Goal: Contribute content: Contribute content

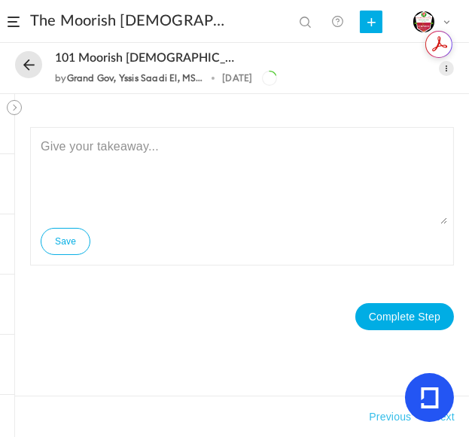
scroll to position [371, 0]
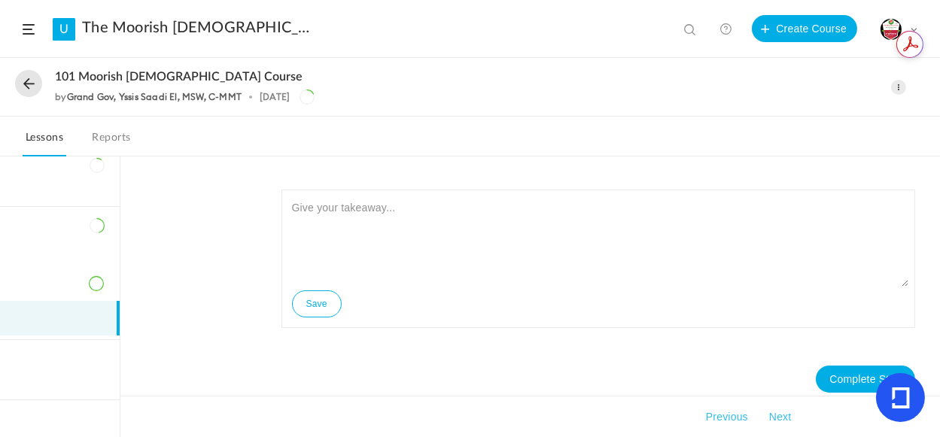
drag, startPoint x: 120, startPoint y: 351, endPoint x: 129, endPoint y: 148, distance: 203.5
click at [129, 148] on div "101 Moorish Islamic Course by Grand Gov, Yssis Saadi El, MSW, C-MMT 1 Sep Edit …" at bounding box center [470, 248] width 940 height 379
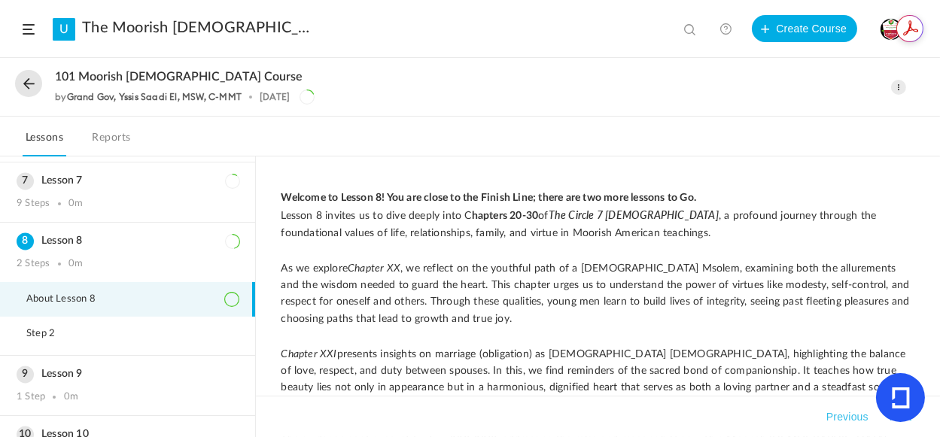
click at [895, 87] on span at bounding box center [898, 87] width 15 height 15
click at [791, 117] on link "Edit" at bounding box center [835, 121] width 142 height 28
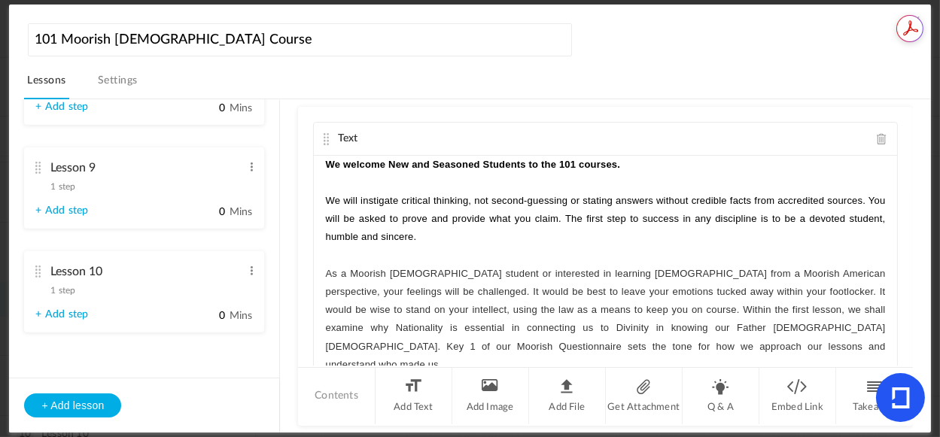
scroll to position [1037, 0]
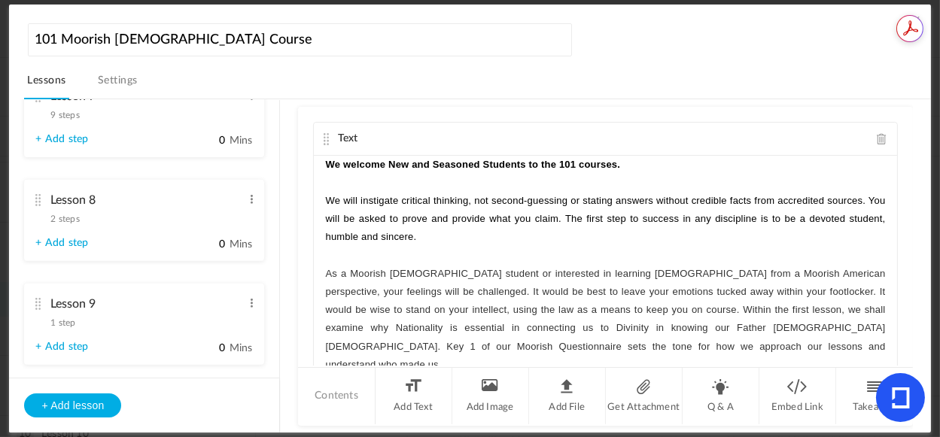
click at [144, 221] on div "Lesson 8 2 steps Edit Delete" at bounding box center [138, 206] width 206 height 40
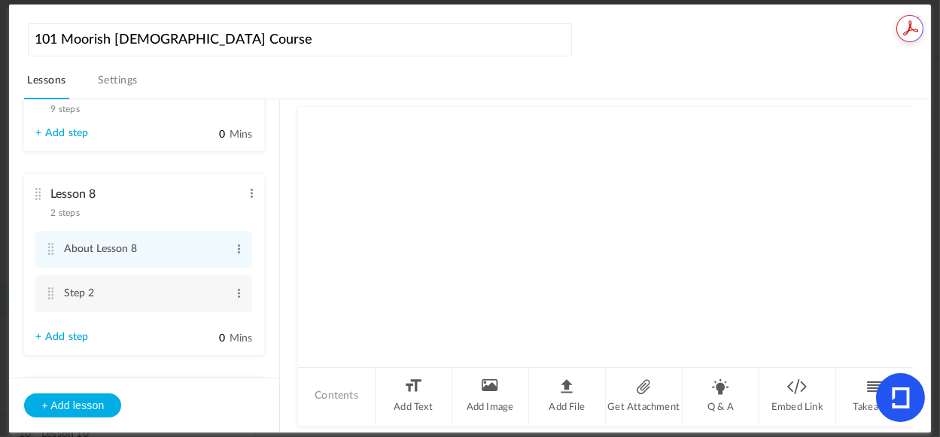
scroll to position [671, 0]
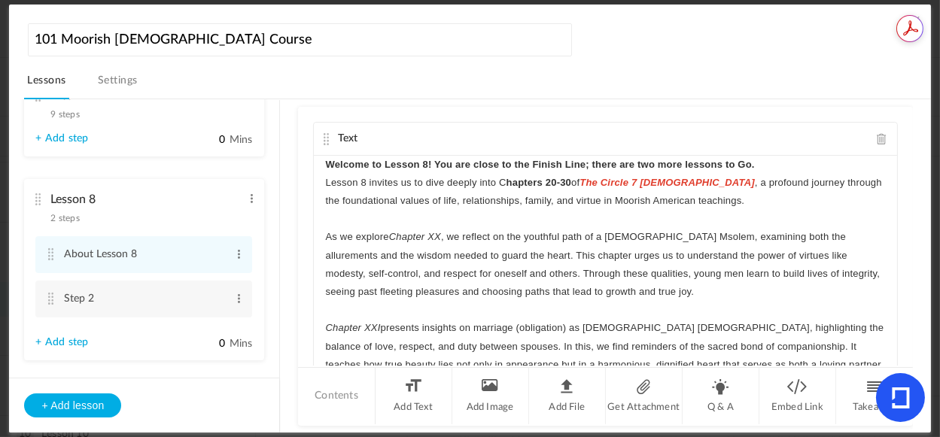
click at [786, 162] on p "Welcome to Lesson 8! You are close to the Finish Line; there are two more lesso…" at bounding box center [605, 165] width 560 height 18
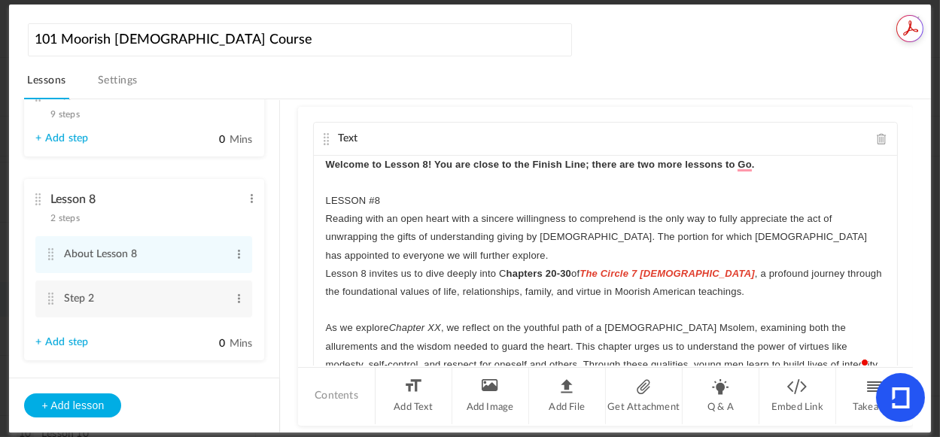
scroll to position [0, 0]
drag, startPoint x: 394, startPoint y: 202, endPoint x: 320, endPoint y: 193, distance: 74.3
click at [320, 193] on div "Welcome to Lesson 8! You are close to the Finish Line; there are two more lesso…" at bounding box center [605, 269] width 583 height 226
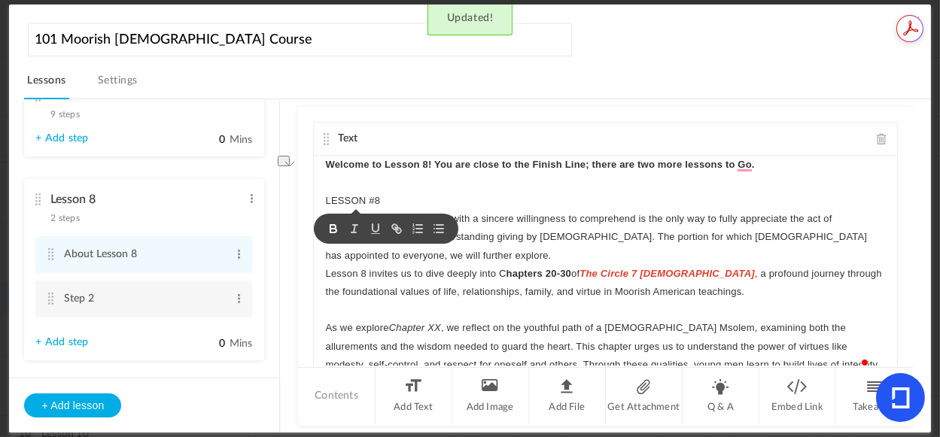
click at [329, 225] on icon "button" at bounding box center [334, 229] width 14 height 14
click at [441, 194] on p "LESSON #8" at bounding box center [605, 201] width 560 height 18
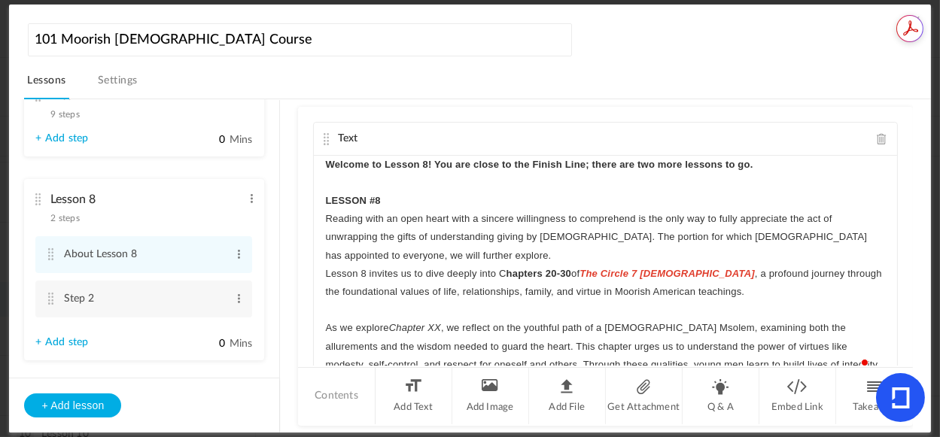
click at [436, 255] on p "Reading with an open heart with a sincere willingness to comprehend is the only…" at bounding box center [605, 237] width 560 height 55
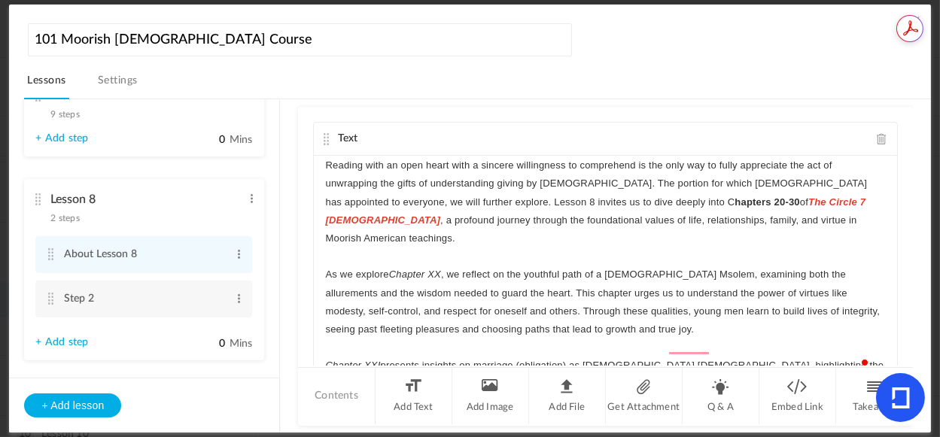
scroll to position [57, 0]
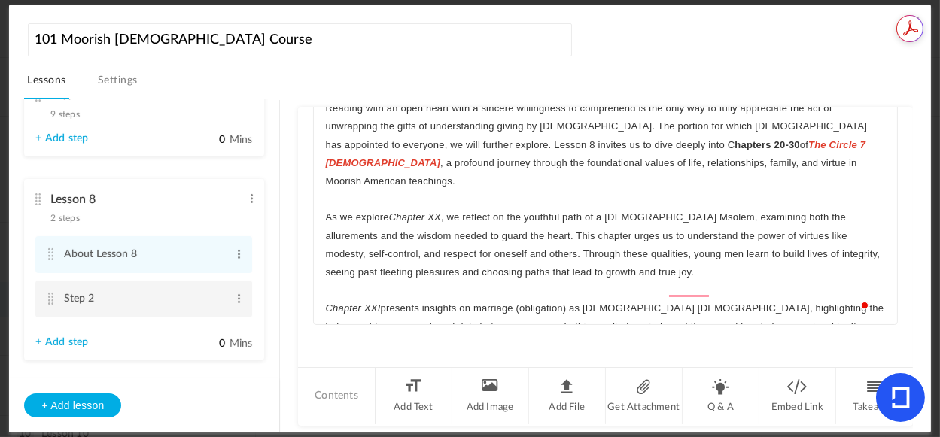
click at [53, 300] on cite at bounding box center [50, 299] width 11 height 12
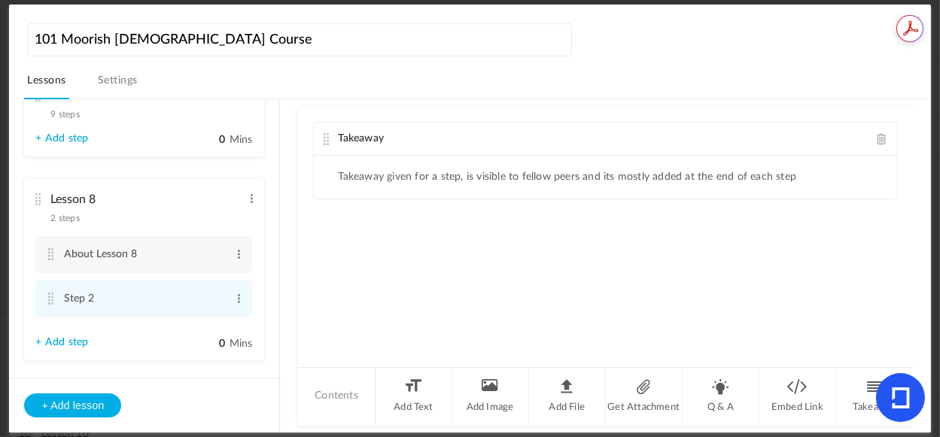
click at [878, 139] on span at bounding box center [882, 138] width 11 height 11
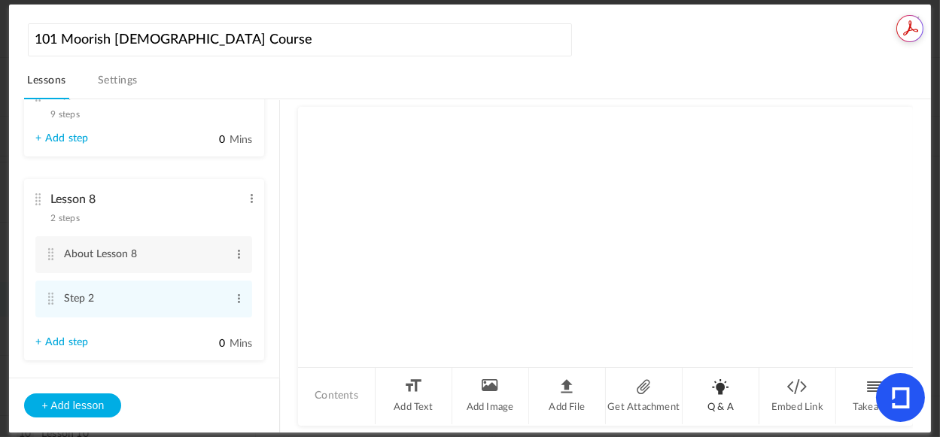
drag, startPoint x: 718, startPoint y: 389, endPoint x: 717, endPoint y: 371, distance: 18.1
click at [718, 389] on li "Q & A" at bounding box center [721, 396] width 77 height 56
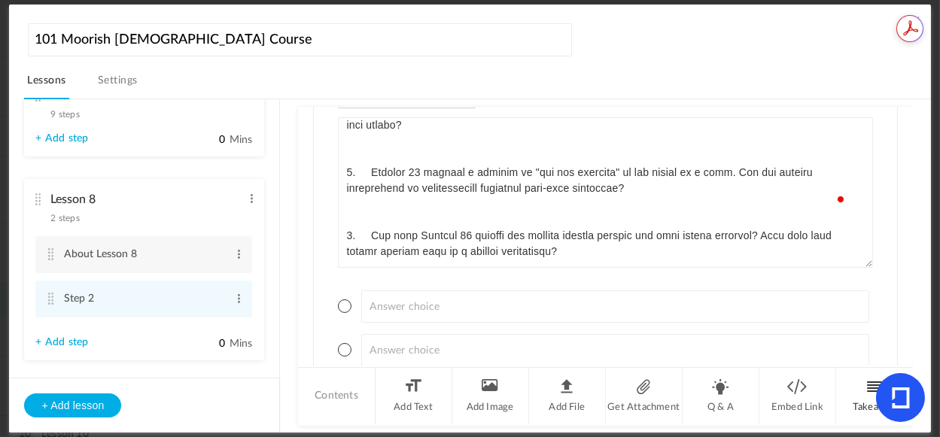
scroll to position [0, 0]
drag, startPoint x: 862, startPoint y: 160, endPoint x: 884, endPoint y: 367, distance: 209.0
click at [866, 417] on div "Q & A Single Select Single Select Multi Select True or False Paragraph Answer +…" at bounding box center [605, 266] width 614 height 319
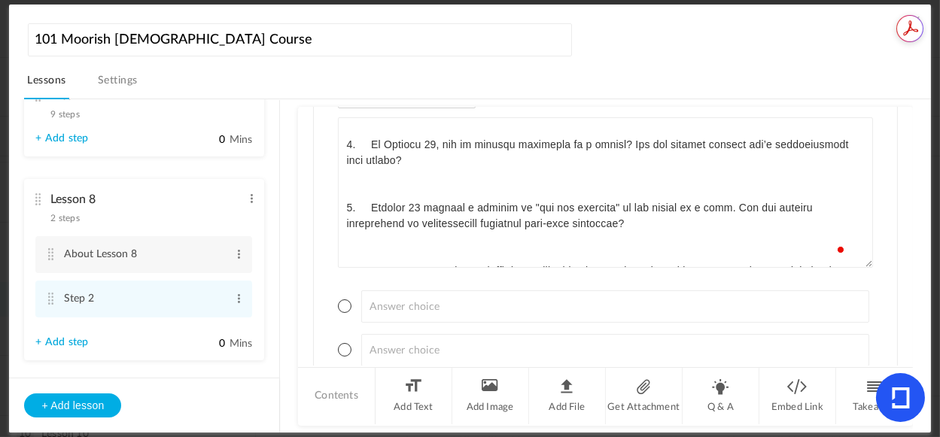
drag, startPoint x: 863, startPoint y: 239, endPoint x: 857, endPoint y: 112, distance: 126.6
click at [857, 112] on div "Single Select Single Select Multi Select True or False Paragraph Answer + Add c…" at bounding box center [605, 243] width 583 height 368
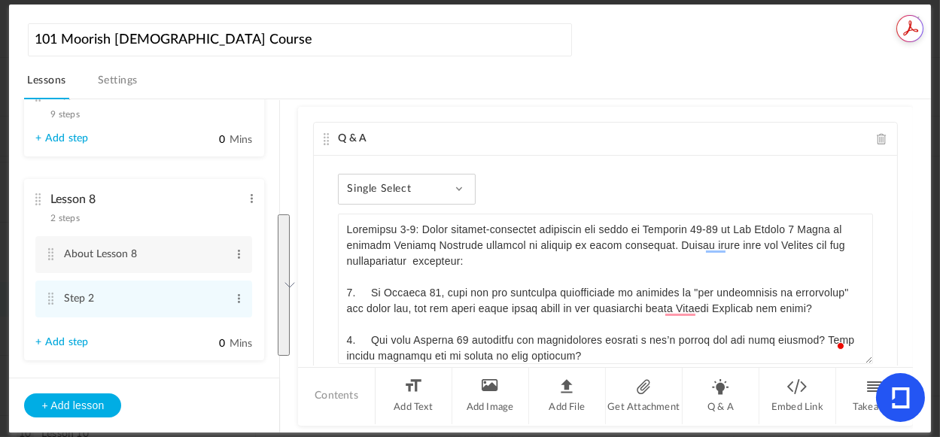
type textarea "Questions 1-6: These thought-provoking questions are based on Chapters 20-30 of…"
click at [439, 186] on div "Single Select Single Select Multi Select True or False Paragraph Answer" at bounding box center [407, 189] width 138 height 31
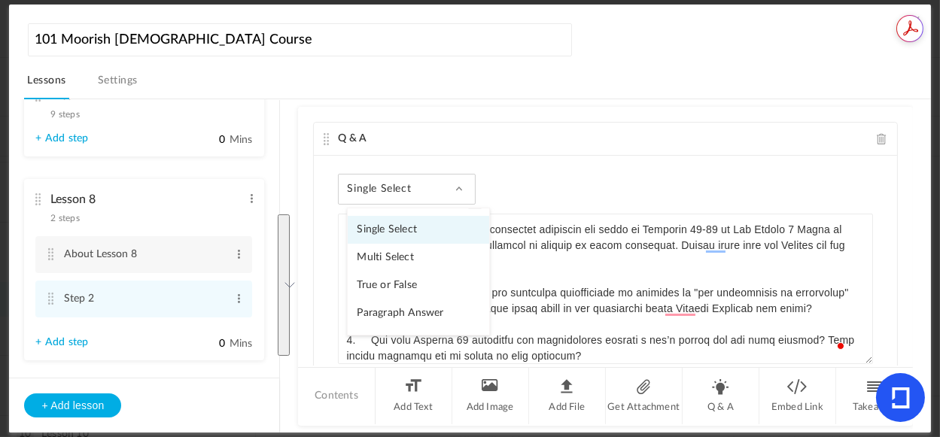
click at [397, 315] on link "Paragraph Answer" at bounding box center [419, 314] width 142 height 28
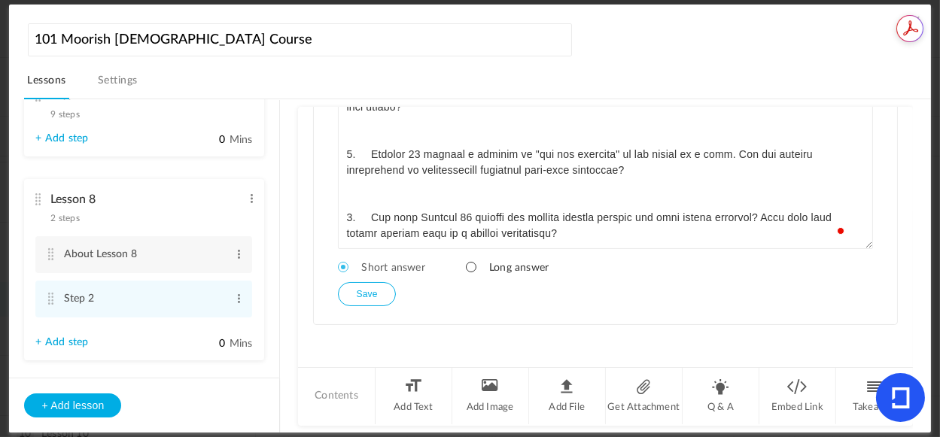
click at [473, 269] on span at bounding box center [471, 267] width 11 height 11
click at [370, 293] on button "Save" at bounding box center [366, 295] width 57 height 24
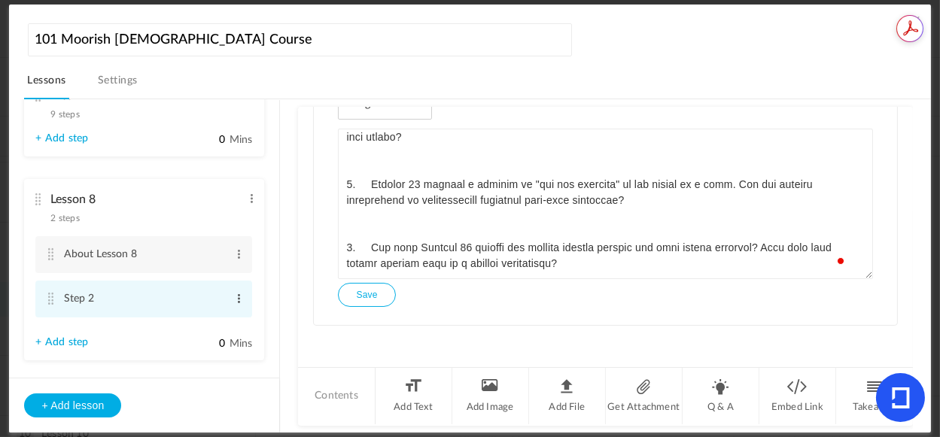
click at [236, 301] on span at bounding box center [238, 298] width 11 height 15
click at [198, 325] on link "Edit" at bounding box center [214, 324] width 59 height 18
type input "S"
paste input "Assignment: Questions 1-6"
type input "Assignment: Questions 1-6"
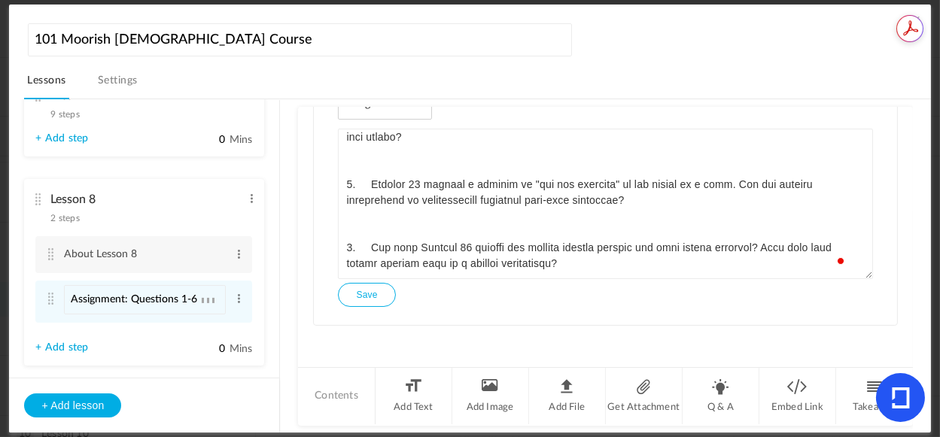
click at [361, 294] on button "Save" at bounding box center [366, 295] width 57 height 24
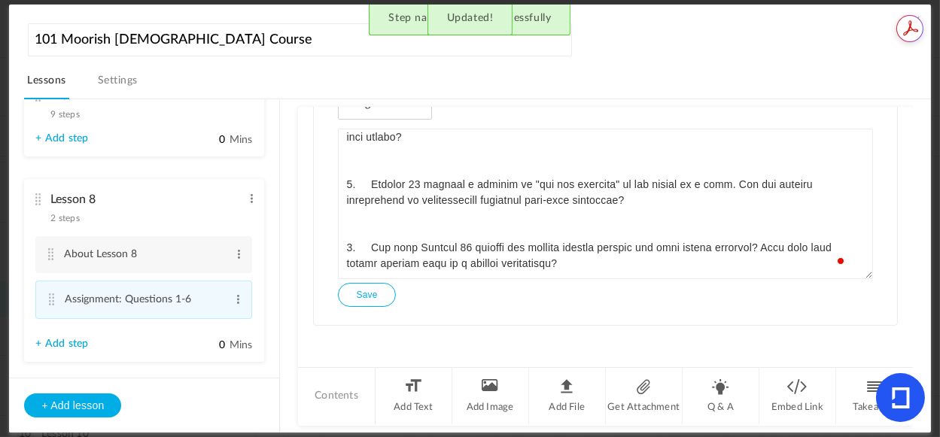
click at [47, 348] on link "+ Add step" at bounding box center [61, 344] width 53 height 13
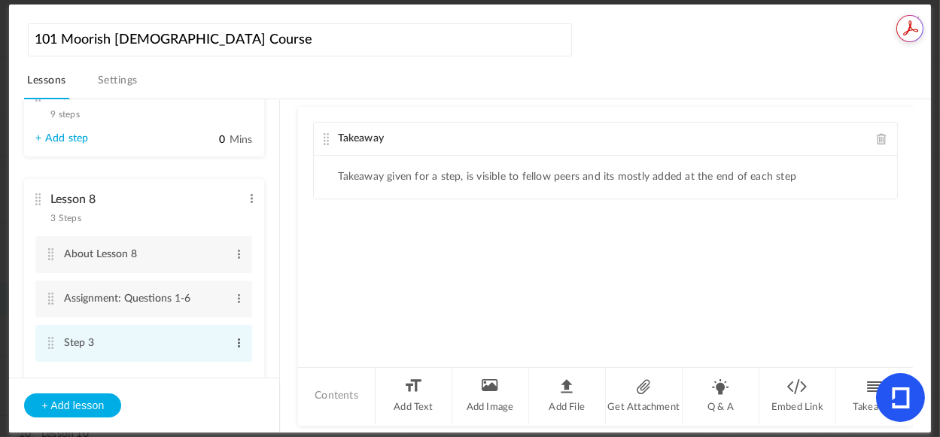
click at [234, 343] on span at bounding box center [238, 343] width 11 height 15
click at [206, 371] on link "Edit" at bounding box center [214, 368] width 59 height 18
type input "S"
paste input "Assignments: Questions 7-14"
type input "Assignments: Questions 7-14"
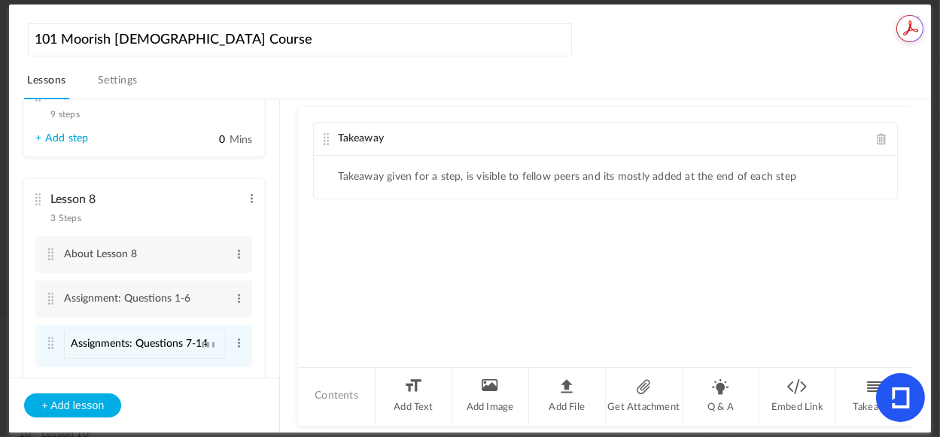
click at [322, 282] on div "Takeaway Takeaway given for a step, is visible to fellow peers and its mostly a…" at bounding box center [605, 236] width 614 height 259
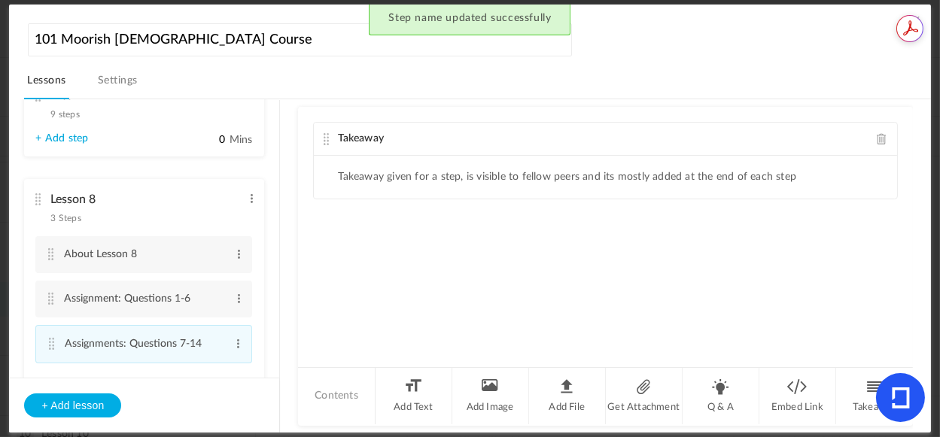
click at [877, 133] on span at bounding box center [882, 138] width 11 height 11
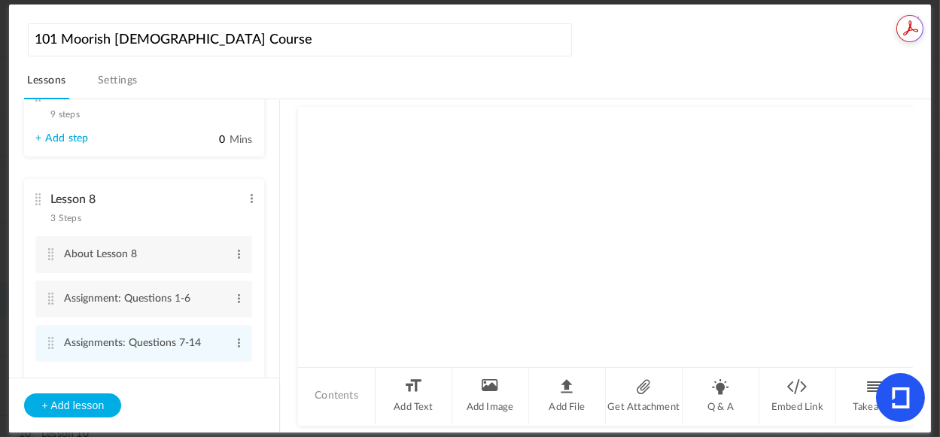
drag, startPoint x: 723, startPoint y: 392, endPoint x: 713, endPoint y: 355, distance: 38.4
click at [723, 392] on li "Q & A" at bounding box center [721, 396] width 77 height 56
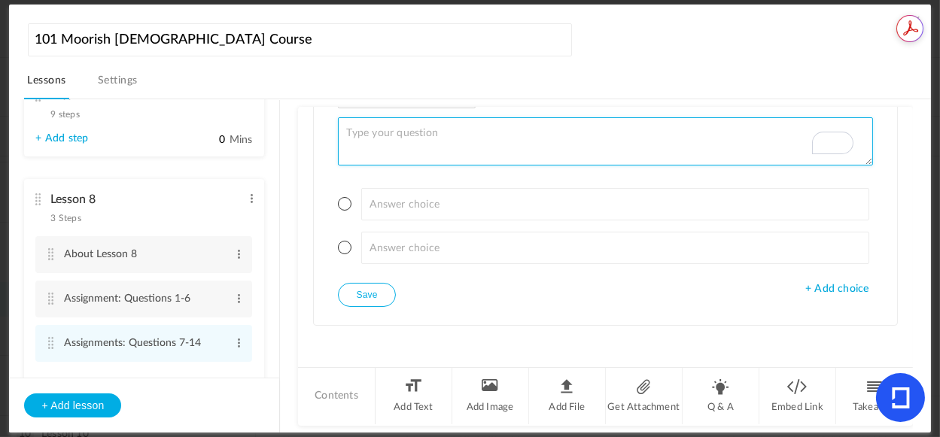
scroll to position [96, 0]
click at [540, 138] on textarea "To enrich screen reader interactions, please activate Accessibility in Grammarl…" at bounding box center [605, 141] width 534 height 48
paste textarea "Questions 7-14: These thought-provoking questions are based on Chapters 20-30 o…"
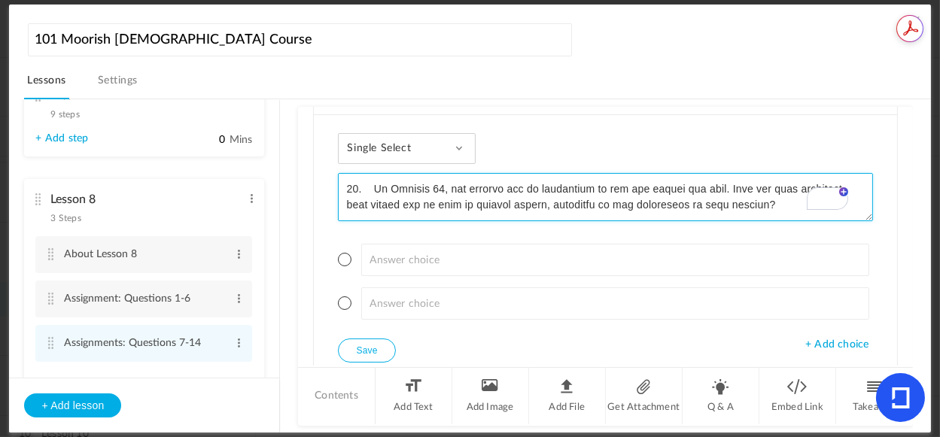
scroll to position [0, 0]
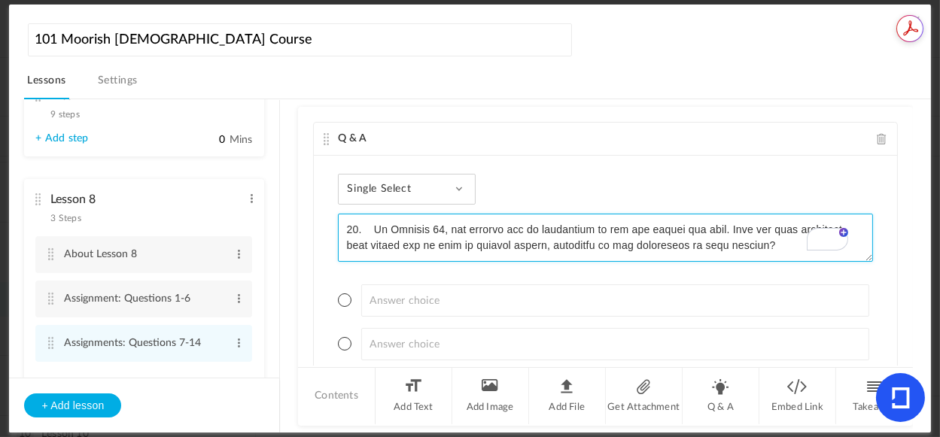
type textarea "Questions 7-14: These thought-provoking questions are based on Chapters 20-30 o…"
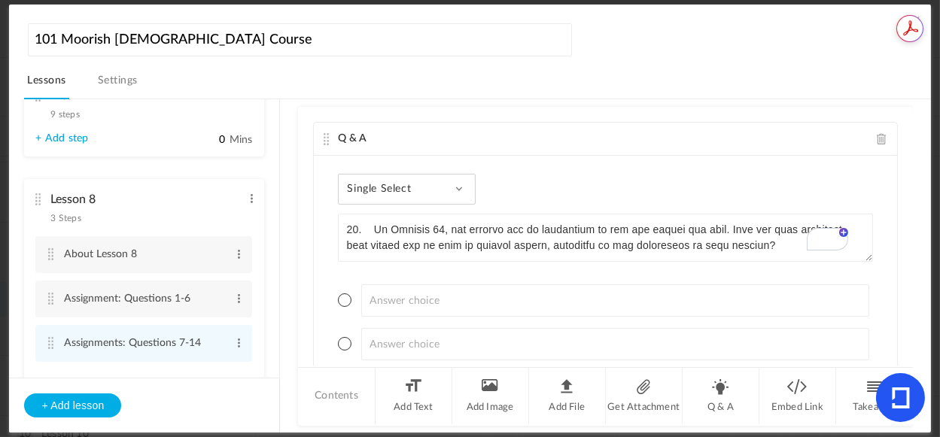
click at [452, 189] on div "Single Select Single Select Multi Select True or False Paragraph Answer" at bounding box center [407, 189] width 138 height 31
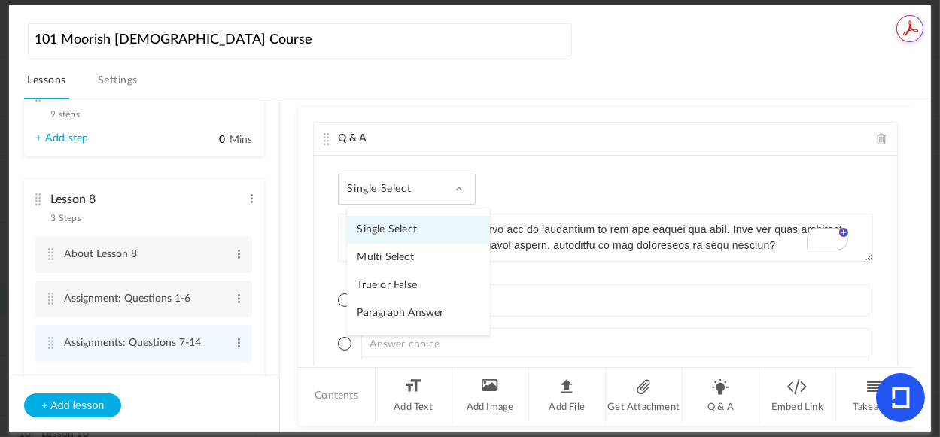
click at [422, 312] on link "Paragraph Answer" at bounding box center [419, 314] width 142 height 28
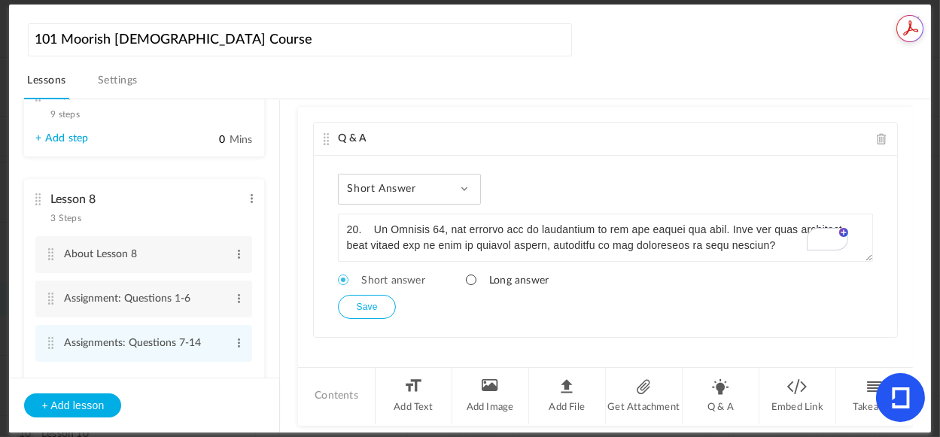
click at [471, 282] on span at bounding box center [471, 280] width 11 height 11
click at [370, 306] on button "Save" at bounding box center [366, 307] width 57 height 24
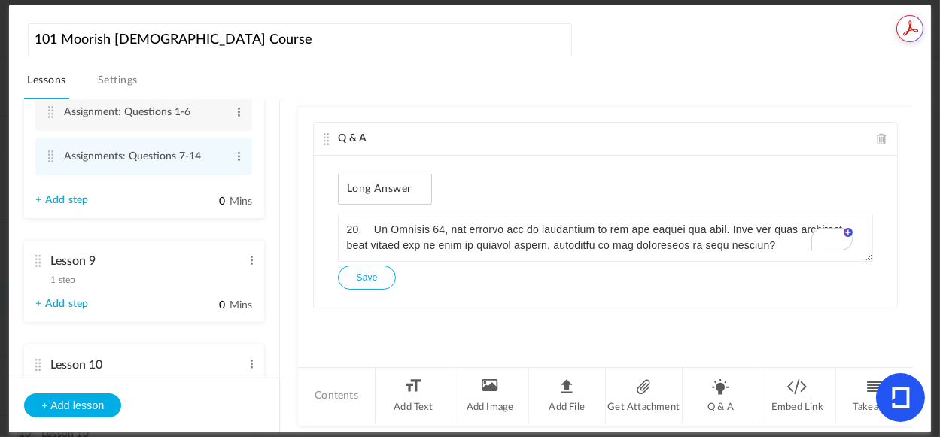
scroll to position [872, 0]
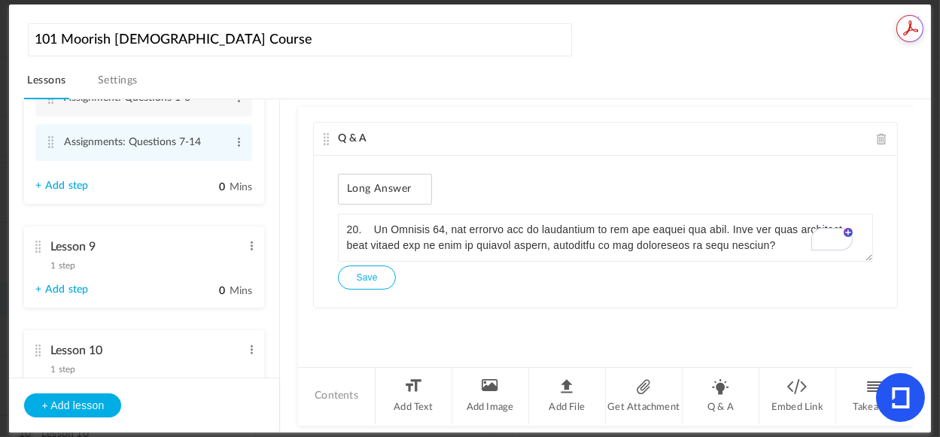
click at [60, 190] on link "+ Add step" at bounding box center [61, 186] width 53 height 13
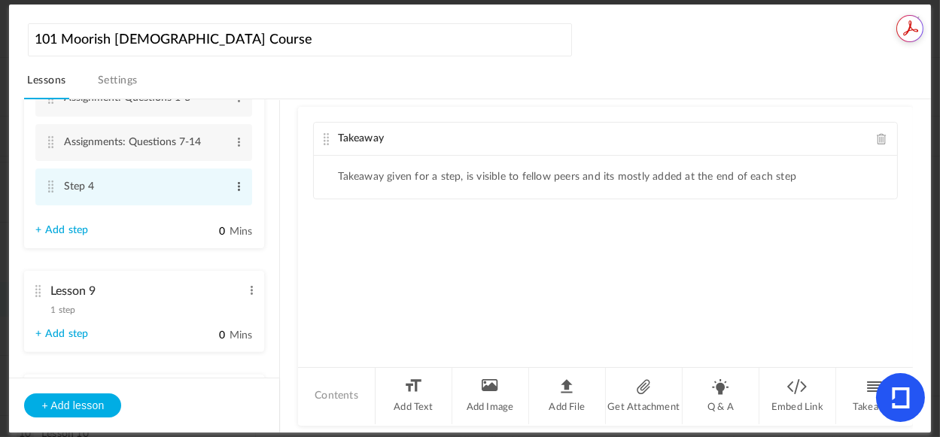
click at [236, 189] on span at bounding box center [238, 186] width 11 height 15
click at [198, 215] on link "Edit" at bounding box center [214, 211] width 59 height 18
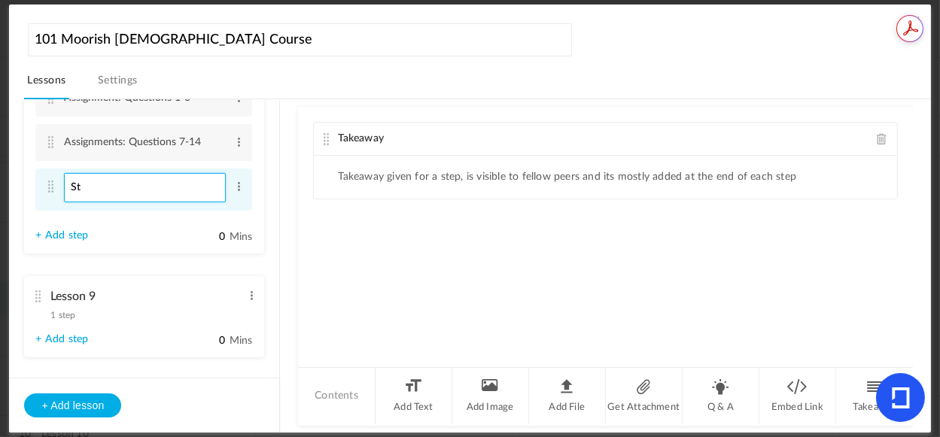
type input "S"
paste input "Assignment: Questions from 15-21"
type input "Assignment: Questions from 15-21"
drag, startPoint x: 716, startPoint y: 273, endPoint x: 736, endPoint y: 252, distance: 29.3
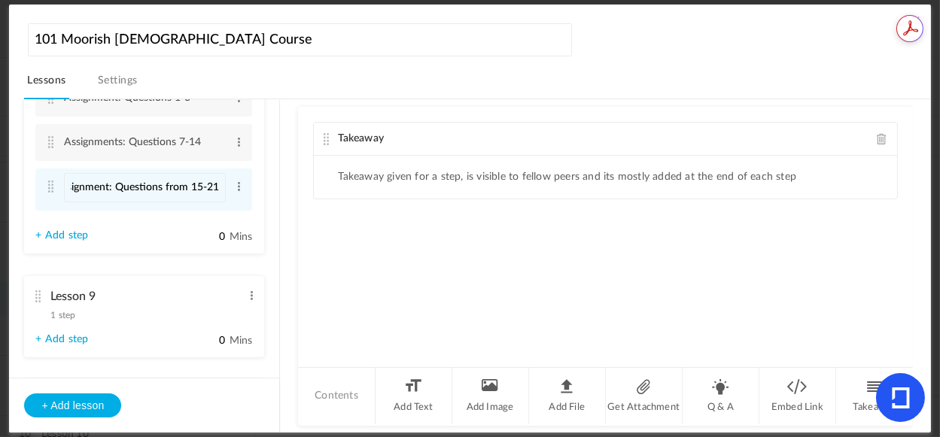
click at [716, 273] on div "Takeaway Takeaway given for a step, is visible to fellow peers and its mostly a…" at bounding box center [605, 236] width 614 height 259
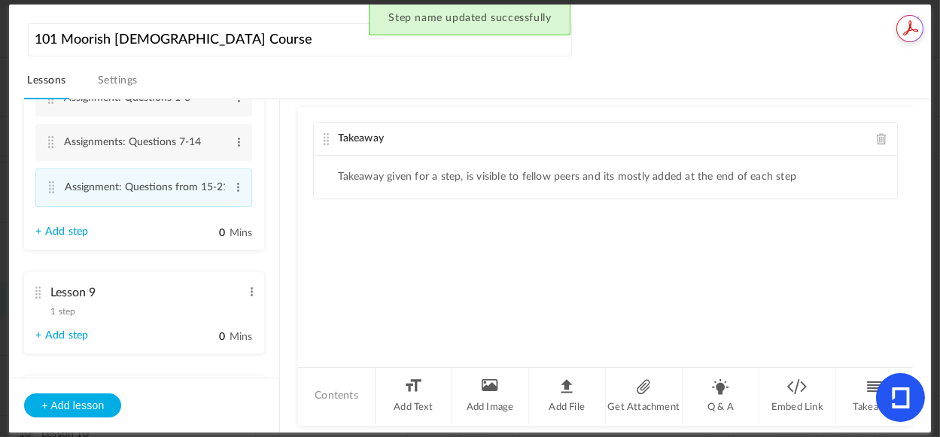
click at [877, 135] on span at bounding box center [882, 138] width 11 height 11
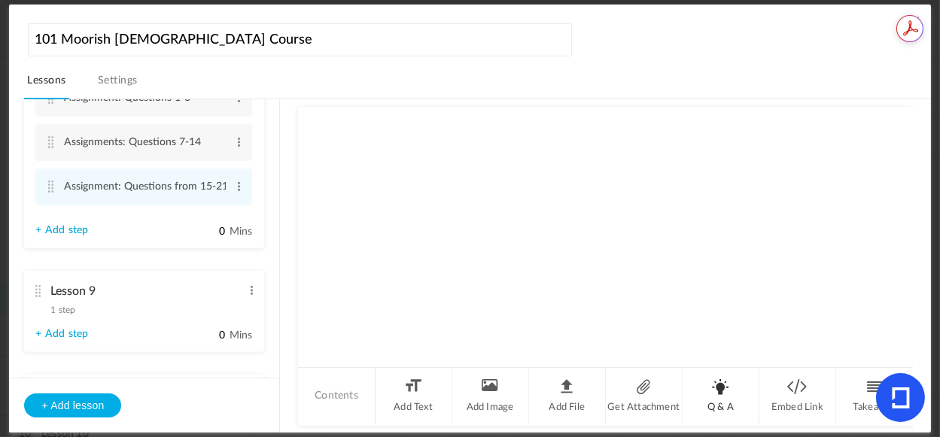
click at [713, 385] on li "Q & A" at bounding box center [721, 396] width 77 height 56
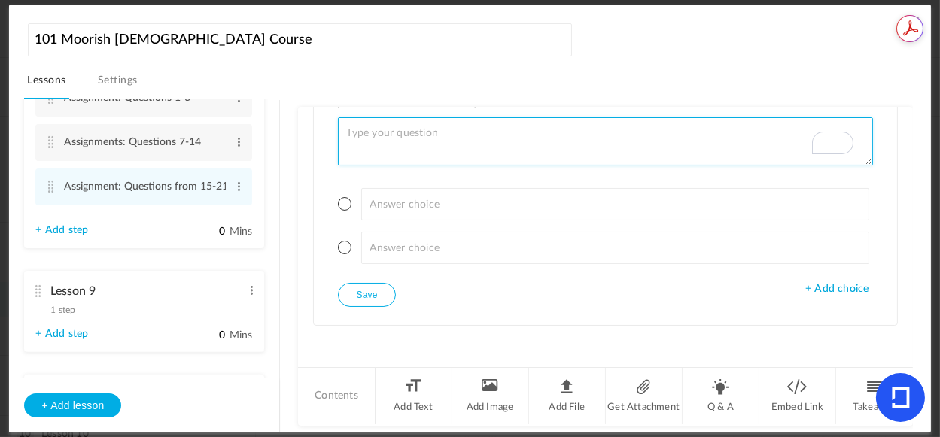
scroll to position [96, 0]
paste textarea "Instructions Questions 15-21: These thought-provoking questions are based on Ch…"
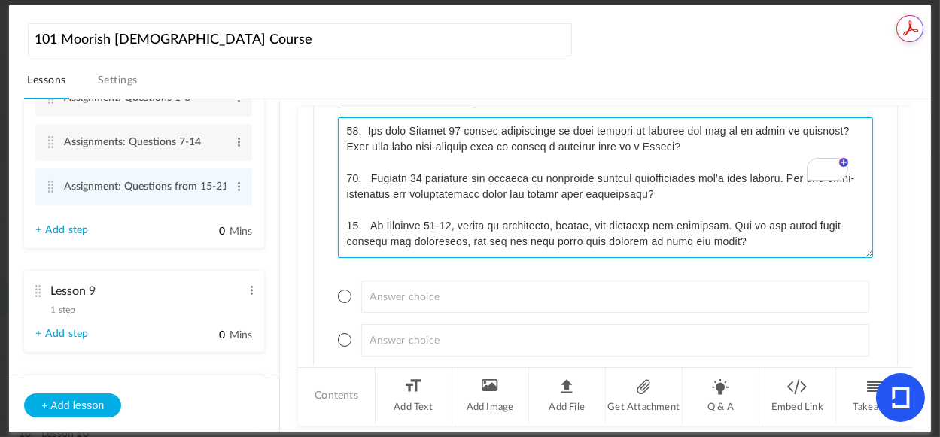
scroll to position [409, 0]
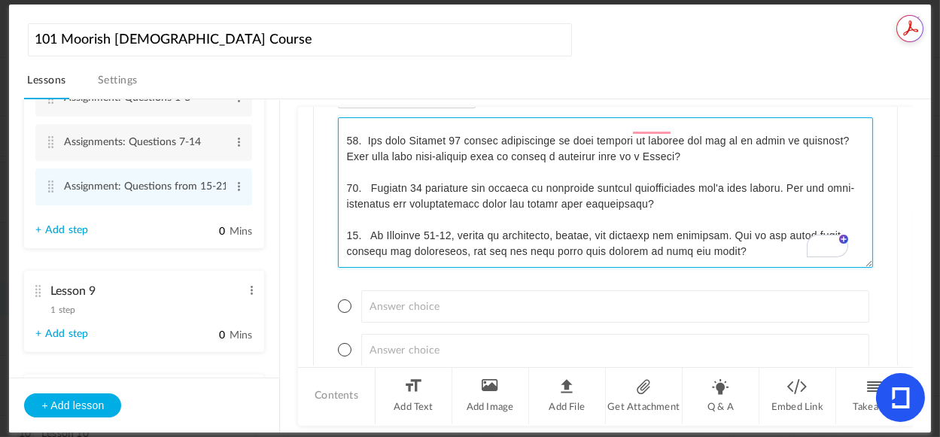
drag, startPoint x: 862, startPoint y: 163, endPoint x: 909, endPoint y: 271, distance: 118.0
click at [878, 355] on div "Single Select Single Select Multi Select True or False Paragraph Answer + Add c…" at bounding box center [605, 243] width 583 height 368
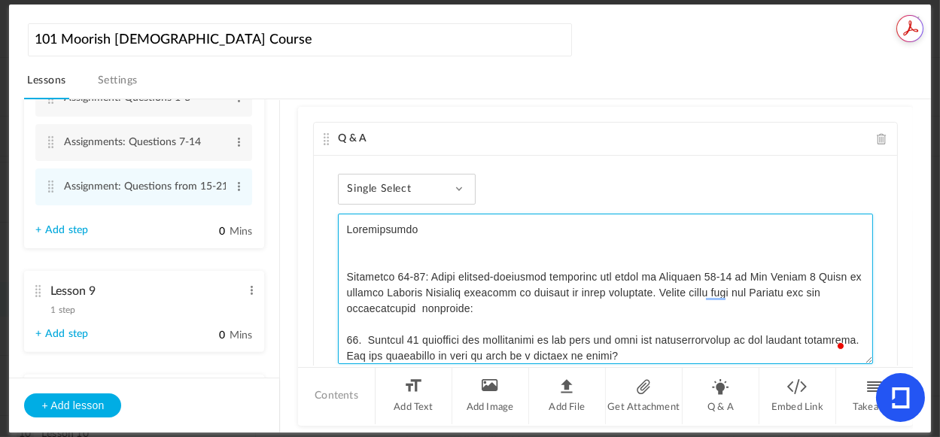
type textarea "Instructions Questions 15-21: These thought-provoking questions are based on Ch…"
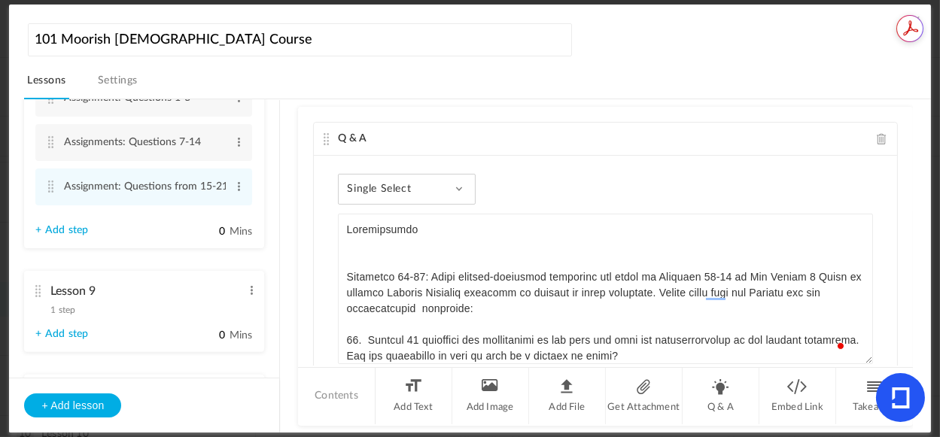
click at [460, 187] on span at bounding box center [459, 189] width 8 height 8
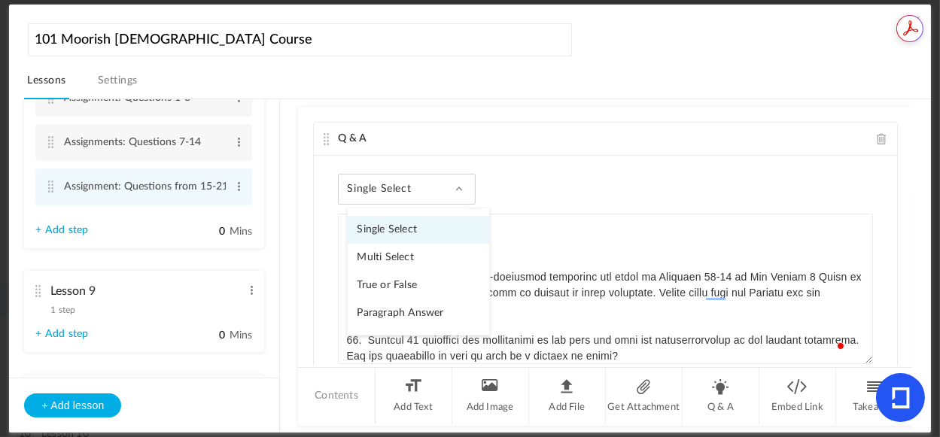
click at [413, 310] on link "Paragraph Answer" at bounding box center [419, 314] width 142 height 28
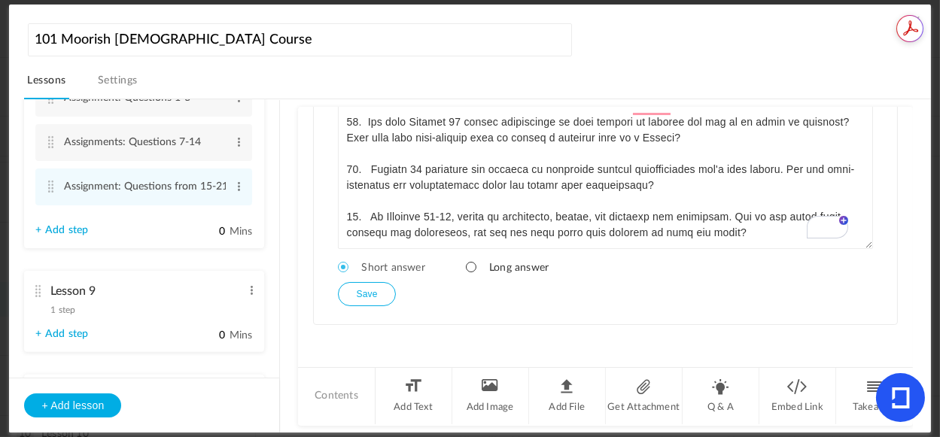
click at [468, 266] on span at bounding box center [471, 267] width 11 height 11
click at [355, 290] on button "Save" at bounding box center [366, 294] width 57 height 24
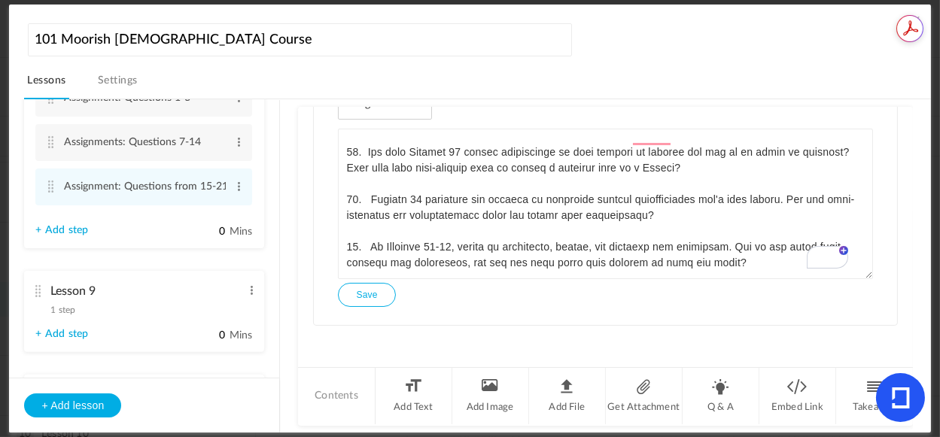
click at [364, 297] on button "Save" at bounding box center [366, 295] width 57 height 24
click at [69, 233] on link "+ Add step" at bounding box center [61, 230] width 53 height 13
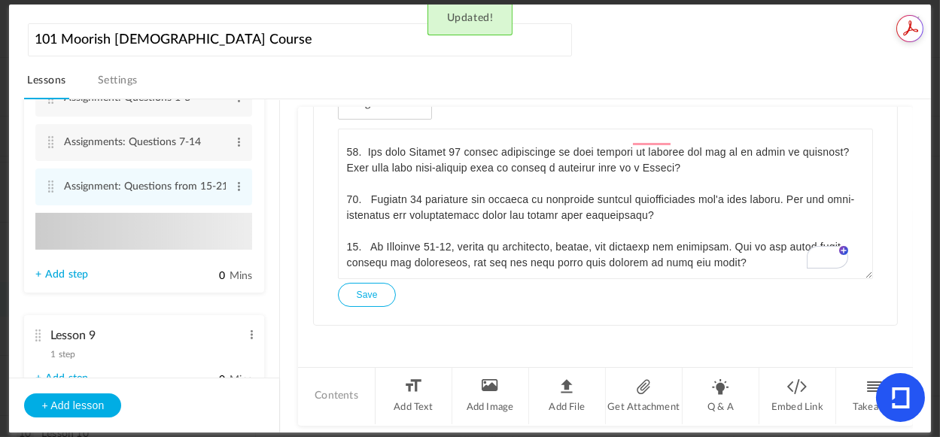
type input "Step 5"
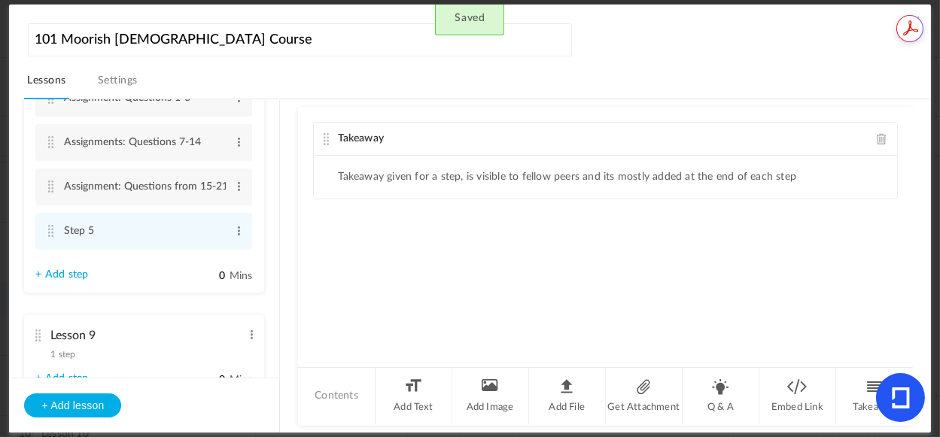
click at [877, 137] on span at bounding box center [882, 138] width 11 height 11
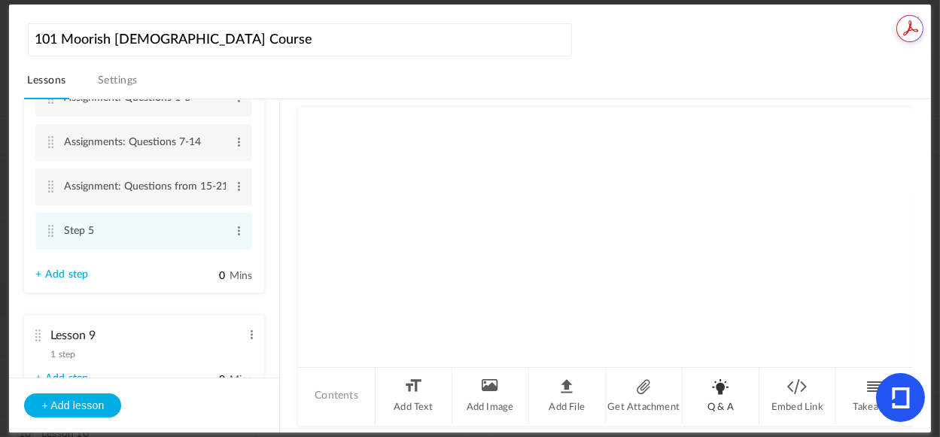
click at [719, 387] on li "Q & A" at bounding box center [721, 396] width 77 height 56
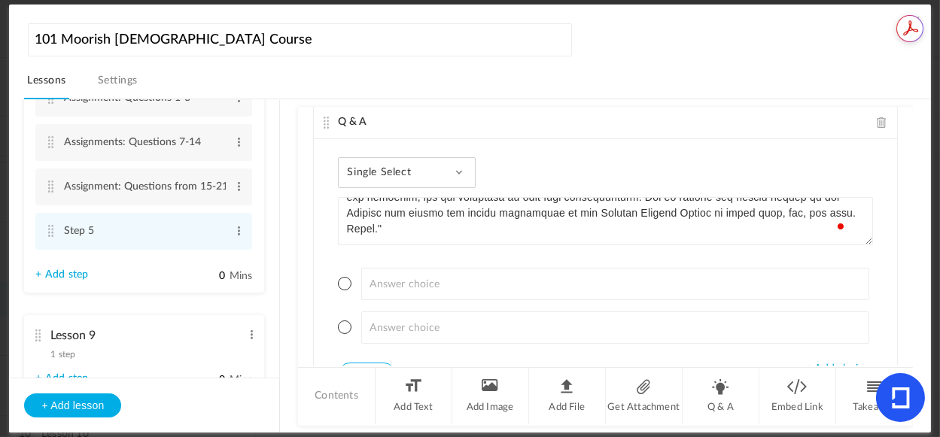
scroll to position [14, 0]
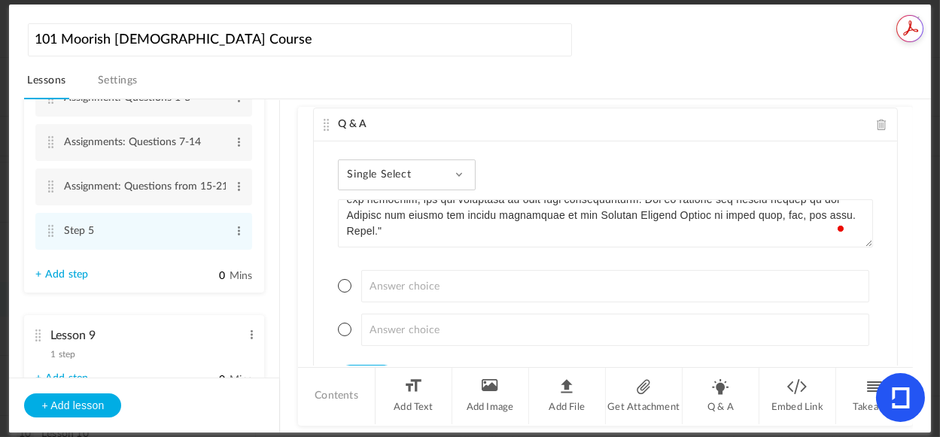
type textarea "Instructions Moorish American Sufi Lesson: The Three Leaders and the Path to Ri…"
click at [448, 169] on div "Single Select Single Select Multi Select True or False Paragraph Answer" at bounding box center [407, 175] width 138 height 31
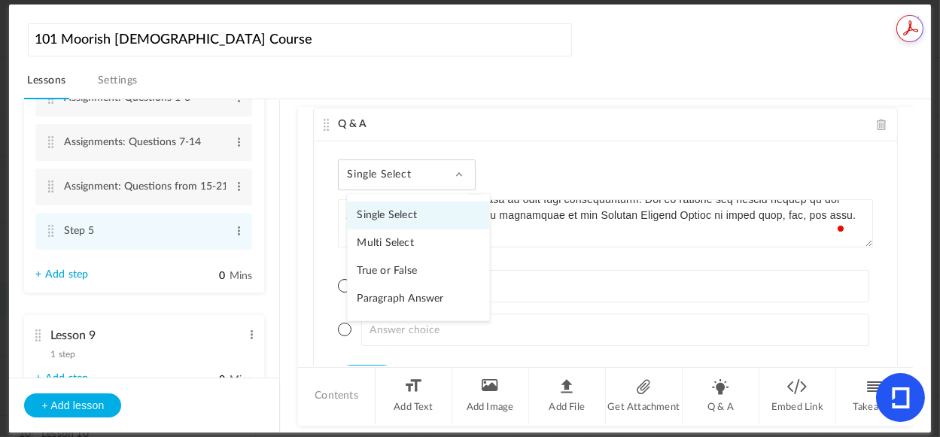
click at [401, 297] on link "Paragraph Answer" at bounding box center [419, 299] width 142 height 28
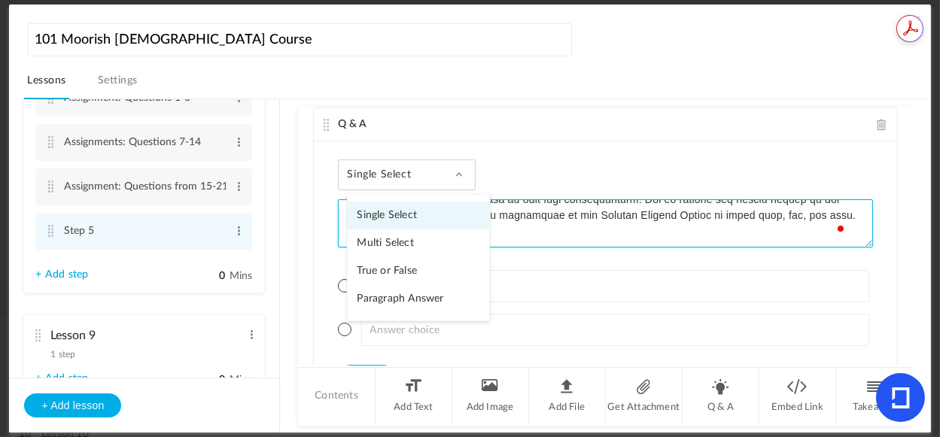
scroll to position [13, 0]
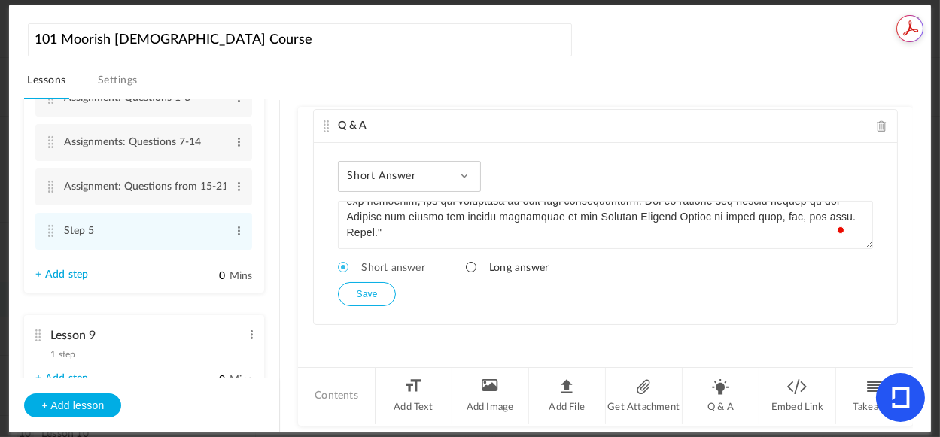
click at [469, 266] on span at bounding box center [471, 267] width 11 height 11
click at [355, 293] on button "Save" at bounding box center [366, 294] width 57 height 24
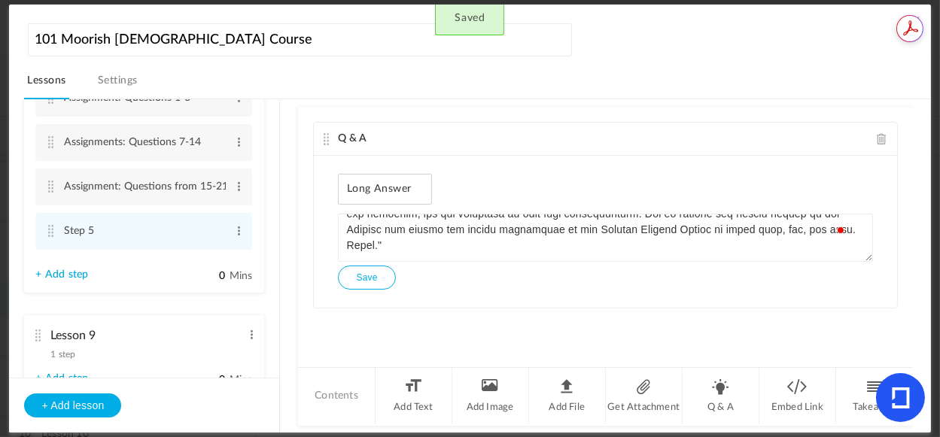
scroll to position [1318, 0]
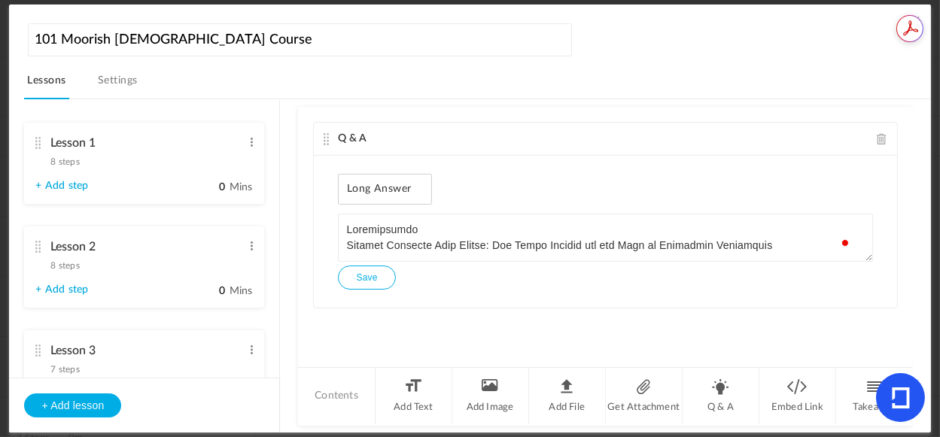
scroll to position [1318, 0]
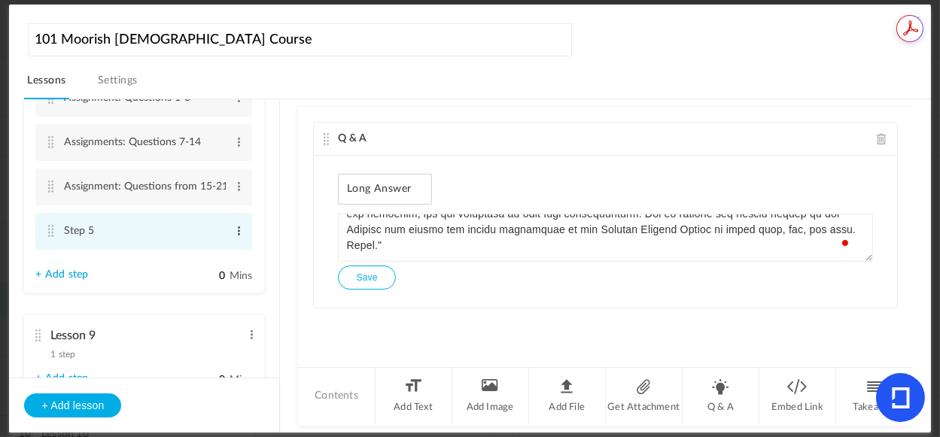
click at [234, 236] on span at bounding box center [238, 231] width 11 height 15
click at [189, 254] on link "Edit" at bounding box center [214, 256] width 59 height 18
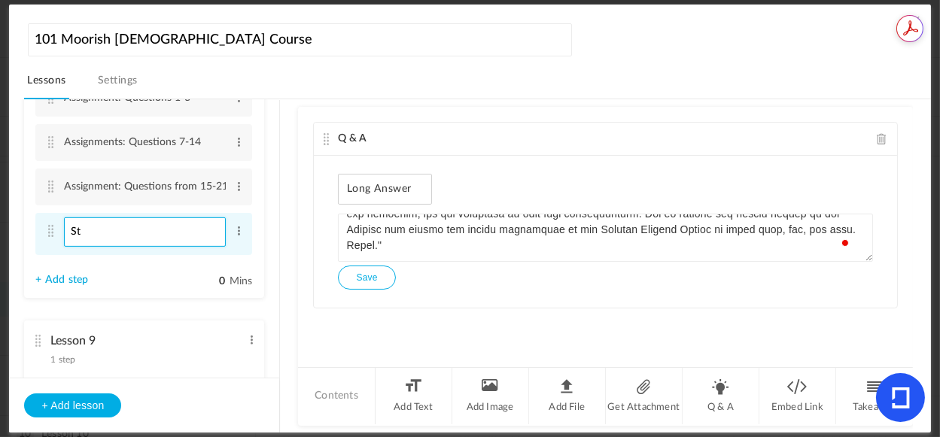
type input "S"
paste input "Lesson of The Three Leaders and the Path to Righteous Leadership"
type input "Lesson of The Three Leaders and the Path to Righteous Leadership"
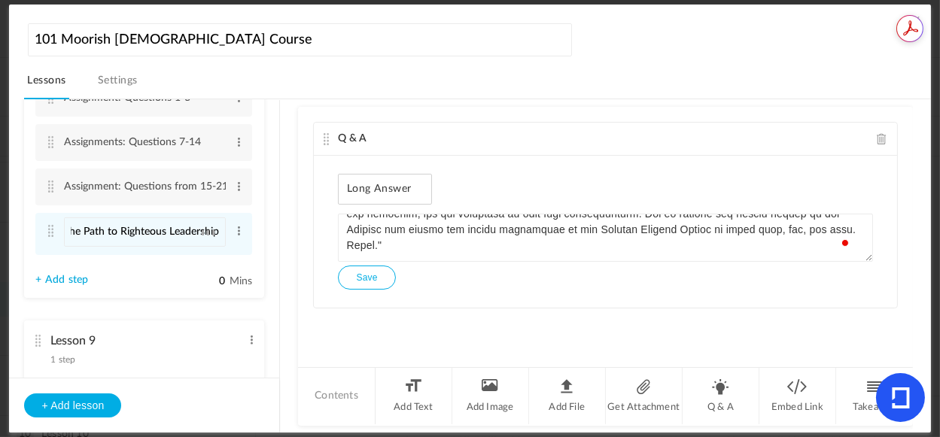
click at [358, 282] on button "Save" at bounding box center [366, 278] width 57 height 24
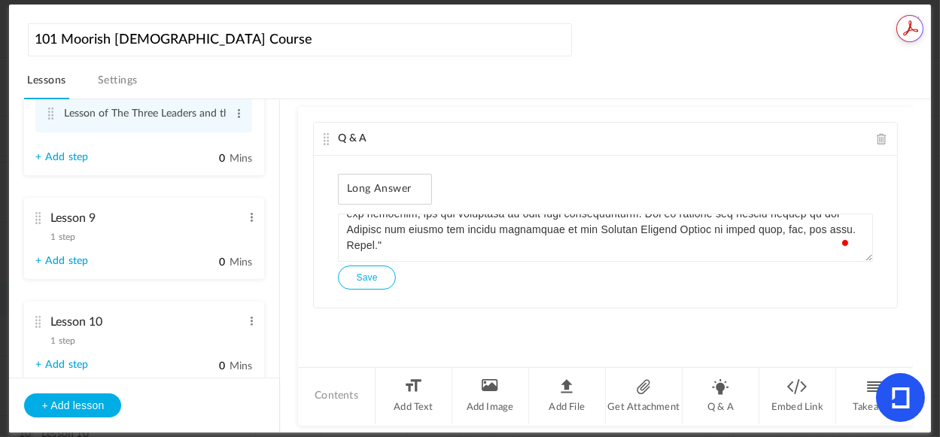
scroll to position [1018, 0]
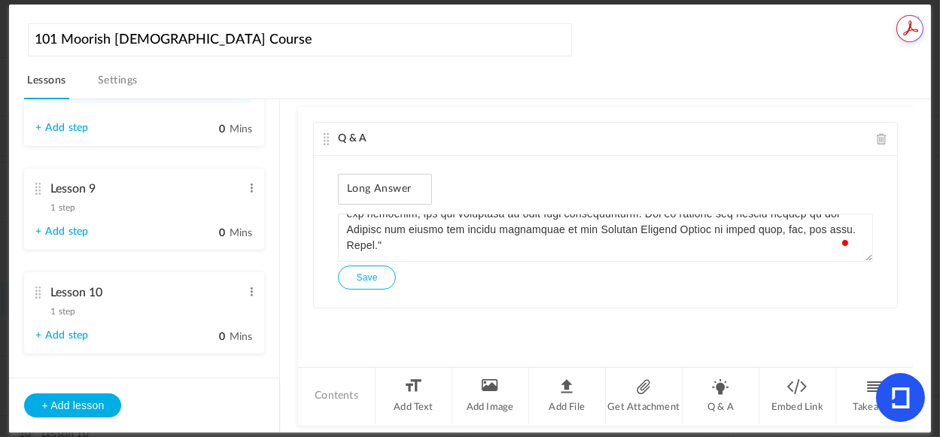
click at [35, 189] on cite at bounding box center [37, 189] width 11 height 12
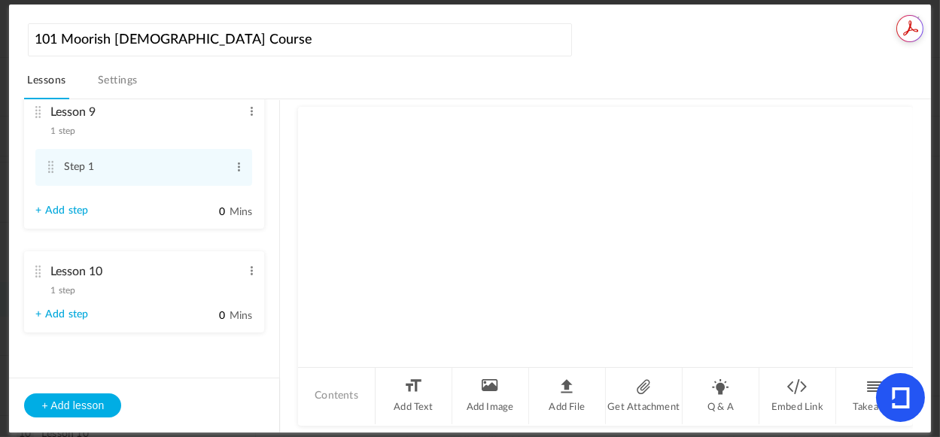
scroll to position [866, 0]
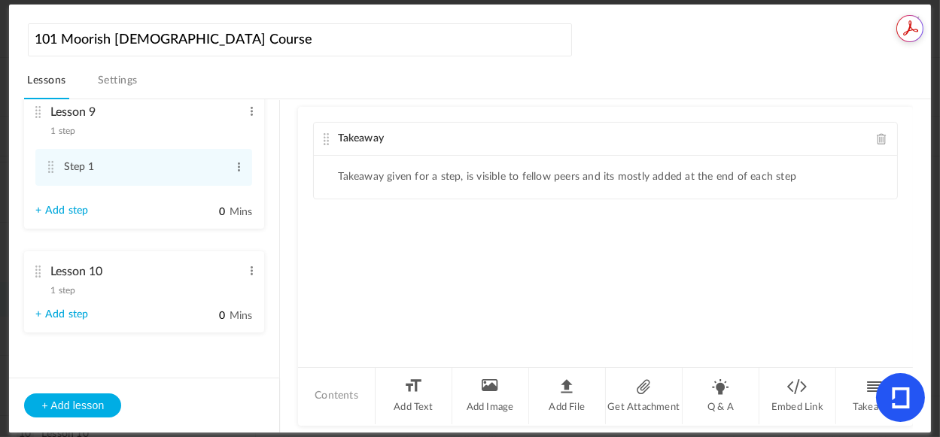
click at [877, 138] on span at bounding box center [882, 138] width 11 height 11
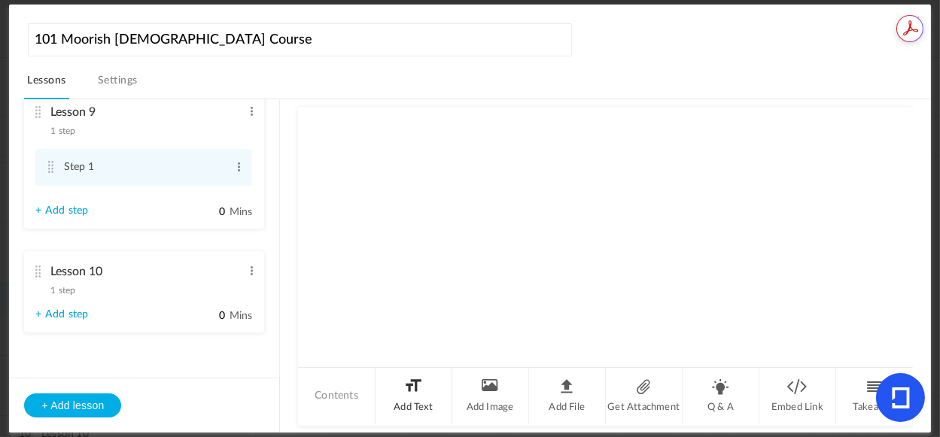
click at [419, 398] on li "Add Text" at bounding box center [414, 396] width 77 height 56
drag, startPoint x: 438, startPoint y: 170, endPoint x: 442, endPoint y: 179, distance: 9.8
click at [440, 174] on div "To enrich screen reader interactions, please activate Accessibility in Grammarl…" at bounding box center [605, 212] width 583 height 113
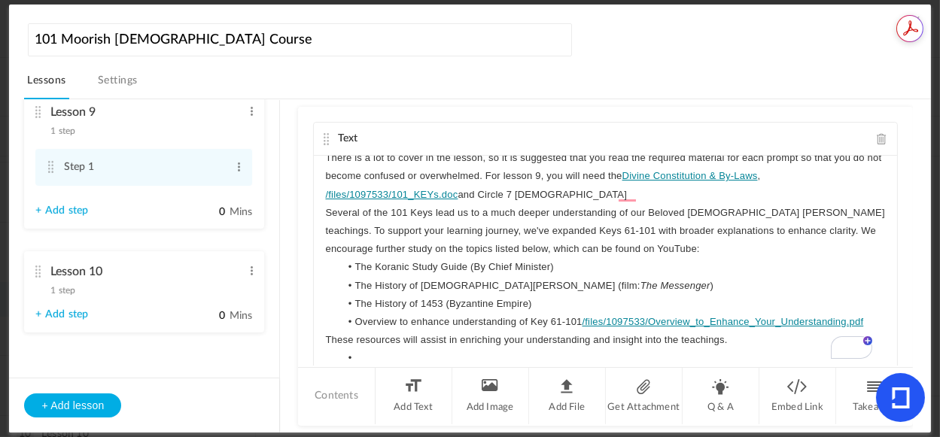
scroll to position [61, 0]
click at [680, 258] on li "The Koranic Study Guide (By Chief Minister)" at bounding box center [613, 267] width 546 height 18
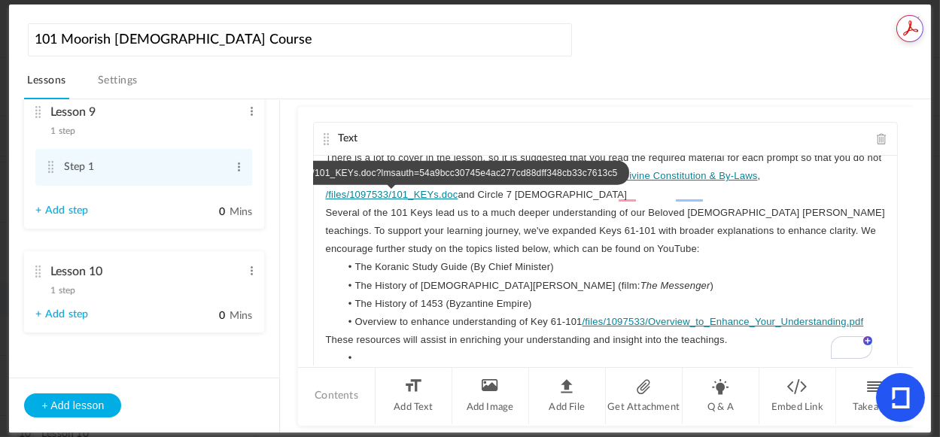
click at [458, 196] on link "/files/1097533/101_KEYs.doc" at bounding box center [391, 194] width 132 height 11
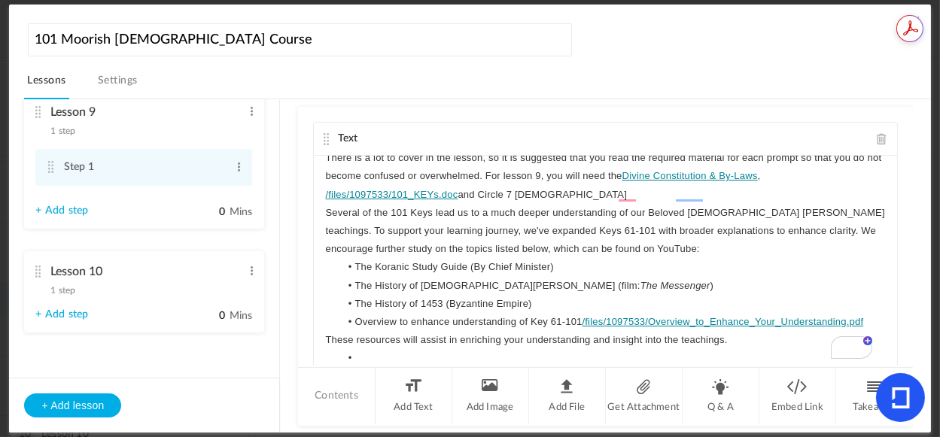
scroll to position [87, 0]
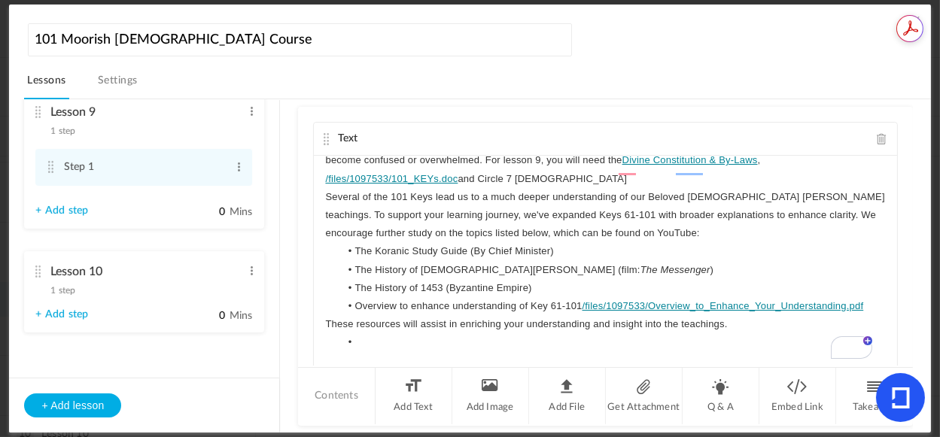
click at [459, 333] on li "To enrich screen reader interactions, please activate Accessibility in Grammarl…" at bounding box center [613, 342] width 546 height 18
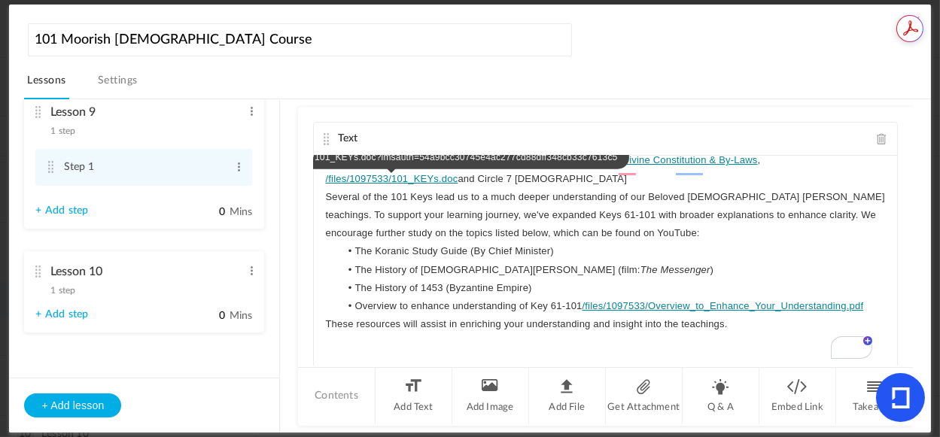
click at [458, 173] on link "/files/1097533/101_KEYs.doc" at bounding box center [391, 178] width 132 height 11
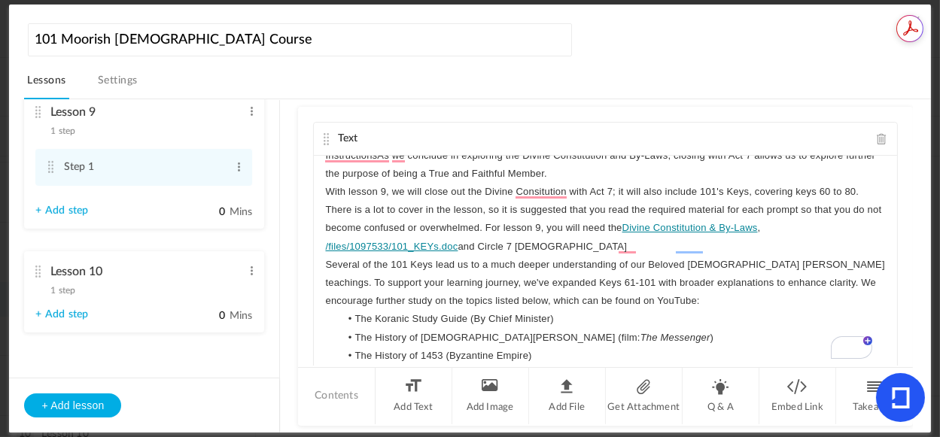
scroll to position [0, 0]
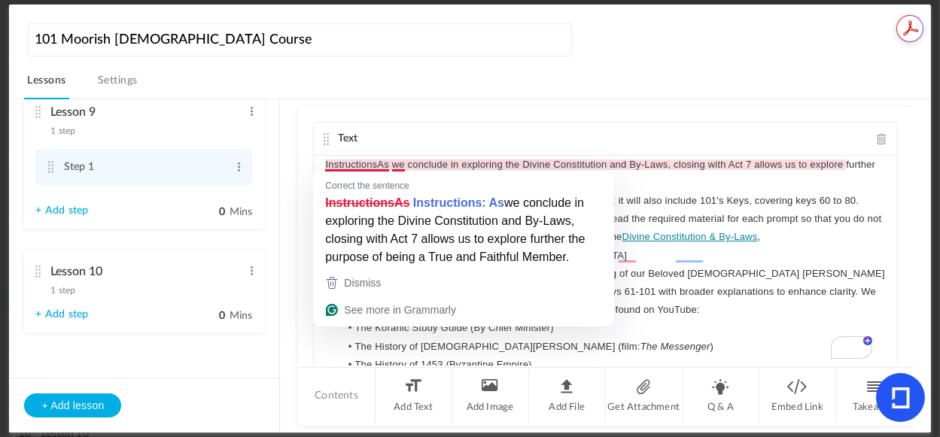
click at [375, 166] on p "InstructionsAs we conclude in exploring the Divine Constitution and By-Laws, cl…" at bounding box center [605, 174] width 560 height 36
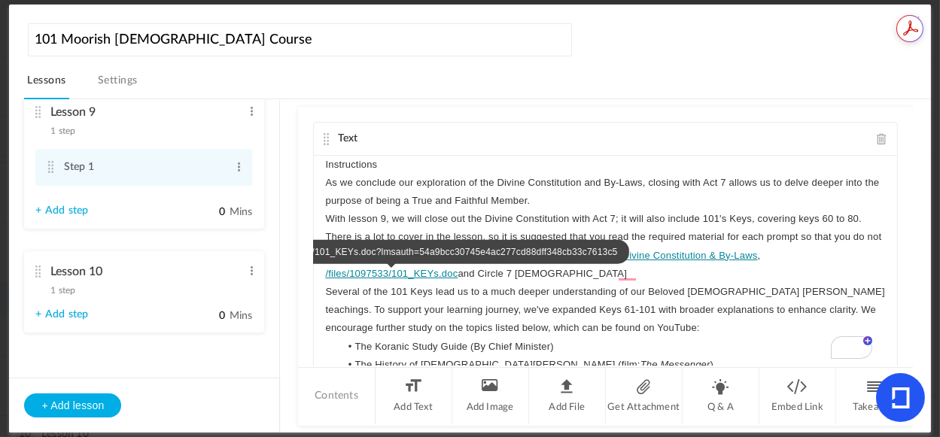
click at [458, 273] on link "/files/1097533/101_KEYs.doc" at bounding box center [391, 273] width 132 height 11
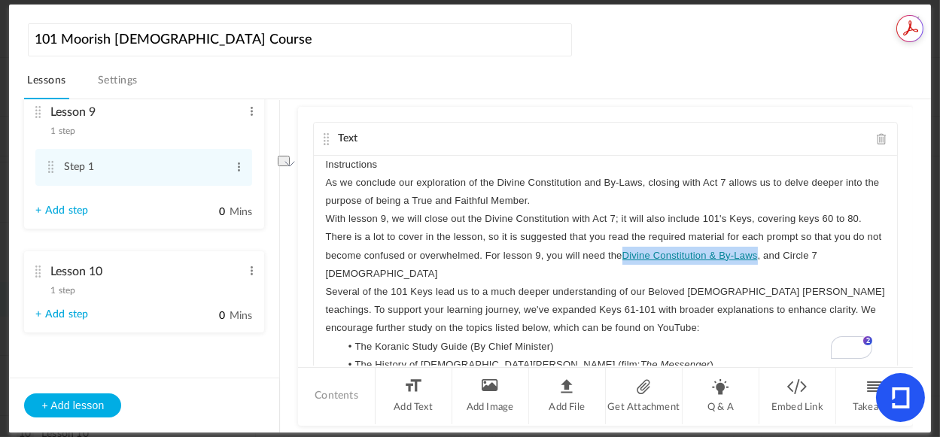
drag, startPoint x: 778, startPoint y: 255, endPoint x: 641, endPoint y: 254, distance: 137.8
click at [641, 254] on p "With lesson 9, we will close out the Divine Constitution with Act 7; it will al…" at bounding box center [605, 246] width 560 height 73
click at [704, 285] on icon "button" at bounding box center [700, 284] width 14 height 14
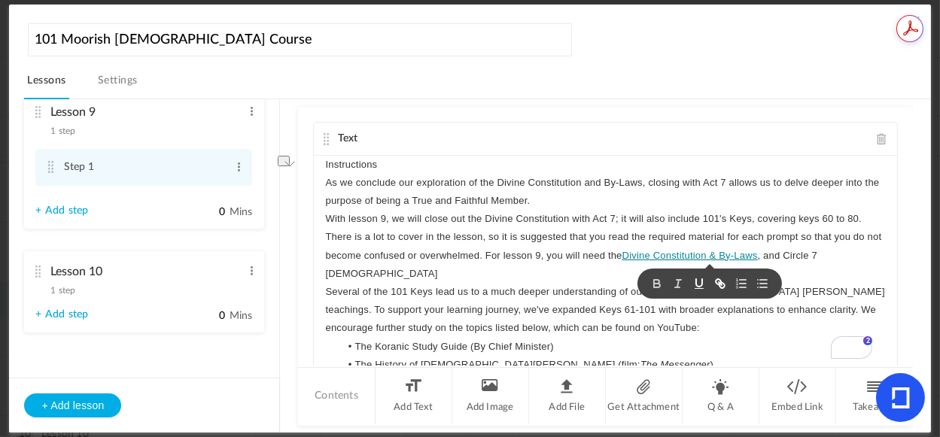
click at [700, 282] on icon "button" at bounding box center [700, 284] width 14 height 14
click at [656, 281] on icon "button" at bounding box center [657, 284] width 14 height 14
click at [701, 282] on icon "button" at bounding box center [705, 284] width 14 height 14
click at [706, 288] on rect "button" at bounding box center [704, 288] width 9 height 1
click at [683, 286] on line "button" at bounding box center [684, 284] width 2 height 8
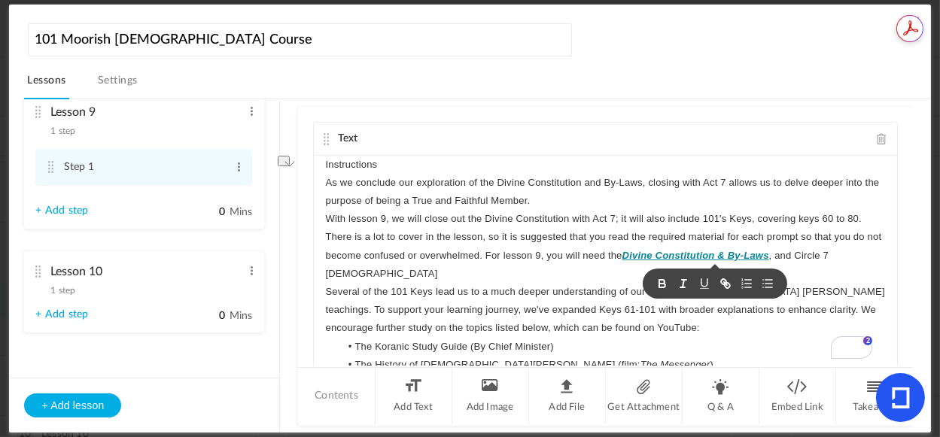
click at [610, 287] on p "Several of the 101 Keys lead us to a much deeper understanding of our Beloved P…" at bounding box center [605, 310] width 560 height 55
drag, startPoint x: 891, startPoint y: 244, endPoint x: 892, endPoint y: 263, distance: 19.6
click at [892, 263] on div "Text Instructions As we conclude our exploration of the Divine Constitution and…" at bounding box center [605, 236] width 614 height 259
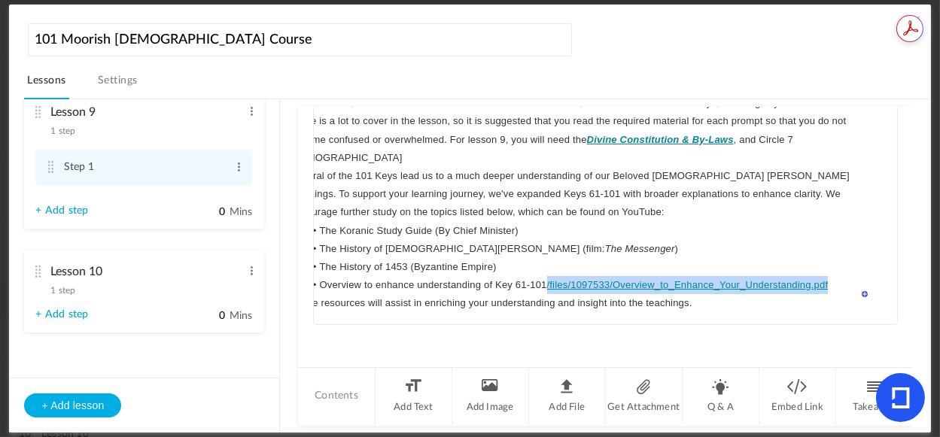
scroll to position [69, 57]
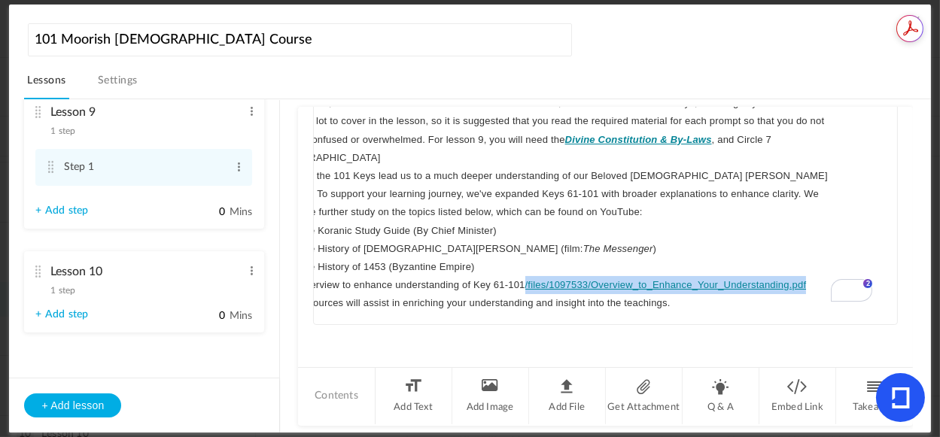
drag, startPoint x: 585, startPoint y: 271, endPoint x: 820, endPoint y: 275, distance: 234.9
click at [820, 275] on div "Instructions As we conclude our exploration of the Divine Constitution and By-L…" at bounding box center [605, 212] width 583 height 226
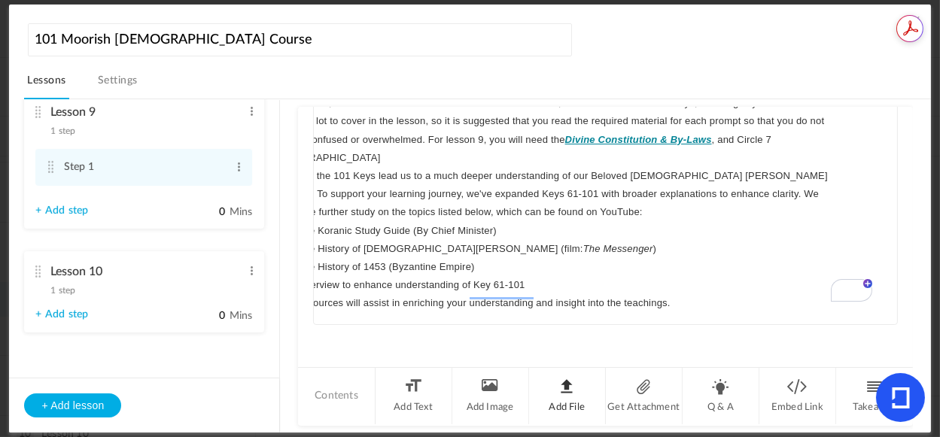
click at [565, 388] on li "Add File" at bounding box center [567, 396] width 77 height 56
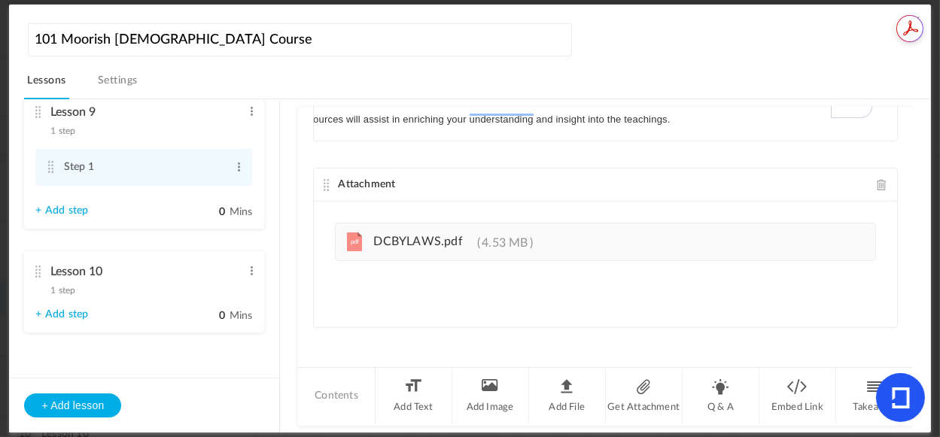
scroll to position [244, 0]
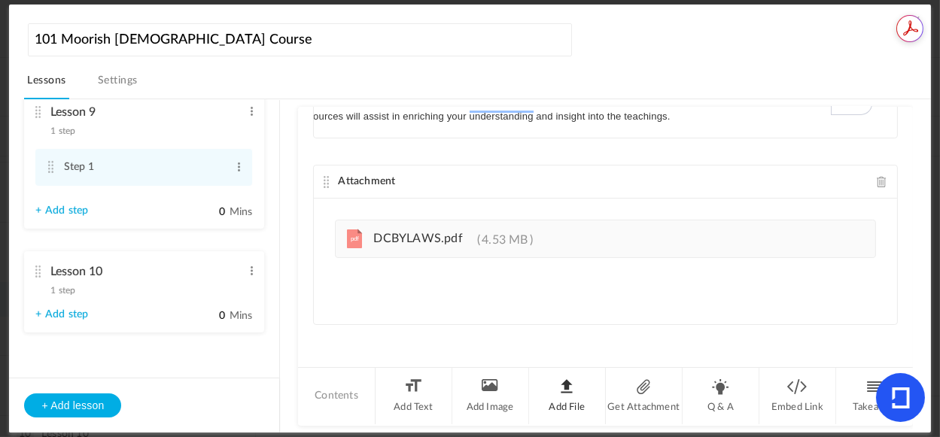
click at [563, 389] on li "Add File" at bounding box center [567, 396] width 77 height 56
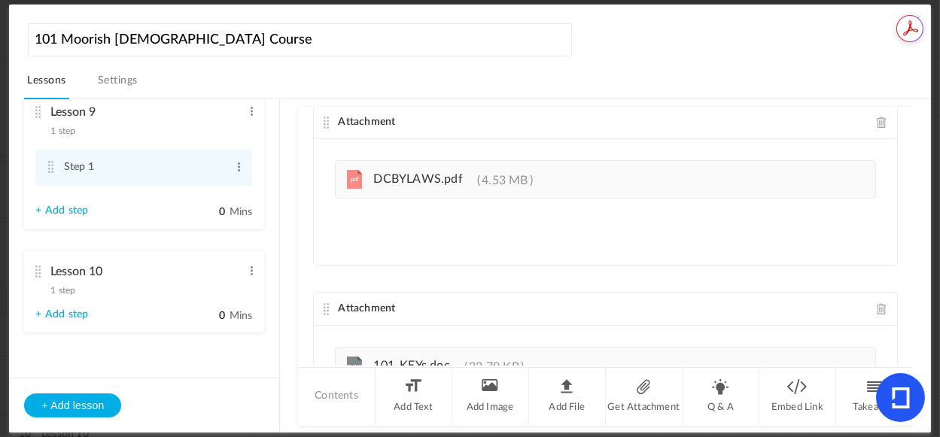
drag, startPoint x: 901, startPoint y: 239, endPoint x: 915, endPoint y: 272, distance: 36.5
click at [915, 272] on div "Lesson 1 8 steps Edit Delete Introduction to Lesson 1 Edit Delete" at bounding box center [477, 266] width 906 height 334
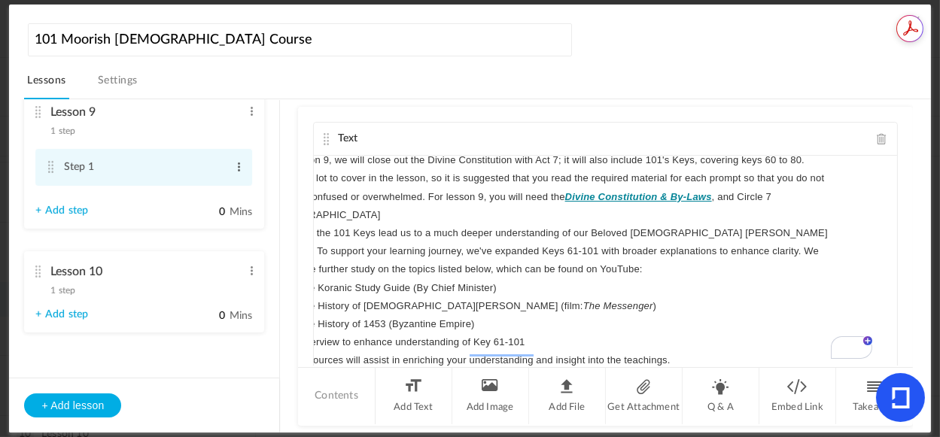
click at [234, 163] on span at bounding box center [238, 167] width 11 height 15
click at [199, 184] on link "Edit" at bounding box center [214, 192] width 59 height 18
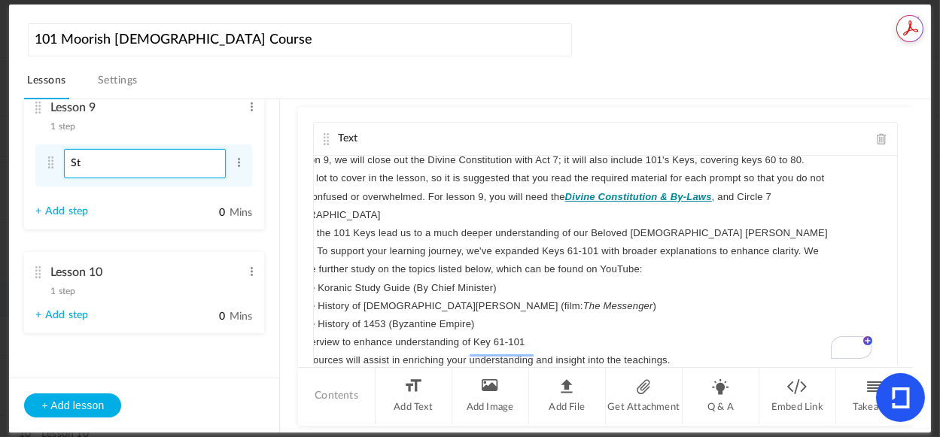
type input "S"
type input "About Lesson 9"
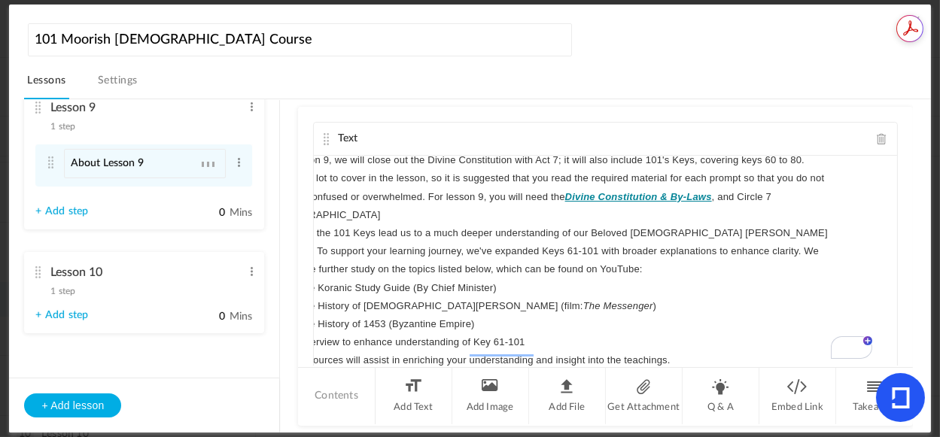
click at [49, 214] on link "+ Add step" at bounding box center [61, 212] width 53 height 13
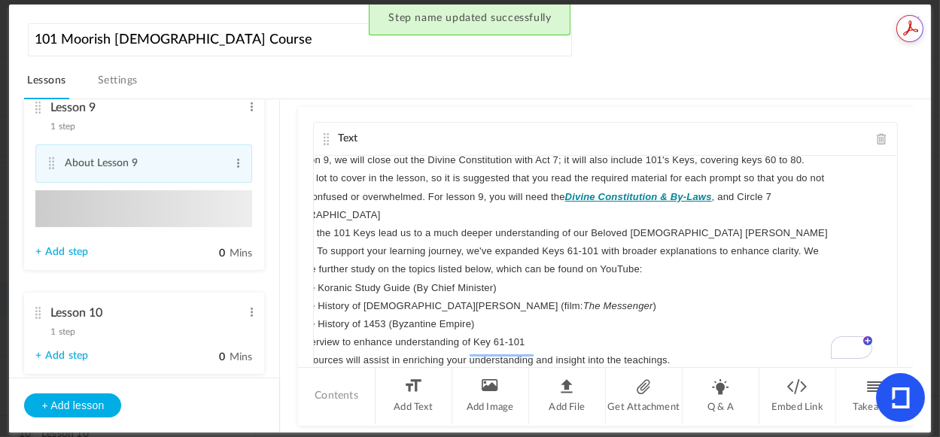
type input "Step 2"
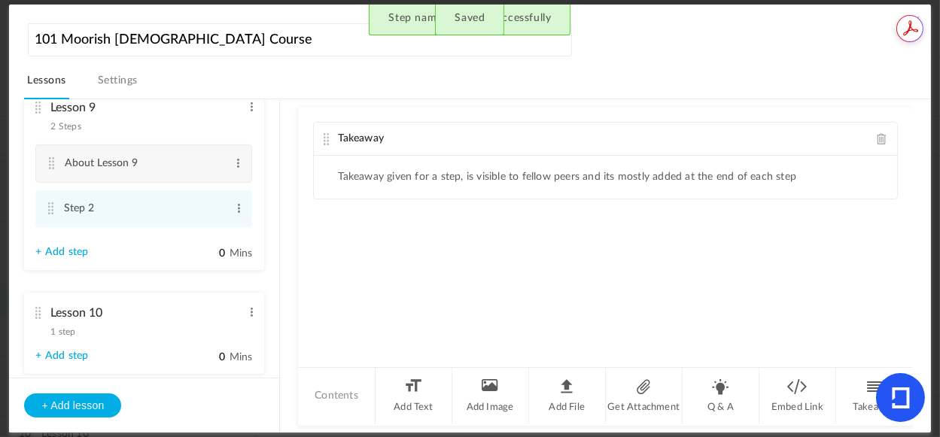
click at [878, 138] on span at bounding box center [882, 138] width 11 height 11
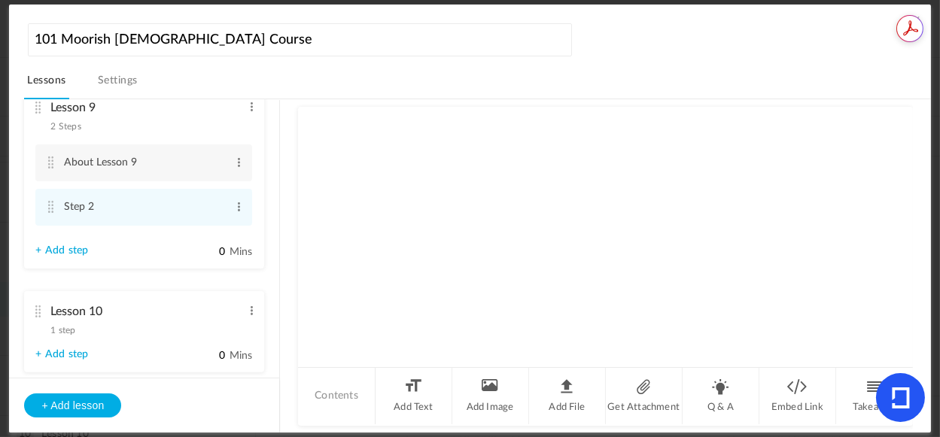
drag, startPoint x: 714, startPoint y: 385, endPoint x: 708, endPoint y: 339, distance: 45.6
click at [714, 385] on li "Q & A" at bounding box center [721, 396] width 77 height 56
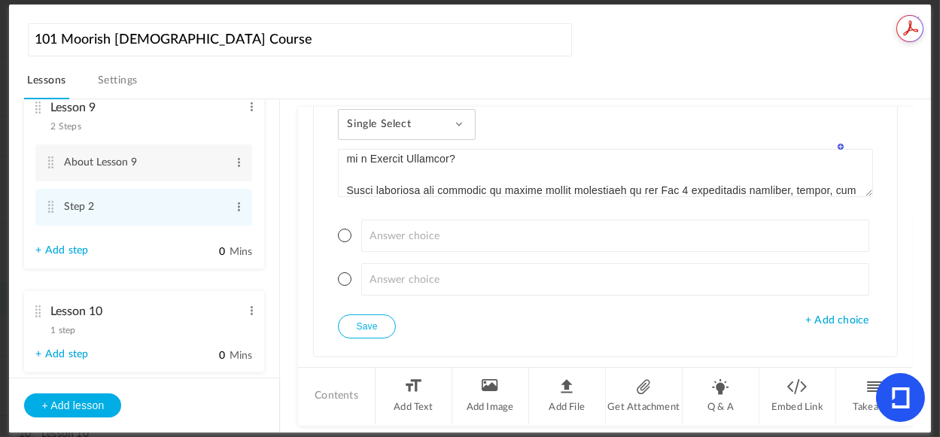
scroll to position [19, 0]
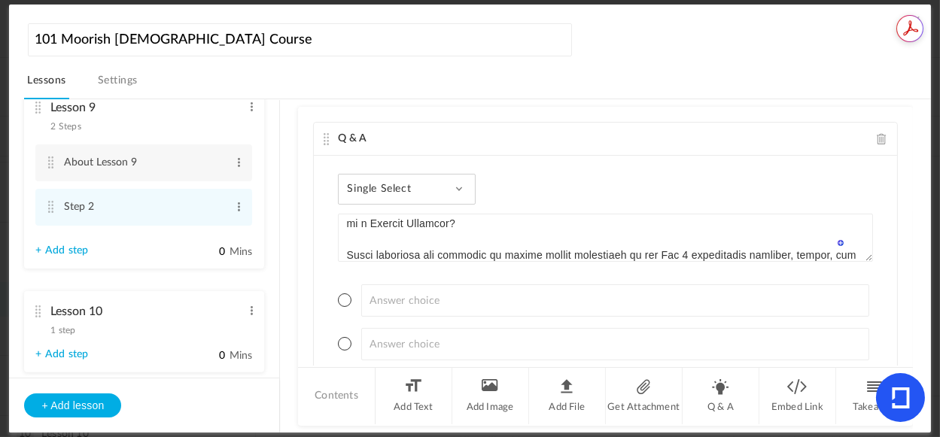
type textarea "Instructions You are presented with a few questions to encourage you to explore…"
click at [443, 186] on div "Single Select Single Select Multi Select True or False Paragraph Answer" at bounding box center [407, 189] width 138 height 31
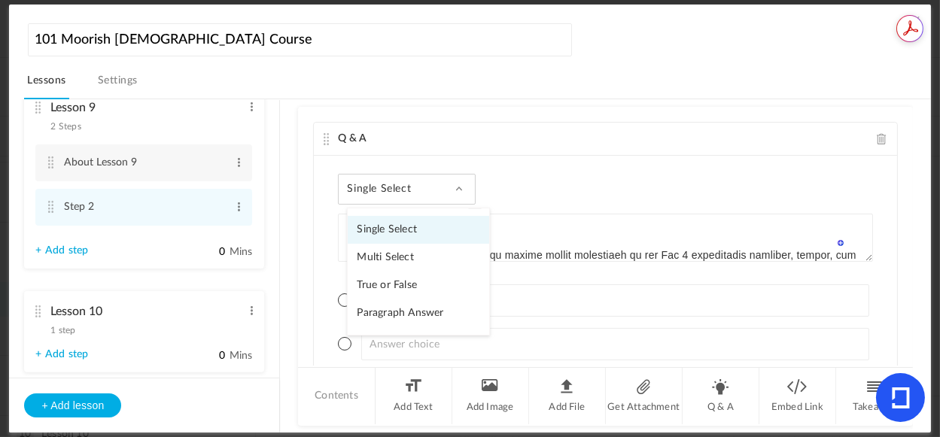
click at [410, 307] on link "Paragraph Answer" at bounding box center [419, 314] width 142 height 28
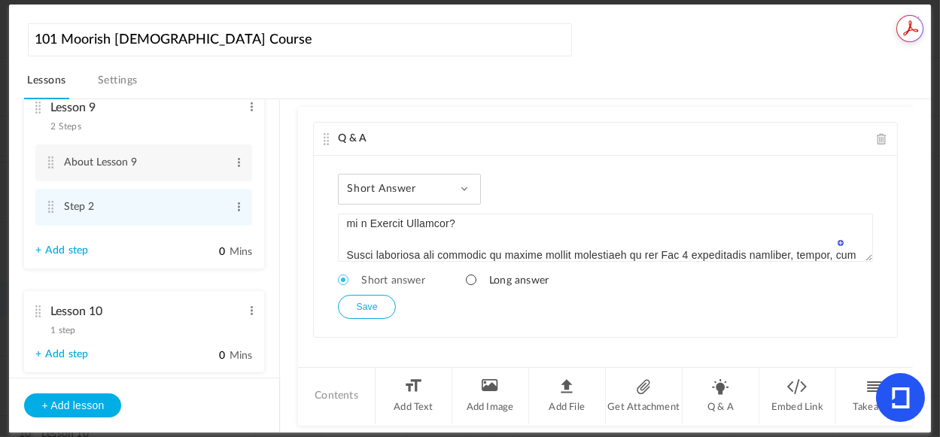
click at [470, 280] on span at bounding box center [471, 280] width 11 height 11
click at [365, 306] on button "Save" at bounding box center [366, 307] width 57 height 24
click at [236, 209] on span at bounding box center [238, 206] width 11 height 15
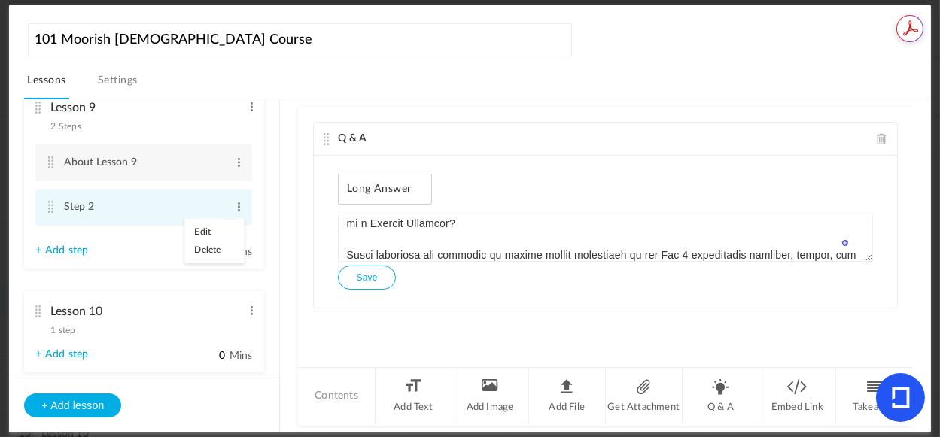
click at [196, 230] on link "Edit" at bounding box center [214, 232] width 59 height 18
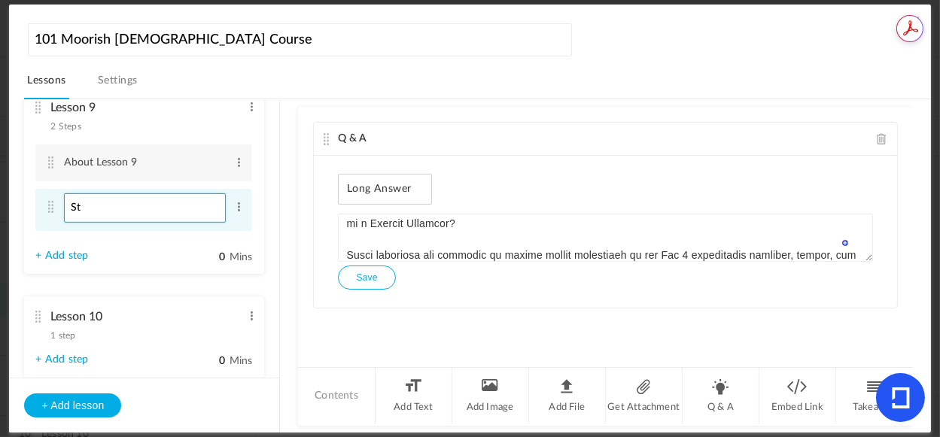
type input "S"
paste input "Assignment: Act 7"
type input "Assignment: Act 7"
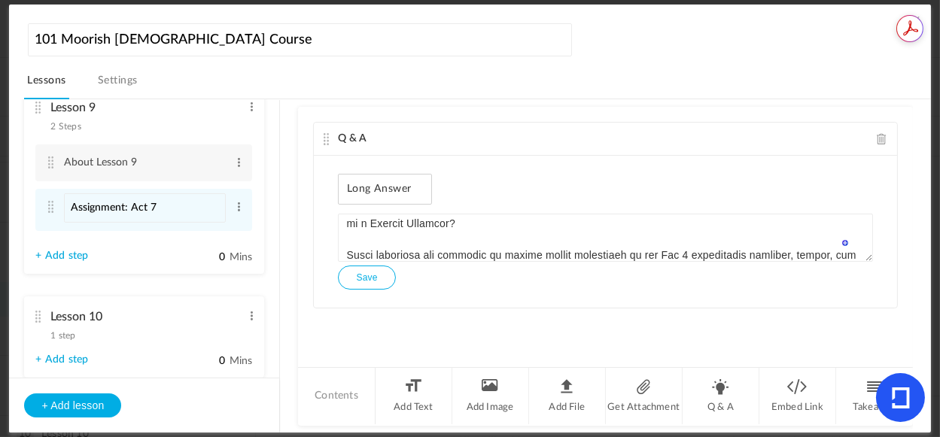
click at [167, 287] on ul "Lesson 1 8 steps Edit Delete Introduction to Lesson 1 Edit Delete Reading 1 Edi…" at bounding box center [144, 239] width 270 height 278
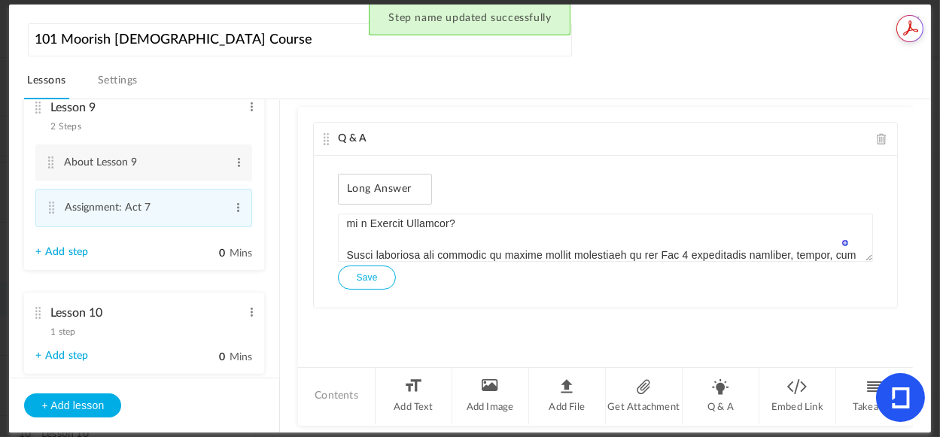
click at [364, 277] on button "Save" at bounding box center [366, 278] width 57 height 24
click at [62, 257] on link "+ Add step" at bounding box center [61, 252] width 53 height 13
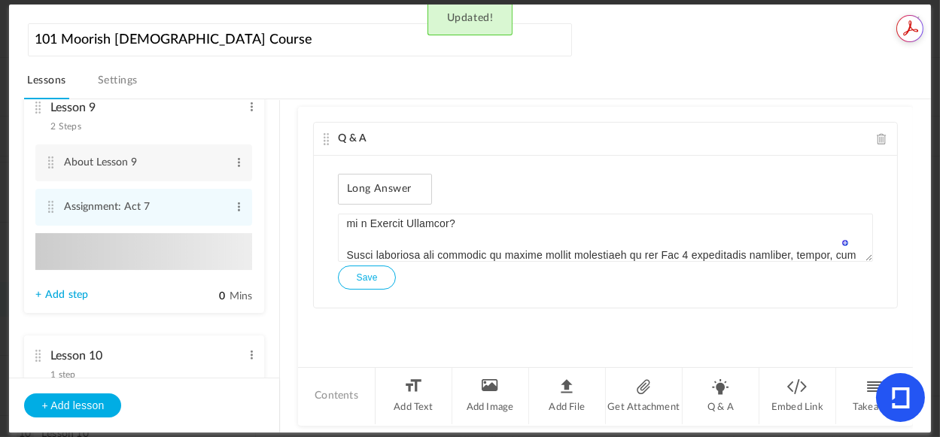
type input "Step 3"
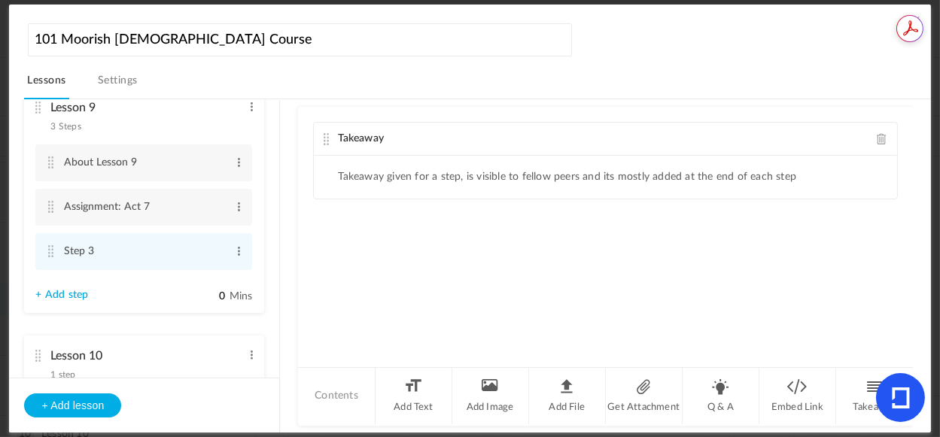
click at [877, 136] on span at bounding box center [882, 138] width 11 height 11
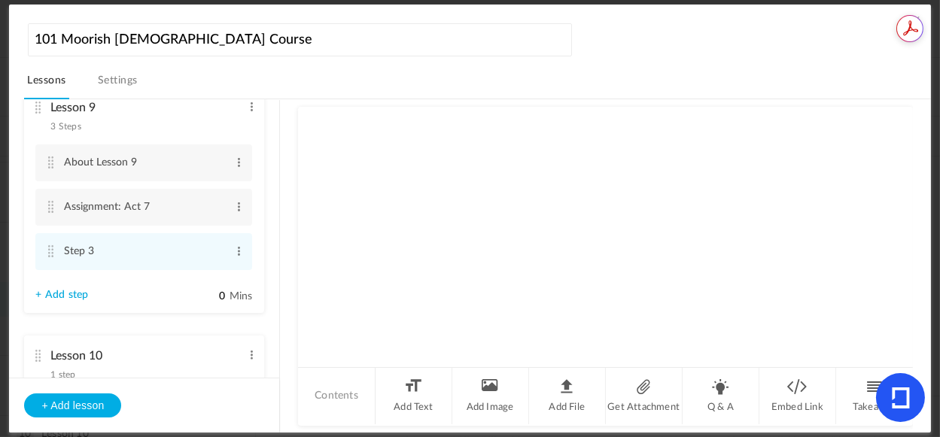
drag, startPoint x: 717, startPoint y: 383, endPoint x: 712, endPoint y: 342, distance: 41.6
click at [717, 382] on li "Q & A" at bounding box center [721, 396] width 77 height 56
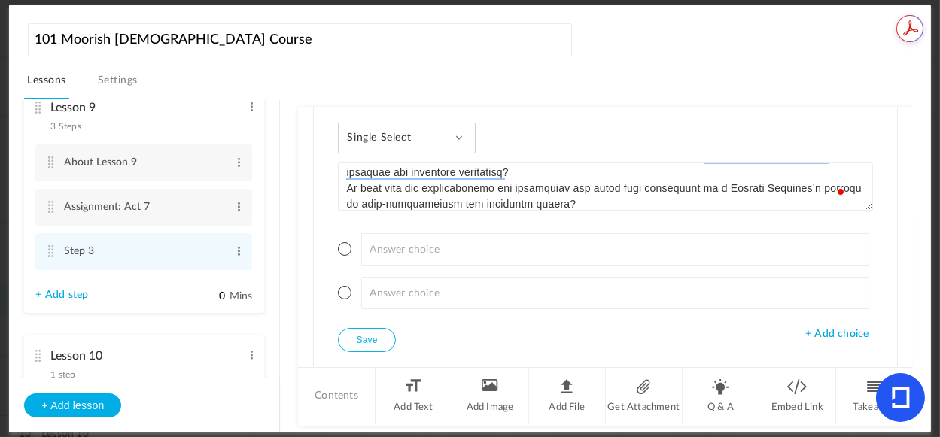
scroll to position [0, 0]
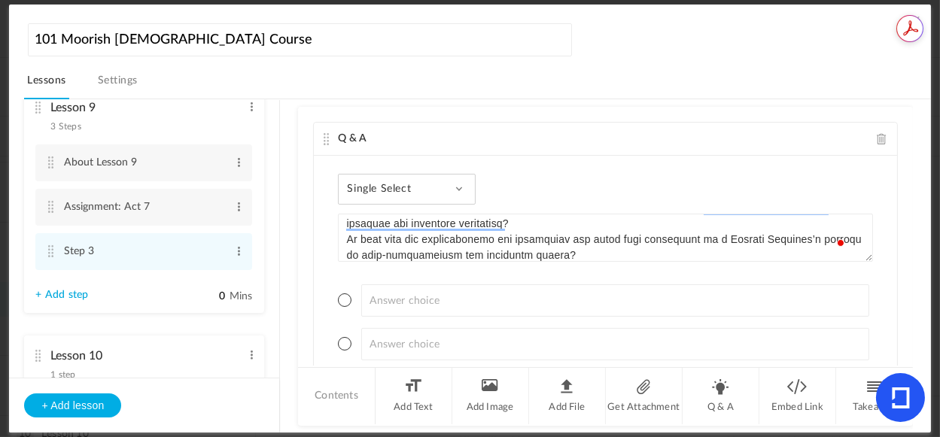
type textarea "Instructions Questionnaire within the Moorish Science Temple of America teachin…"
click at [431, 178] on div "Single Select Single Select Multi Select True or False Paragraph Answer" at bounding box center [407, 189] width 138 height 31
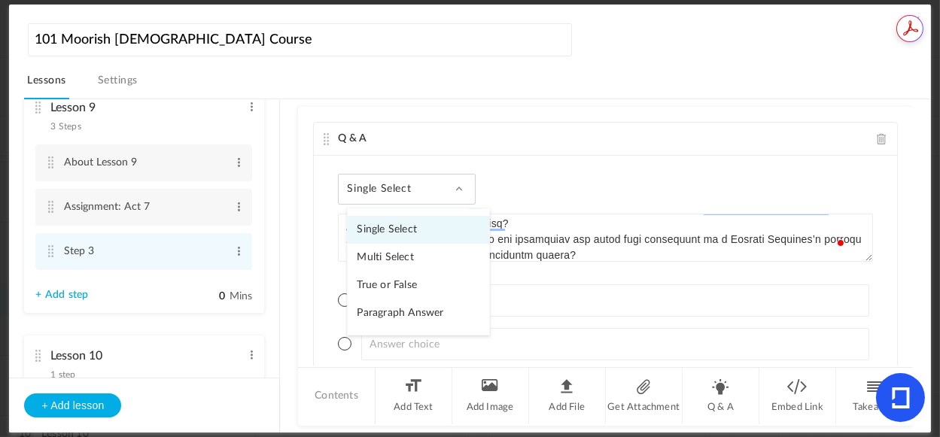
click at [422, 309] on link "Paragraph Answer" at bounding box center [419, 314] width 142 height 28
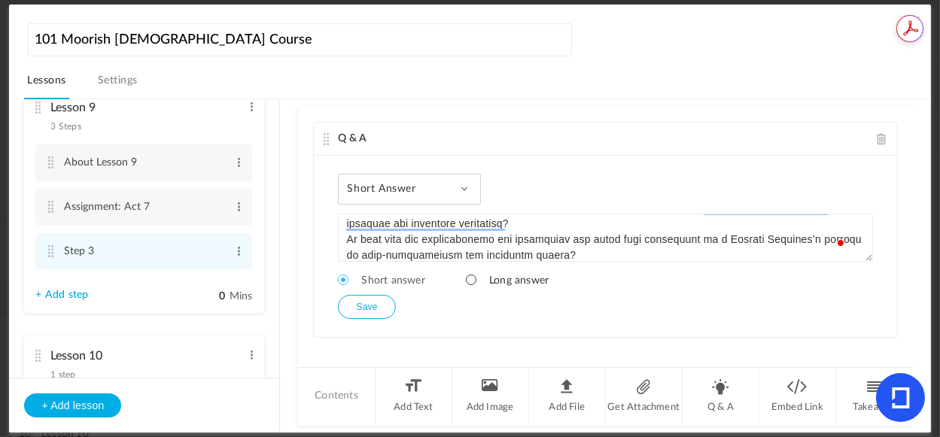
click at [468, 278] on span at bounding box center [471, 280] width 11 height 11
click at [358, 311] on button "Save" at bounding box center [366, 307] width 57 height 24
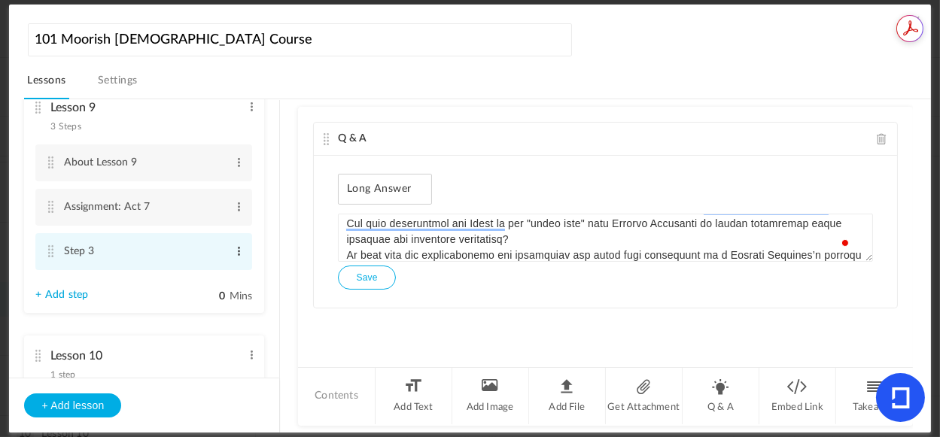
click at [236, 254] on span at bounding box center [238, 251] width 11 height 15
click at [200, 277] on link "Edit" at bounding box center [214, 276] width 59 height 18
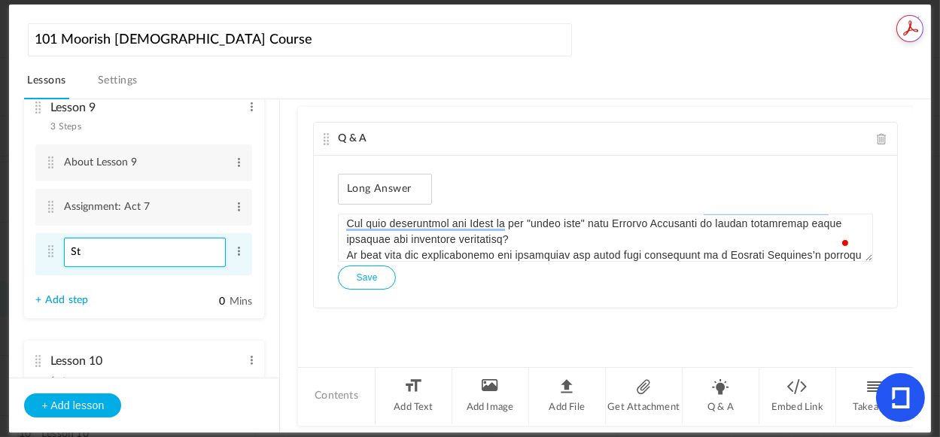
type input "S"
paste input "Assignment: Key 61-65"
type input "Assignment: Key 61-65"
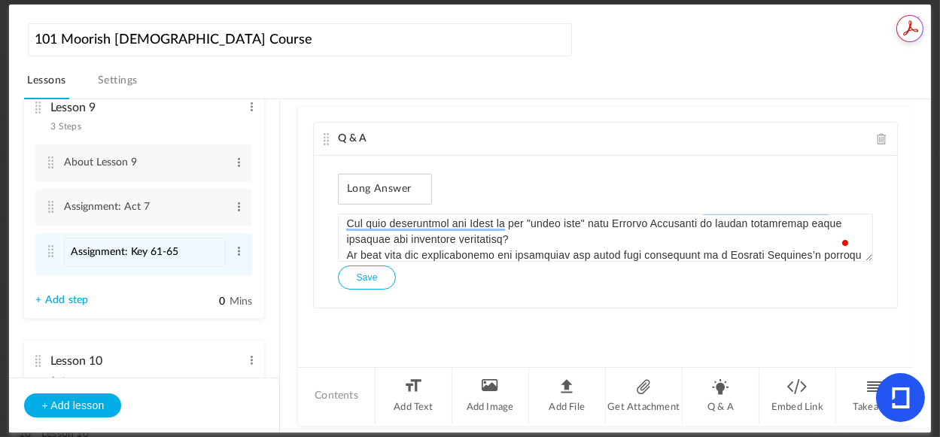
click at [63, 303] on link "+ Add step" at bounding box center [61, 300] width 53 height 13
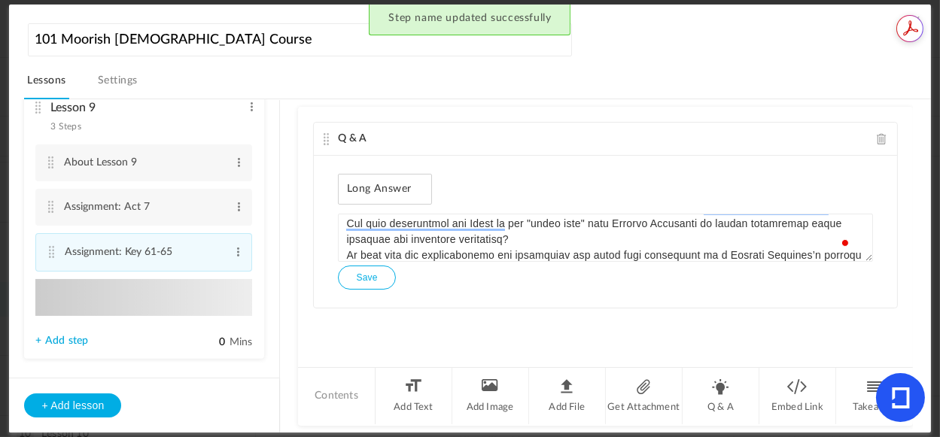
type input "Step 4"
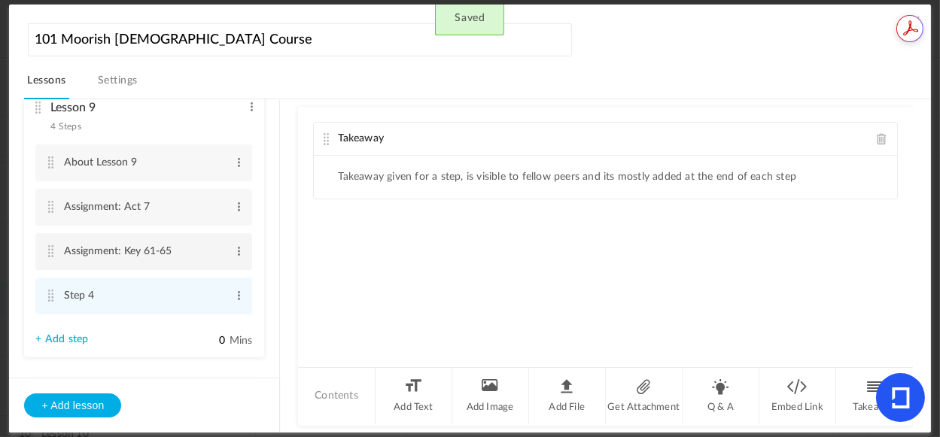
click at [52, 254] on cite at bounding box center [50, 251] width 11 height 12
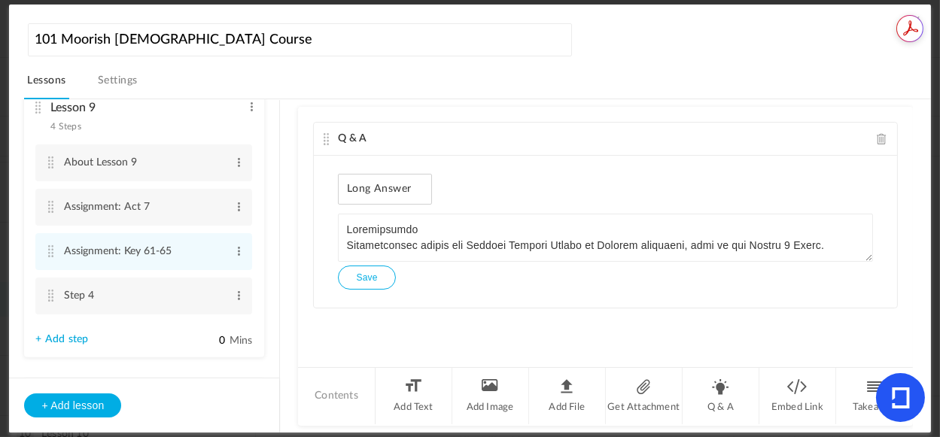
click at [371, 277] on button "Save" at bounding box center [366, 278] width 57 height 24
click at [49, 298] on cite at bounding box center [50, 296] width 11 height 12
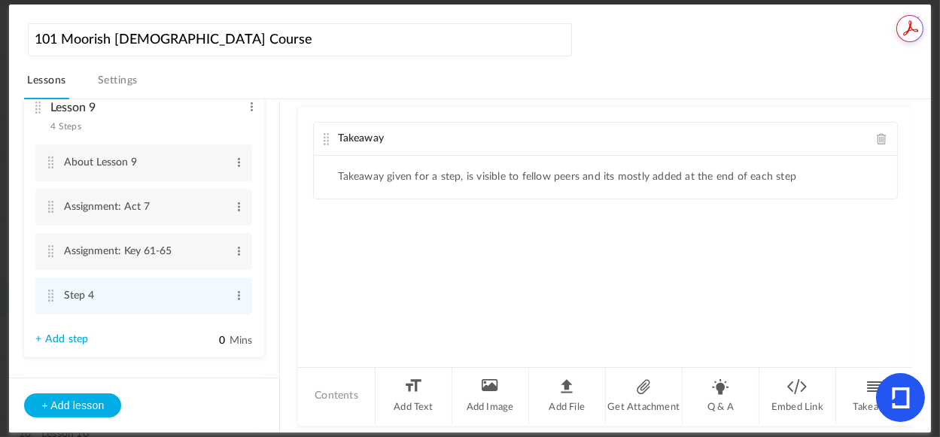
click at [878, 139] on span at bounding box center [882, 138] width 11 height 11
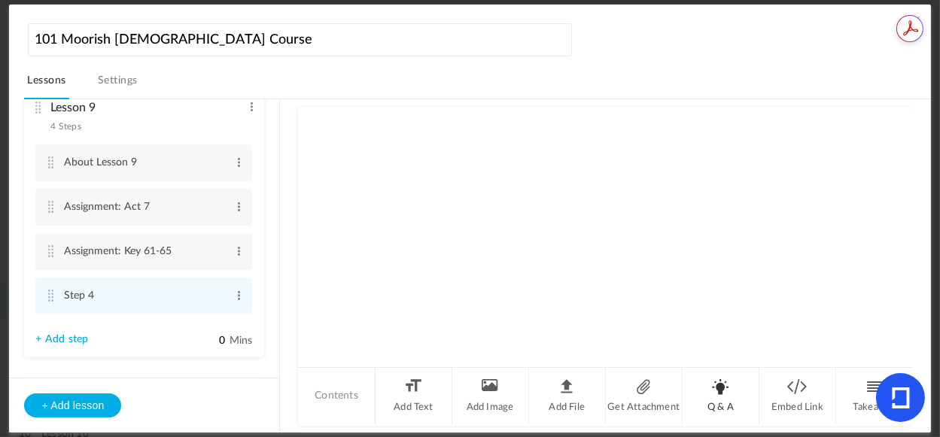
click at [727, 384] on li "Q & A" at bounding box center [721, 396] width 77 height 56
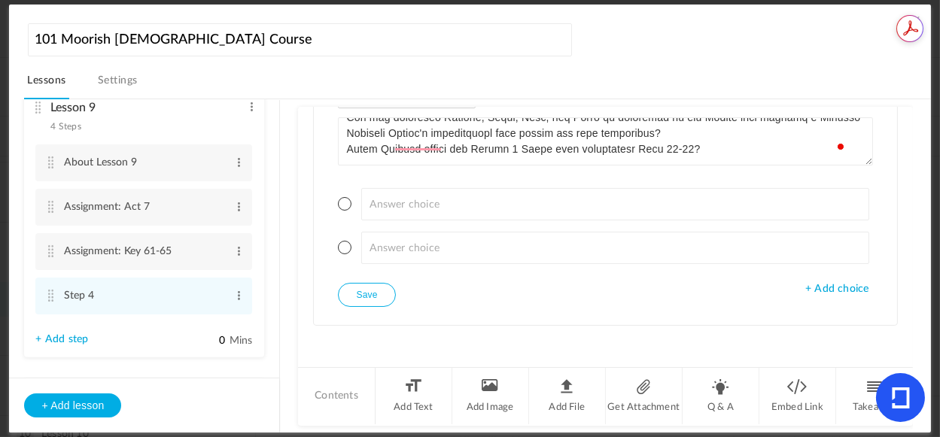
scroll to position [37, 0]
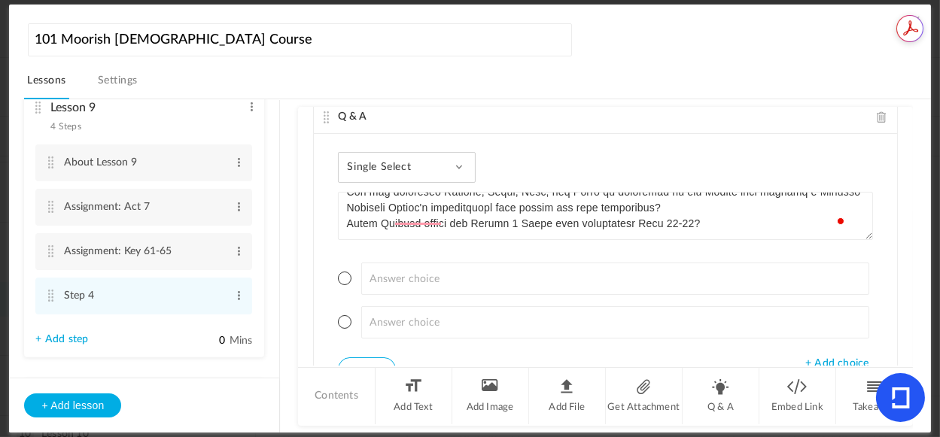
type textarea "Instructions Questionnaire within the Moorish Science Temple of America teachin…"
click at [455, 166] on div "Single Select Single Select Multi Select True or False Paragraph Answer" at bounding box center [407, 167] width 138 height 31
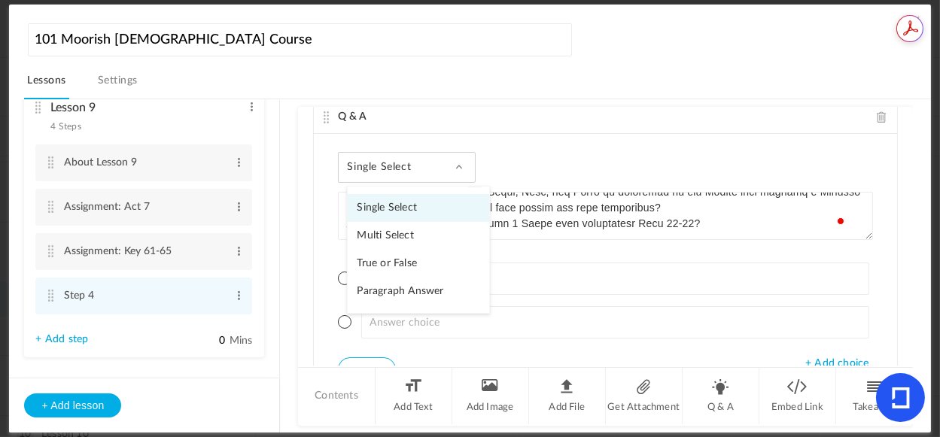
click at [398, 287] on link "Paragraph Answer" at bounding box center [419, 292] width 142 height 28
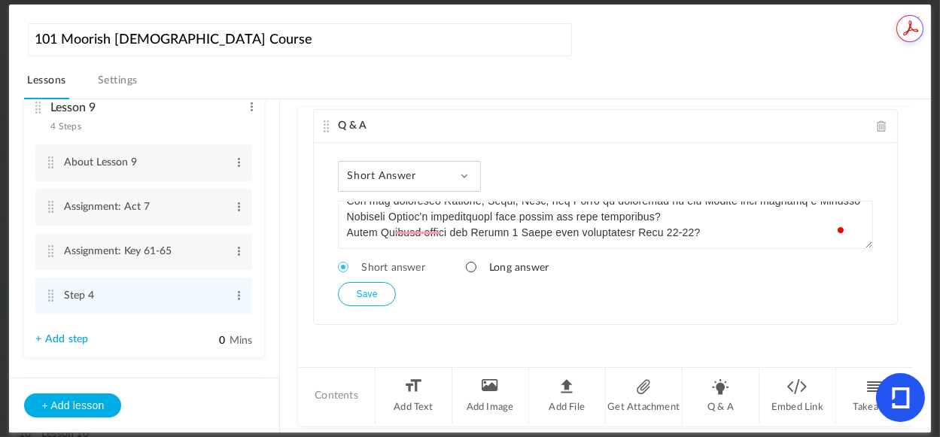
click at [470, 266] on span at bounding box center [471, 267] width 11 height 11
click at [353, 298] on button "Save" at bounding box center [366, 294] width 57 height 24
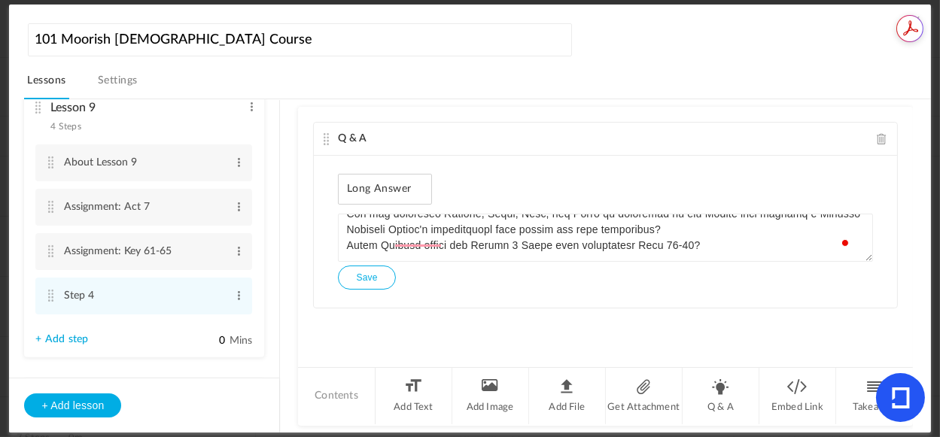
scroll to position [638, 0]
click at [234, 301] on span at bounding box center [238, 295] width 11 height 15
click at [201, 324] on link "Edit" at bounding box center [214, 321] width 59 height 18
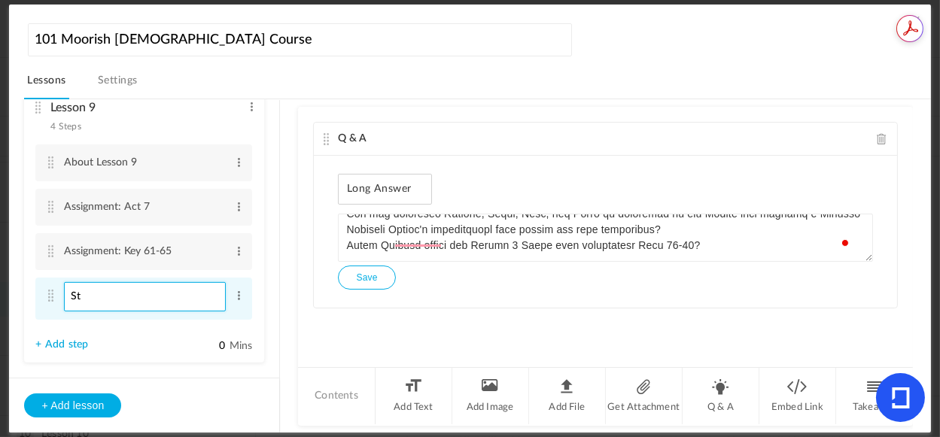
type input "S"
paste input "Assignment: Keys 66-70"
type input "Assignment: Keys 66-70"
click at [376, 316] on div "Q & A Long Answer Single Select Multi Select True or False Paragraph Answer + A…" at bounding box center [605, 236] width 614 height 259
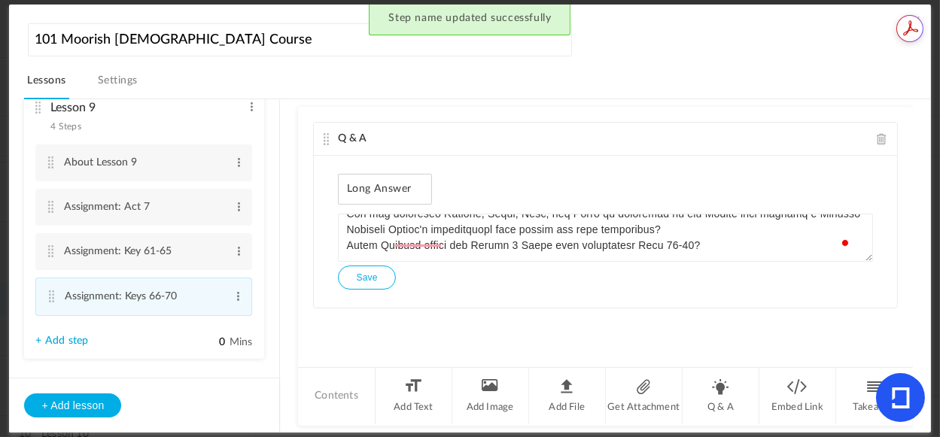
click at [61, 343] on link "+ Add step" at bounding box center [61, 341] width 53 height 13
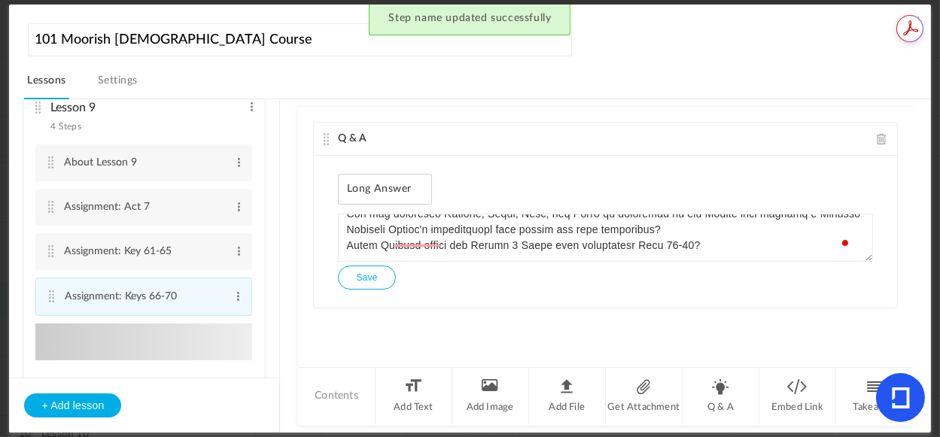
type input "Step 5"
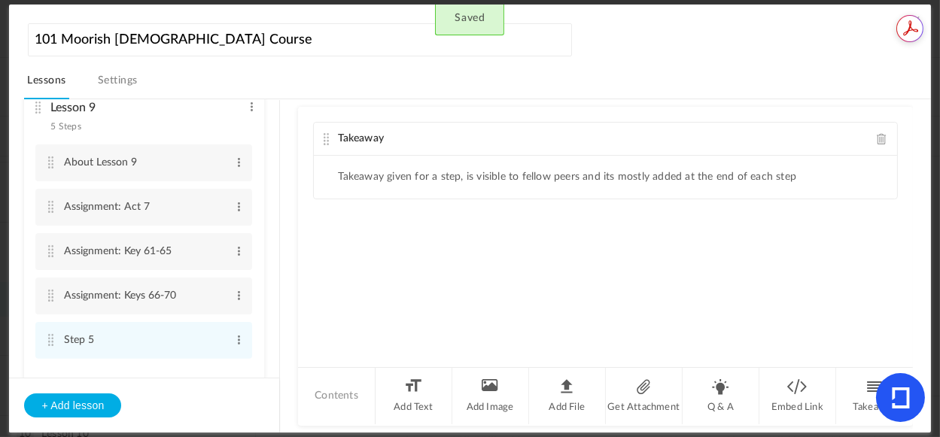
click at [881, 140] on span at bounding box center [882, 138] width 11 height 11
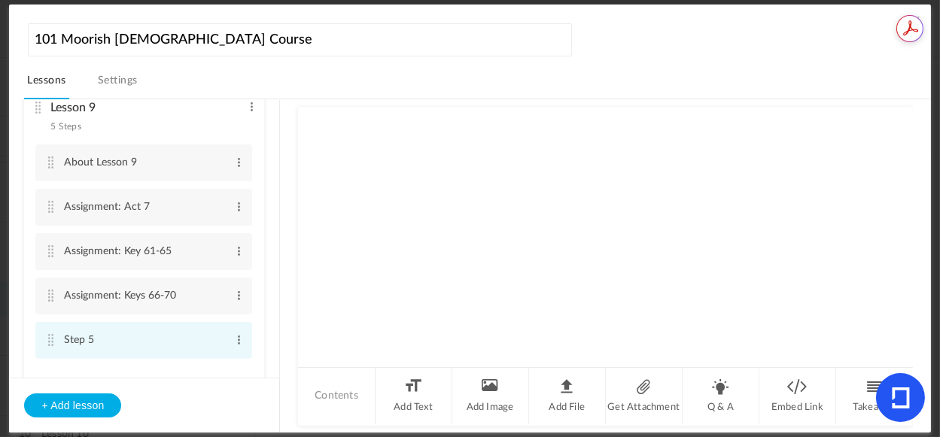
click at [53, 341] on cite at bounding box center [50, 340] width 11 height 12
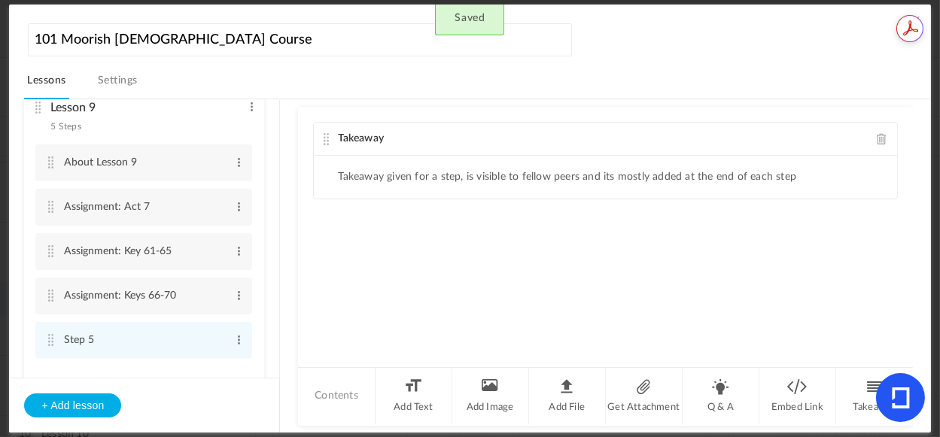
click at [877, 133] on span at bounding box center [882, 138] width 11 height 11
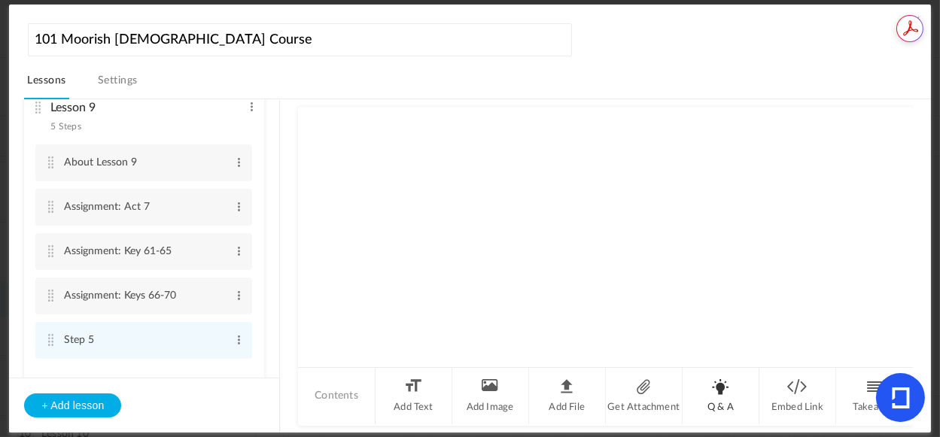
click at [713, 383] on li "Q & A" at bounding box center [721, 396] width 77 height 56
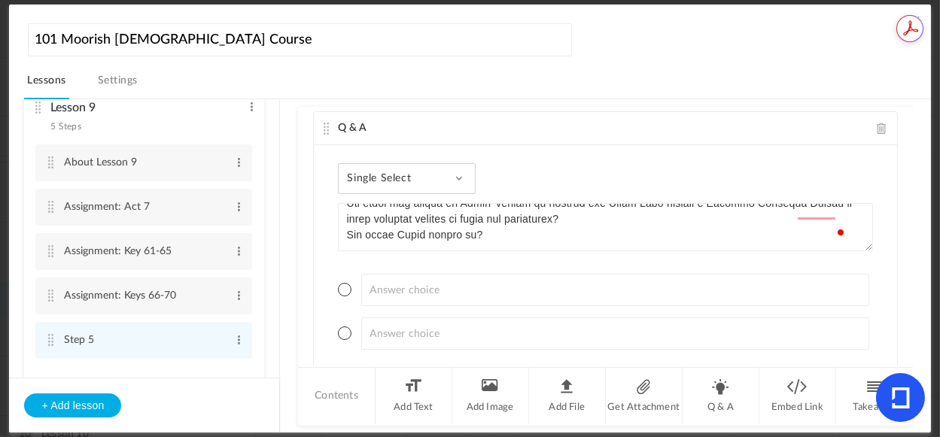
scroll to position [0, 0]
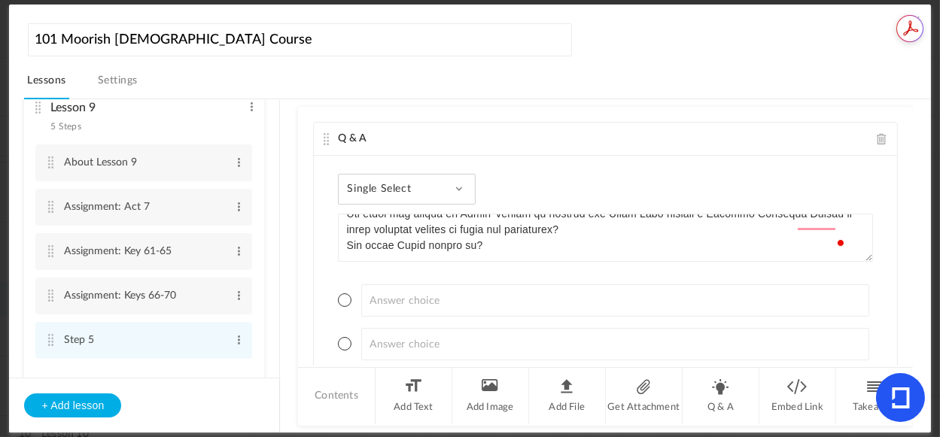
type textarea "Loremipsumdo Sitametconsec adipis eli Seddoei Tempori Utlabo et Dolorem aliquae…"
click at [464, 184] on div "Single Select Single Select Multi Select True or False Paragraph Answer" at bounding box center [407, 189] width 138 height 31
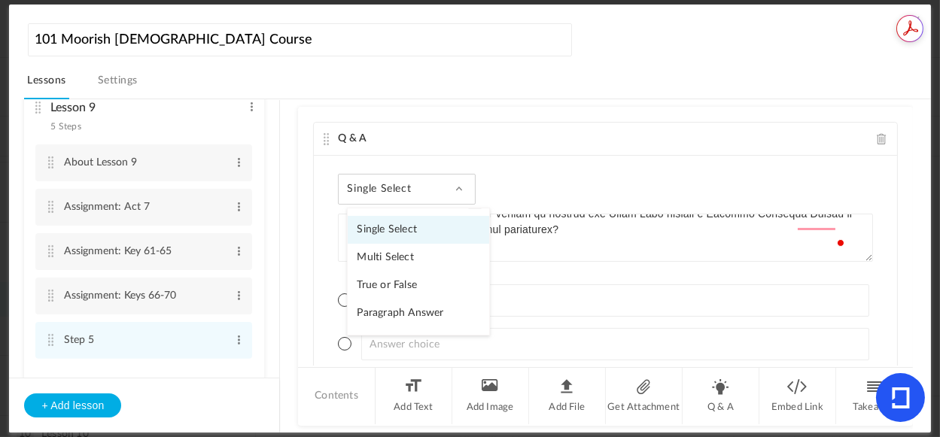
click at [422, 313] on link "Paragraph Answer" at bounding box center [419, 314] width 142 height 28
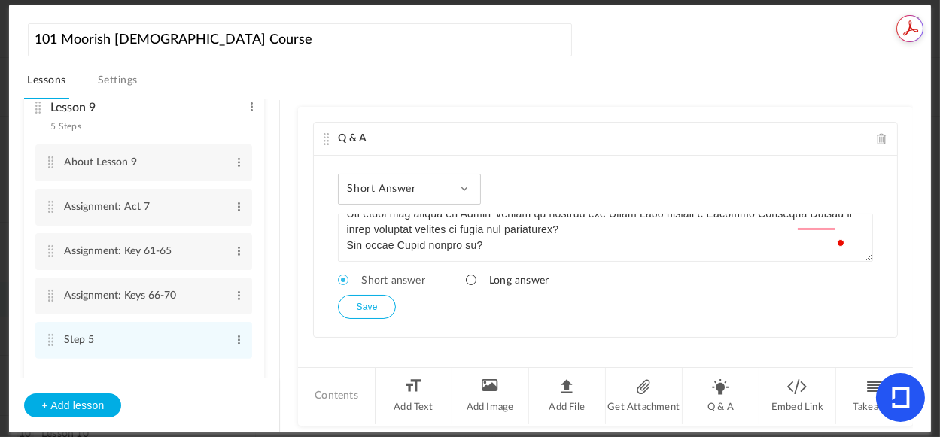
click at [473, 281] on span at bounding box center [471, 280] width 11 height 11
click at [234, 337] on span at bounding box center [238, 340] width 11 height 15
click at [199, 367] on link "Edit" at bounding box center [214, 365] width 59 height 18
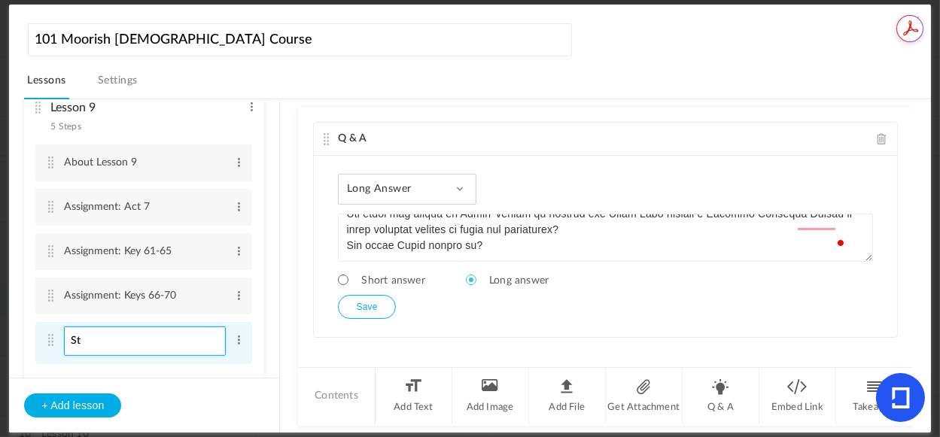
type input "S"
paste input "Assignment: Key 71-80"
type input "Assignment: Key 71-80"
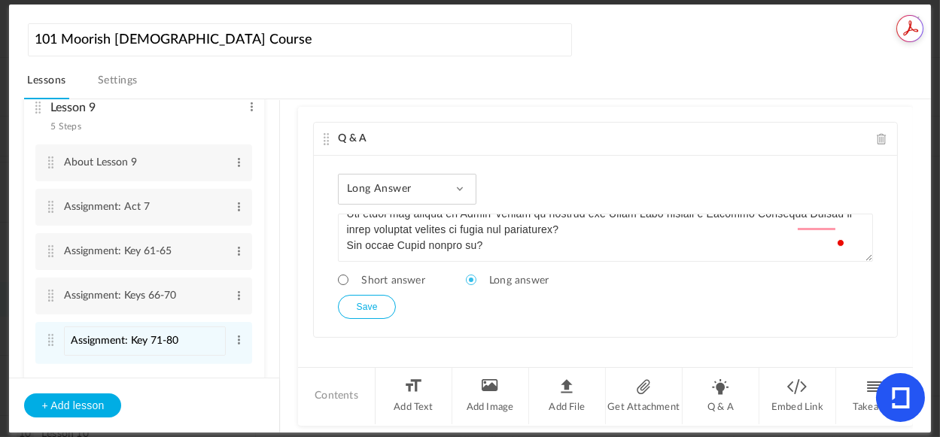
click at [367, 306] on button "Save" at bounding box center [366, 307] width 57 height 24
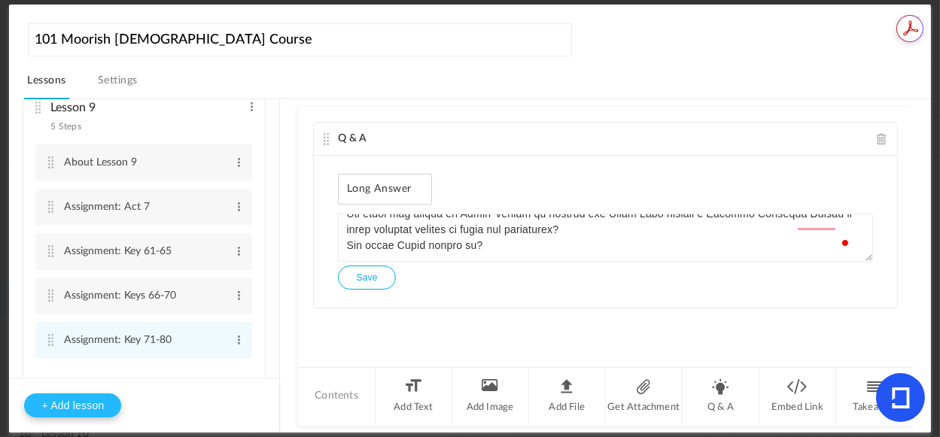
click at [91, 400] on button "+ Add lesson" at bounding box center [72, 406] width 97 height 24
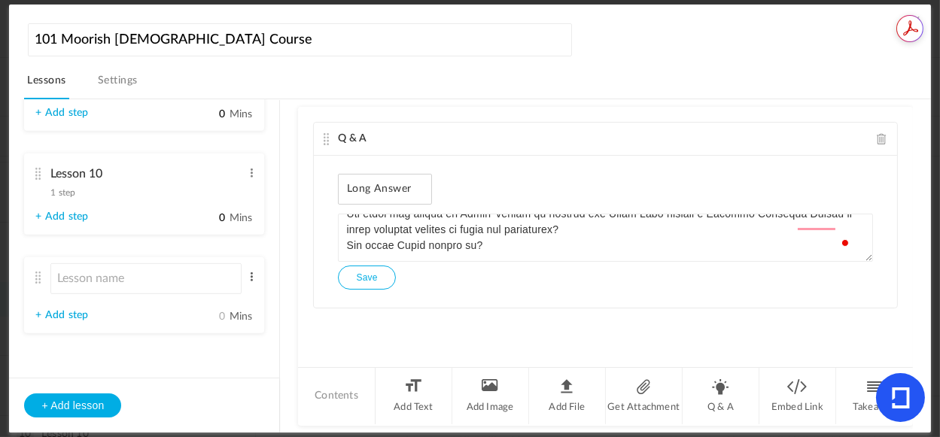
click at [246, 282] on span at bounding box center [251, 276] width 11 height 15
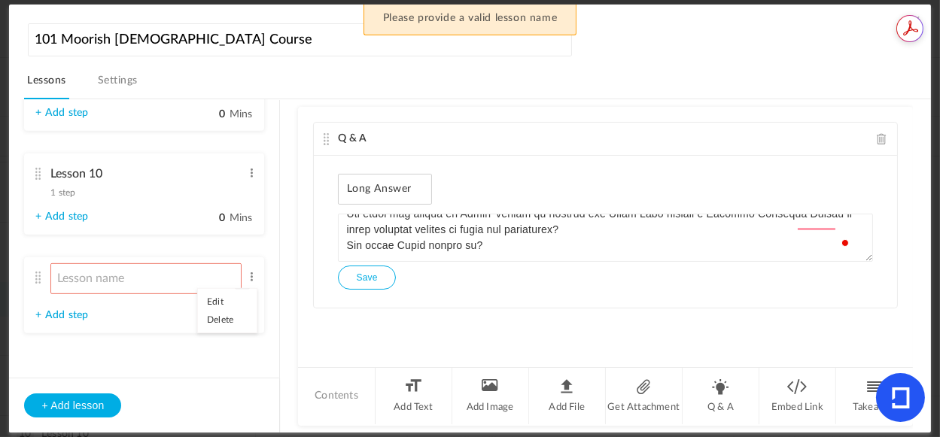
click at [207, 321] on link "Delete" at bounding box center [227, 320] width 59 height 18
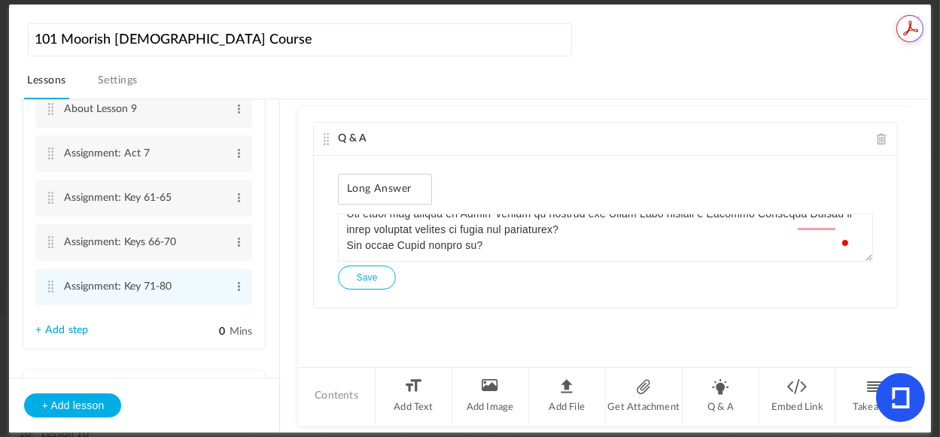
scroll to position [945, 0]
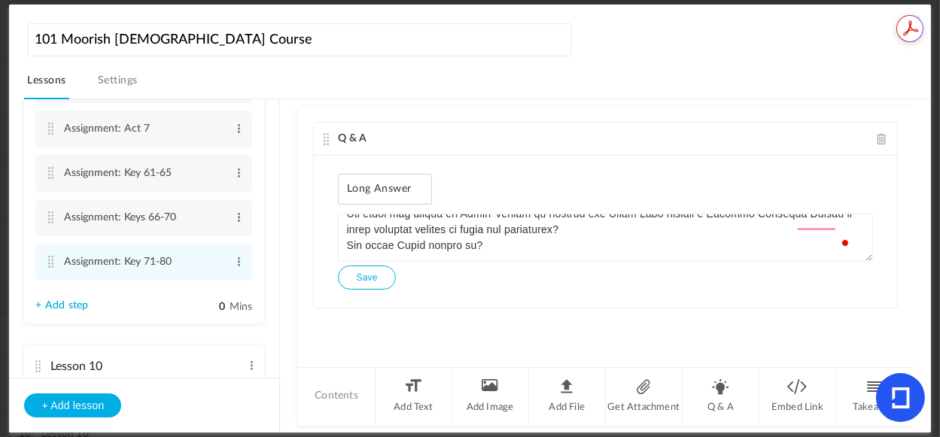
click at [81, 309] on link "+ Add step" at bounding box center [61, 306] width 53 height 13
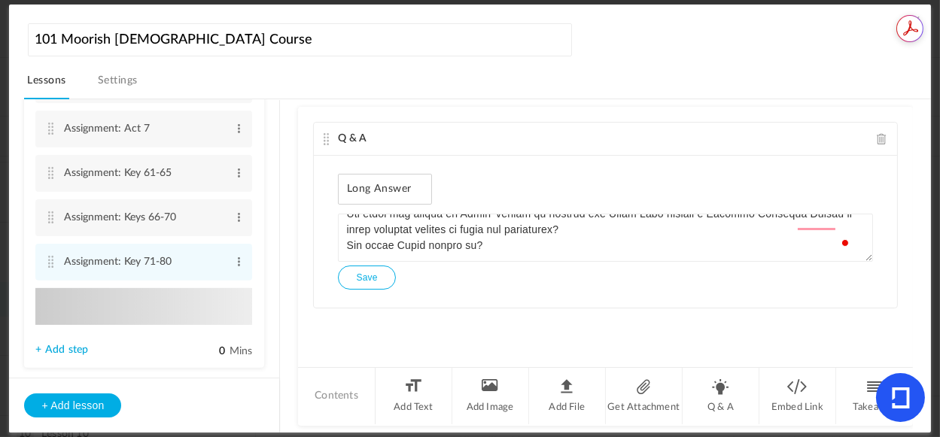
type input "Step 6"
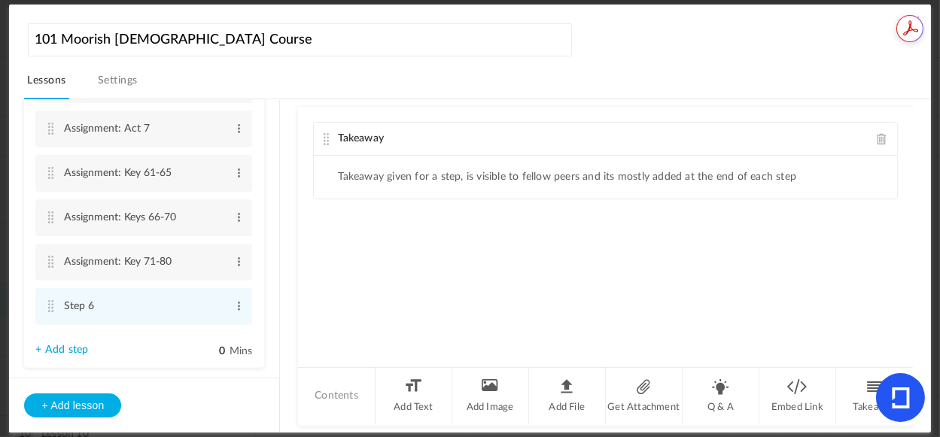
click at [878, 137] on span at bounding box center [882, 138] width 11 height 11
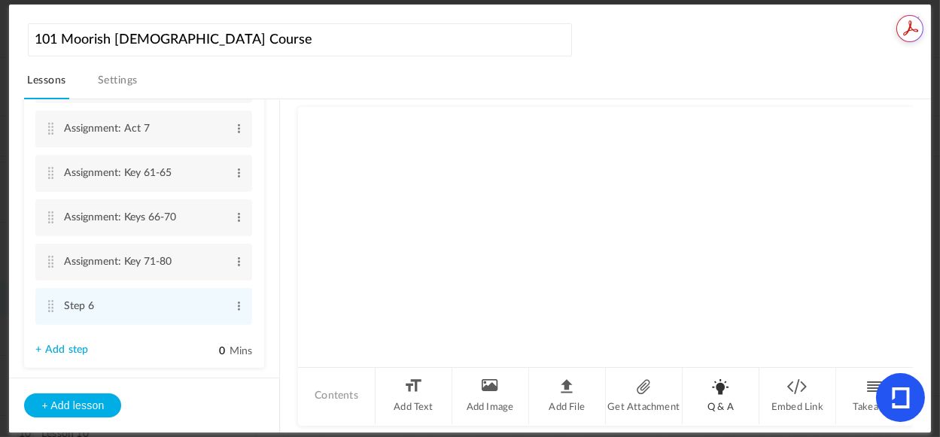
click at [725, 385] on li "Q & A" at bounding box center [721, 396] width 77 height 56
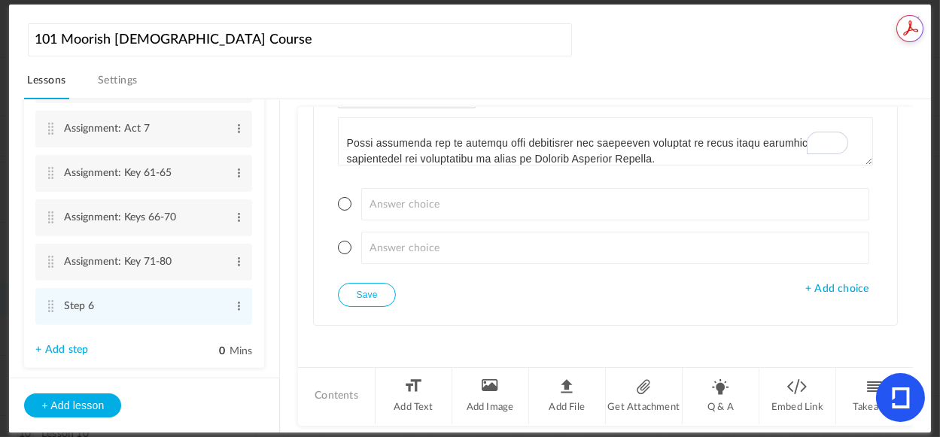
scroll to position [654, 0]
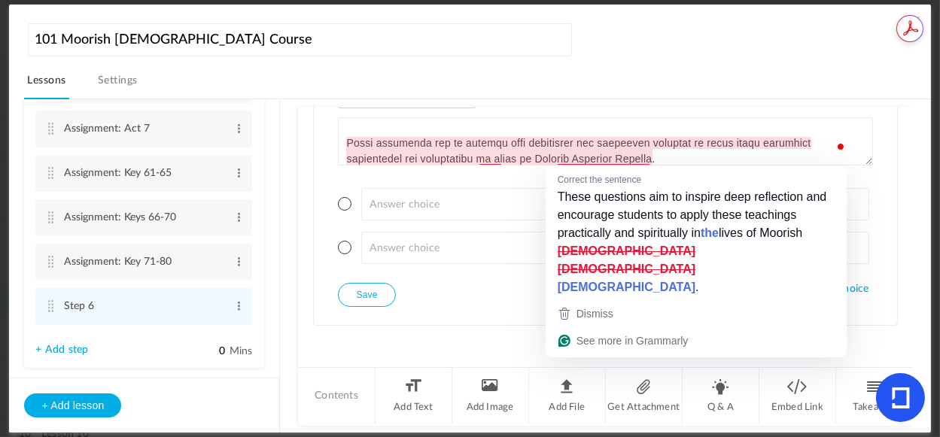
click at [486, 156] on textarea "To enrich screen reader interactions, please activate Accessibility in Grammarl…" at bounding box center [605, 141] width 534 height 48
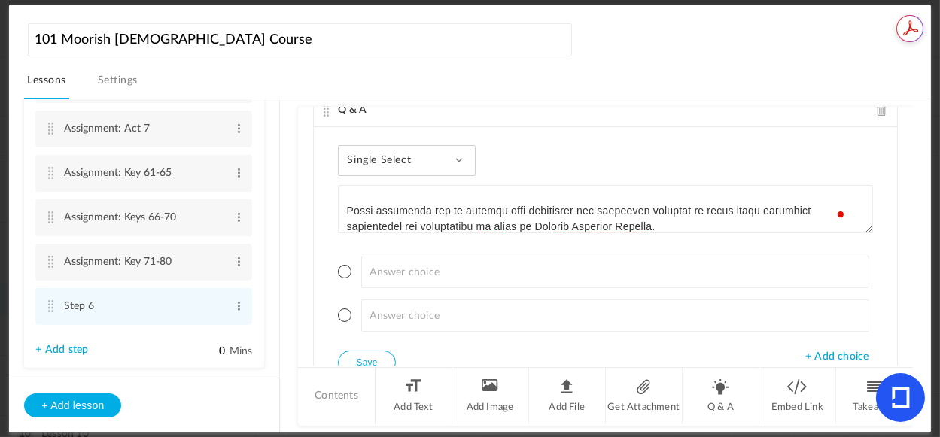
scroll to position [9, 0]
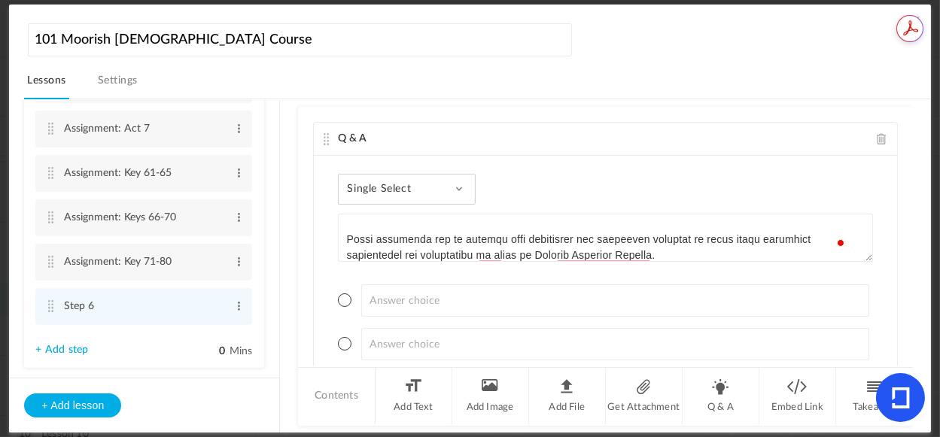
type textarea "Loremipsumdo Sita con adi elitsed-doeiusmod temporinc utlab et Dolorema 90-17 a…"
click at [445, 180] on div "Single Select Single Select Multi Select True or False Paragraph Answer" at bounding box center [407, 189] width 138 height 31
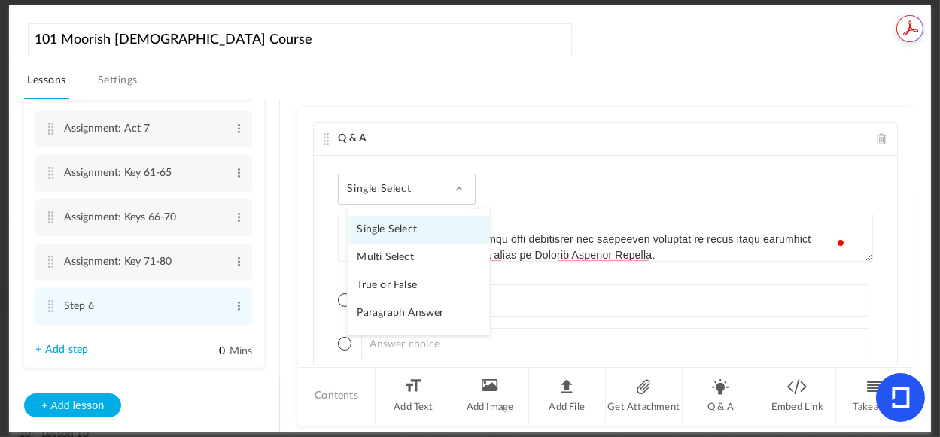
click at [422, 311] on link "Paragraph Answer" at bounding box center [419, 314] width 142 height 28
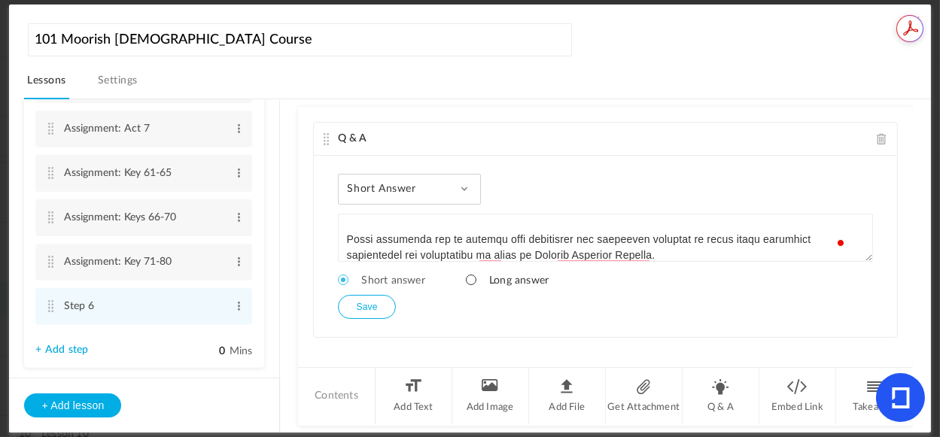
click at [470, 279] on span at bounding box center [471, 280] width 11 height 11
click at [373, 305] on button "Save" at bounding box center [366, 307] width 57 height 24
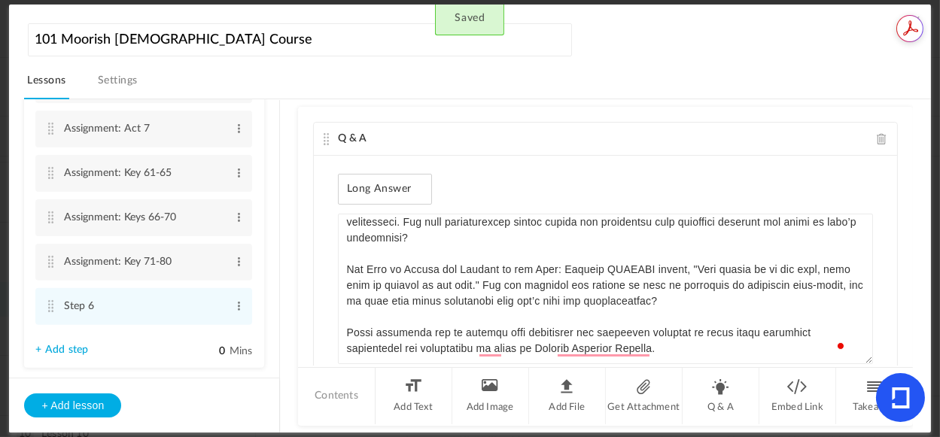
drag, startPoint x: 866, startPoint y: 258, endPoint x: 880, endPoint y: 391, distance: 134.0
click at [884, 425] on div "Q & A Long Answer Single Select Multi Select True or False Paragraph Answer + A…" at bounding box center [605, 266] width 614 height 319
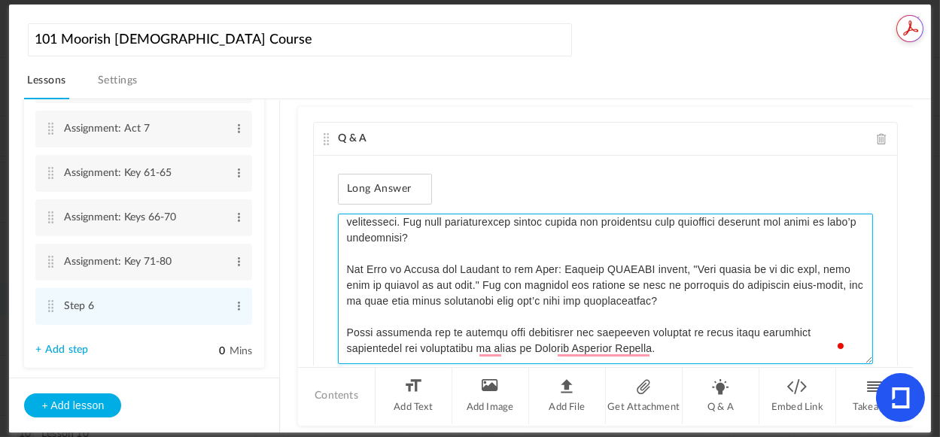
drag, startPoint x: 863, startPoint y: 346, endPoint x: 865, endPoint y: 268, distance: 77.5
click at [865, 268] on div "Long Answer Single Select Multi Select True or False Paragraph Answer + Add cho…" at bounding box center [605, 283] width 583 height 254
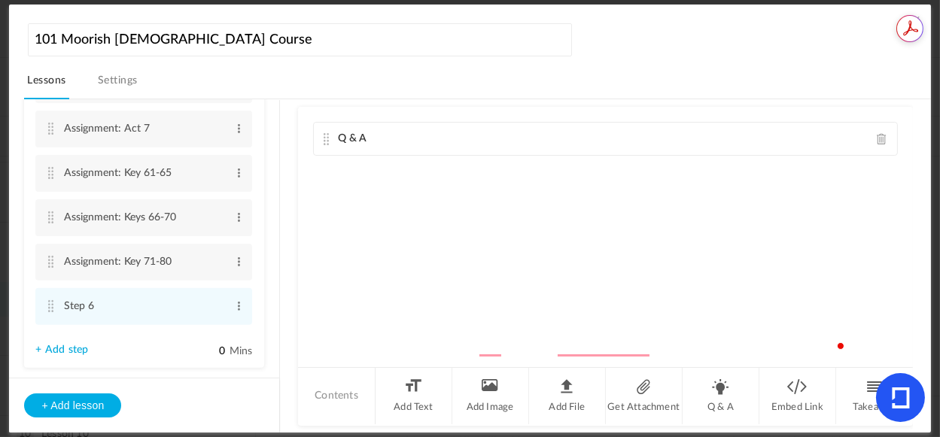
drag, startPoint x: 863, startPoint y: 347, endPoint x: 864, endPoint y: 254, distance: 92.6
click at [864, 254] on div "Q & A Long Answer Single Select Multi Select True or False Paragraph Answer + A…" at bounding box center [605, 236] width 614 height 259
click at [706, 272] on div "Q & A Long Answer Single Select Multi Select True or False Paragraph Answer + A…" at bounding box center [605, 236] width 614 height 259
drag, startPoint x: 866, startPoint y: 296, endPoint x: 874, endPoint y: 294, distance: 7.9
click at [866, 296] on div "Q & A Long Answer Single Select Multi Select True or False Paragraph Answer + A…" at bounding box center [605, 236] width 614 height 259
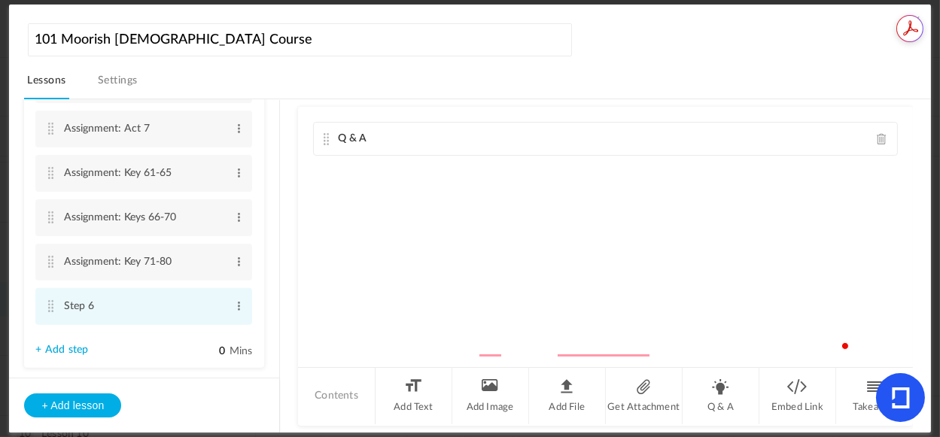
click at [51, 311] on cite at bounding box center [50, 306] width 11 height 12
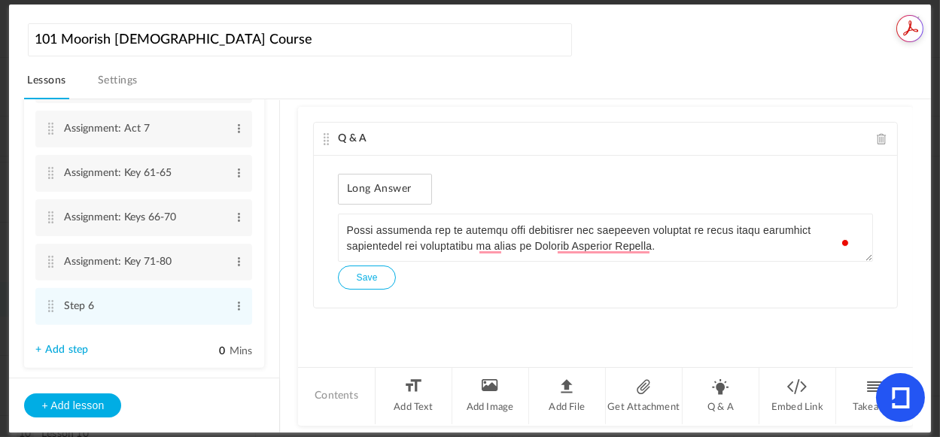
click at [358, 279] on button "Save" at bounding box center [366, 278] width 57 height 24
click at [235, 310] on span at bounding box center [238, 306] width 11 height 15
click at [196, 333] on link "Edit" at bounding box center [214, 331] width 59 height 18
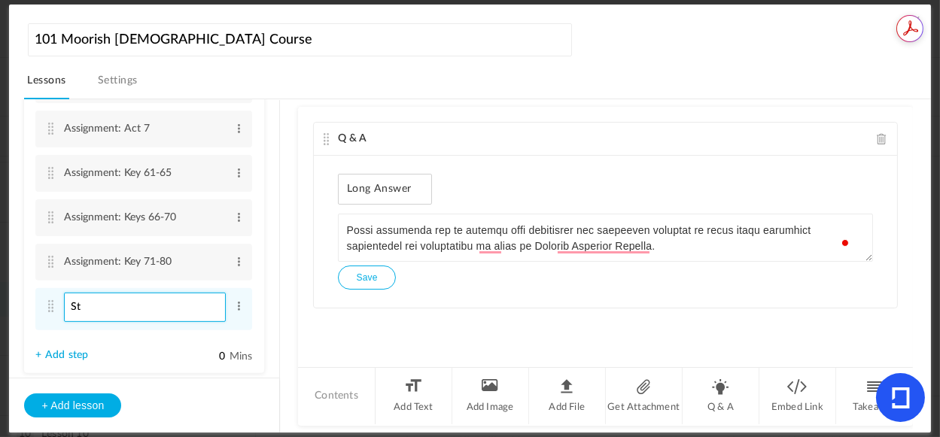
type input "S"
paste input "Assignment: Chapter 31-38"
type input "Assignment: Chapter 31-38"
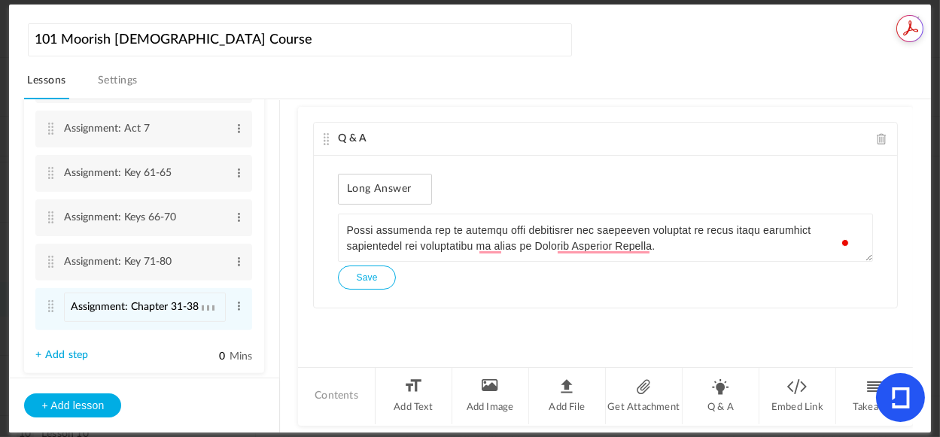
click at [137, 355] on li "Lesson 9 6 Steps Edit Delete About Lesson 9 Edit Delete Edit 0" at bounding box center [144, 191] width 240 height 364
click at [67, 352] on link "+ Add step" at bounding box center [61, 350] width 53 height 13
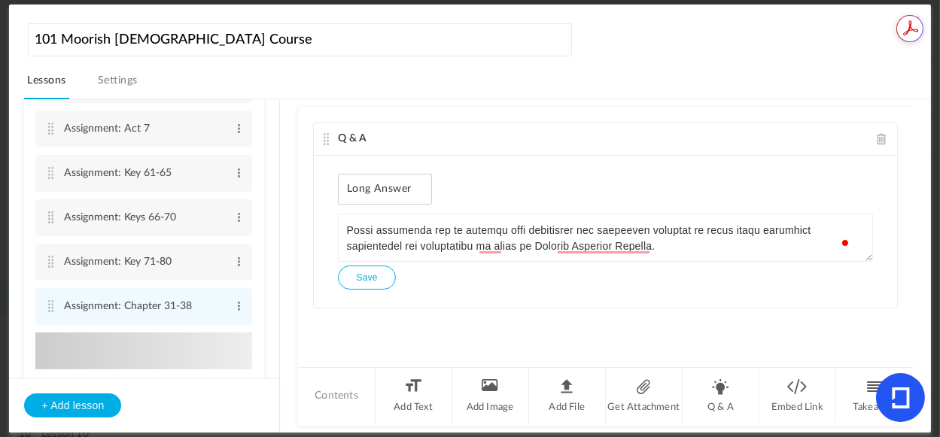
type input "Step 7"
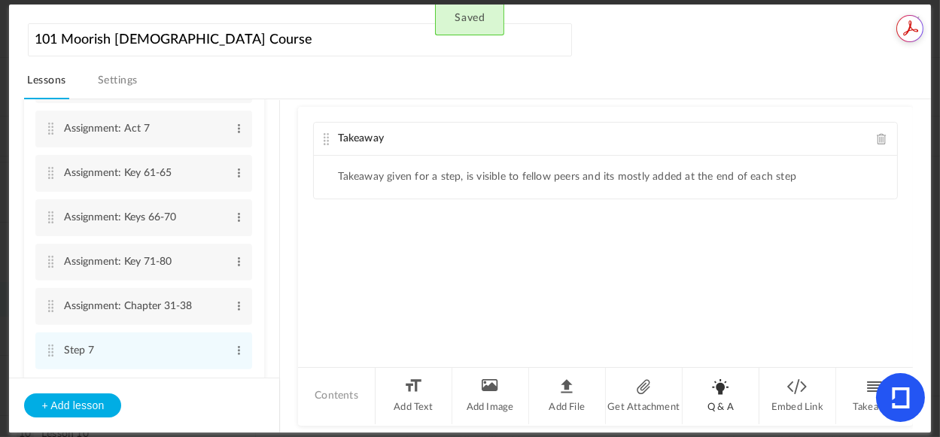
click at [715, 391] on li "Q & A" at bounding box center [721, 396] width 77 height 56
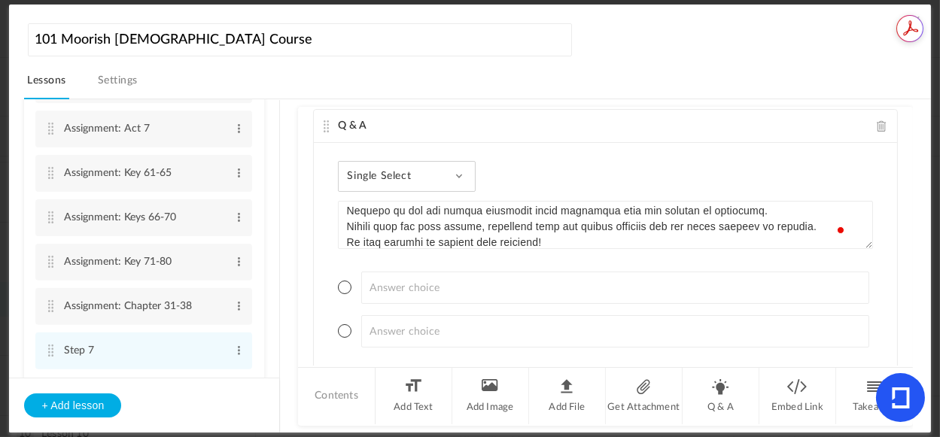
scroll to position [103, 0]
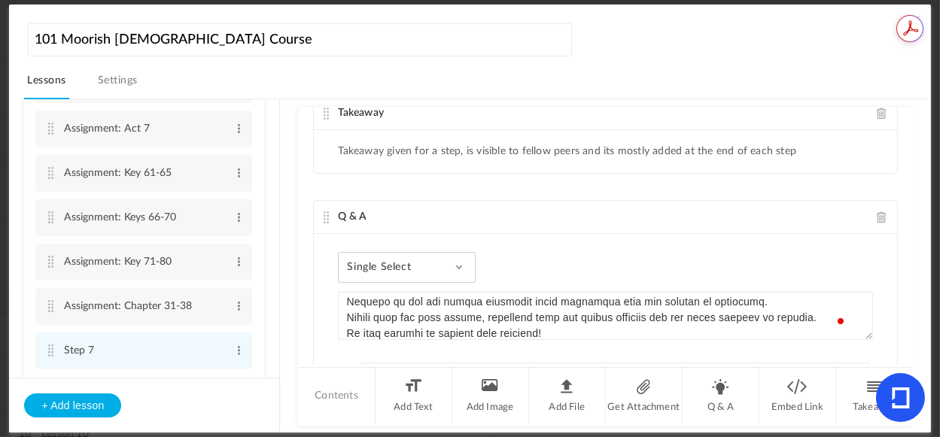
type textarea "Loremipsumdo Sitame 1 Conse Adipiscing: Elitseddo eiu Tempor in utl Etdolor'm A…"
click at [877, 108] on span at bounding box center [882, 113] width 11 height 11
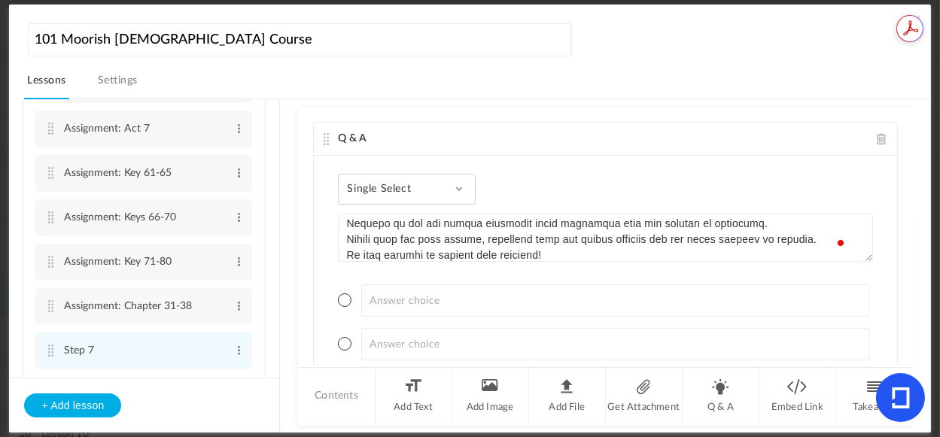
click at [455, 187] on div "Single Select Single Select Multi Select True or False Paragraph Answer" at bounding box center [407, 189] width 138 height 31
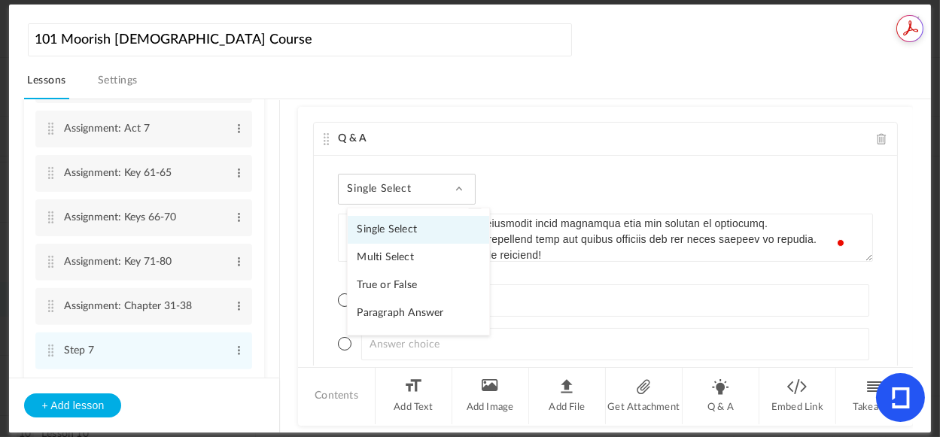
click at [413, 310] on link "Paragraph Answer" at bounding box center [419, 314] width 142 height 28
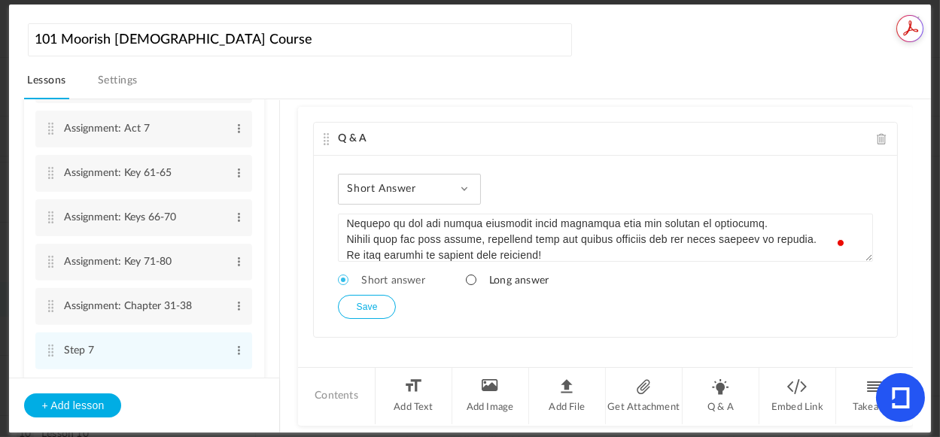
click at [470, 277] on span at bounding box center [471, 280] width 11 height 11
click at [365, 307] on button "Save" at bounding box center [366, 307] width 57 height 24
click at [233, 348] on span at bounding box center [238, 350] width 11 height 15
click at [199, 373] on link "Edit" at bounding box center [214, 376] width 59 height 18
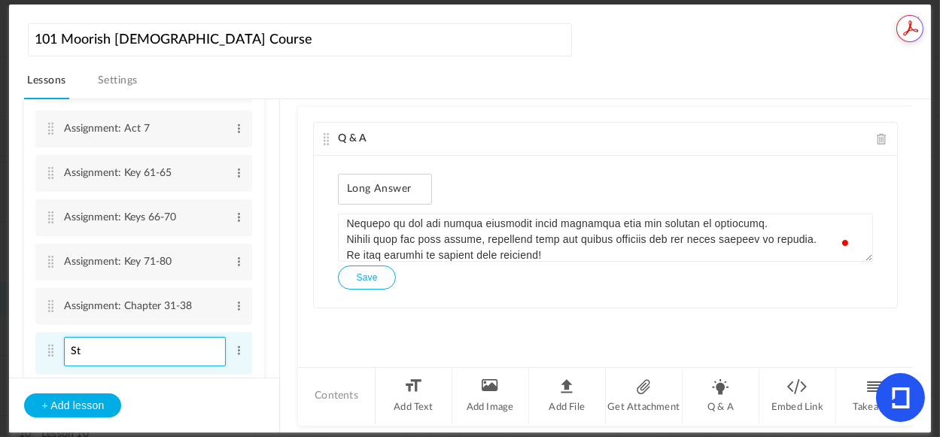
type input "S"
paste input "Essay "Koranic Understanding""
type input "Essay "Koranic Understanding""
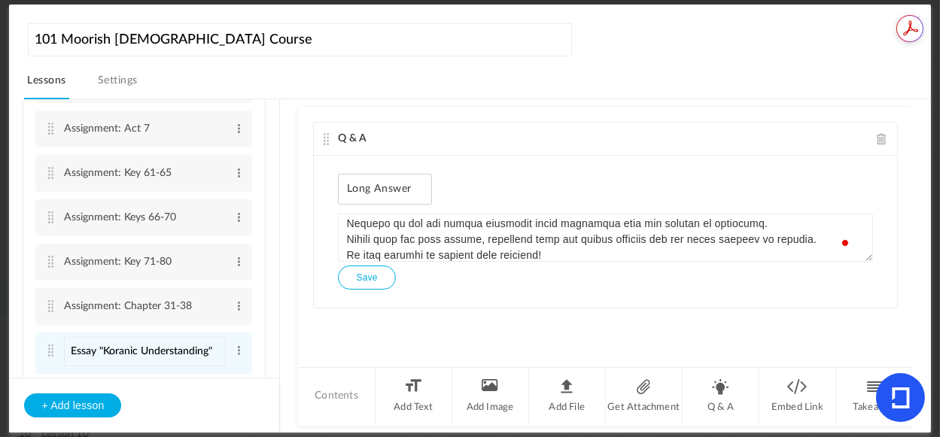
click at [334, 343] on div "Q & A Long Answer Single Select Multi Select True or False Paragraph Answer + A…" at bounding box center [605, 236] width 614 height 259
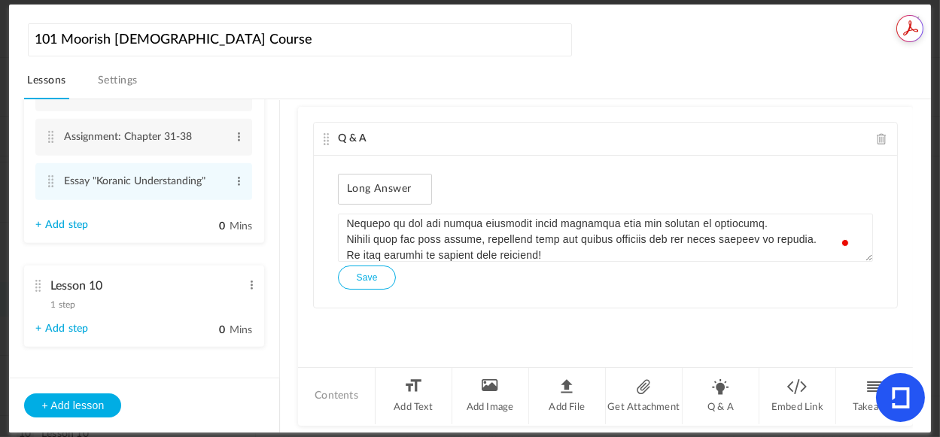
click at [75, 228] on link "+ Add step" at bounding box center [61, 225] width 53 height 13
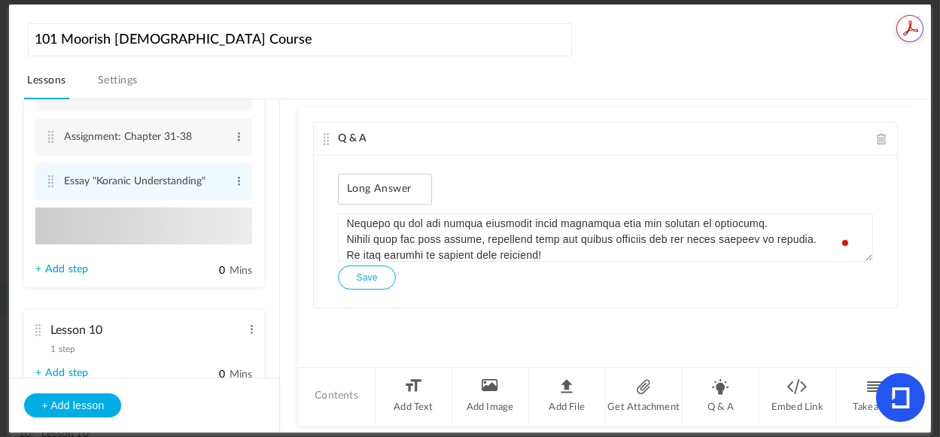
type input "Step 8"
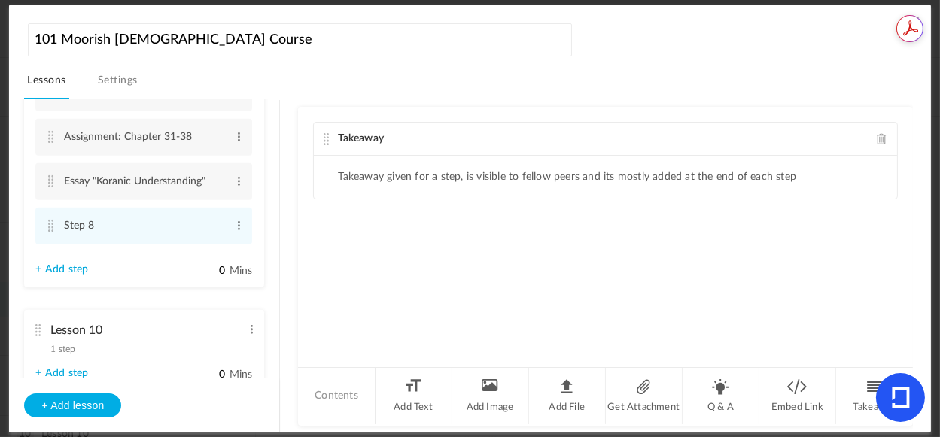
click at [878, 134] on span at bounding box center [882, 138] width 11 height 11
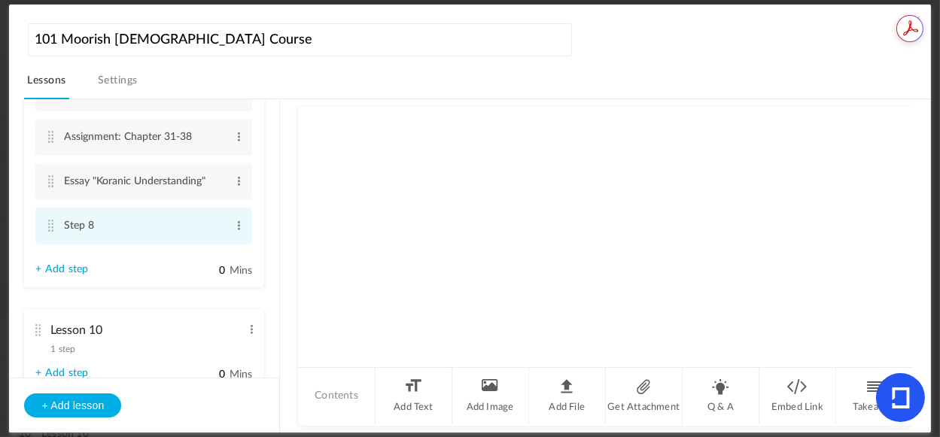
click at [48, 230] on cite at bounding box center [50, 226] width 11 height 12
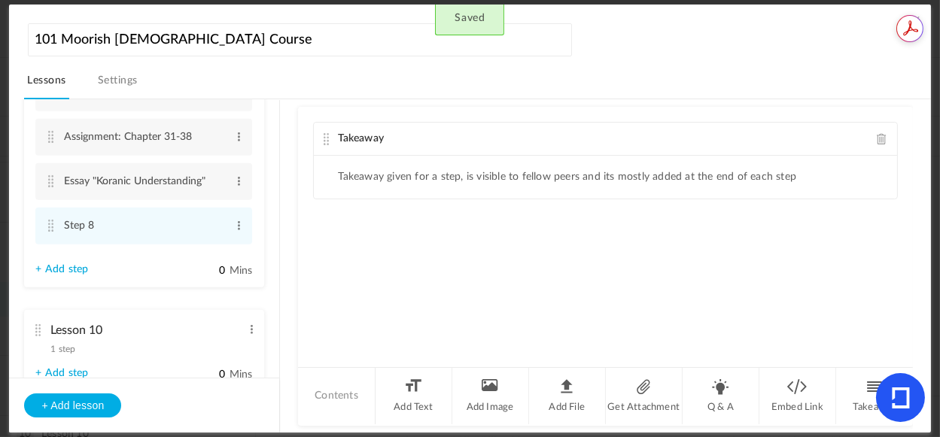
click at [877, 140] on span at bounding box center [882, 138] width 11 height 11
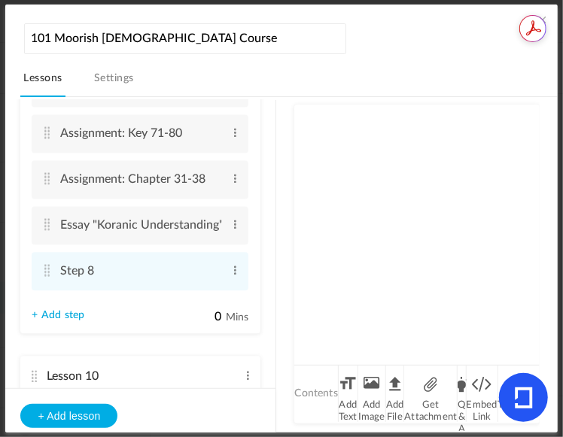
scroll to position [1082, 0]
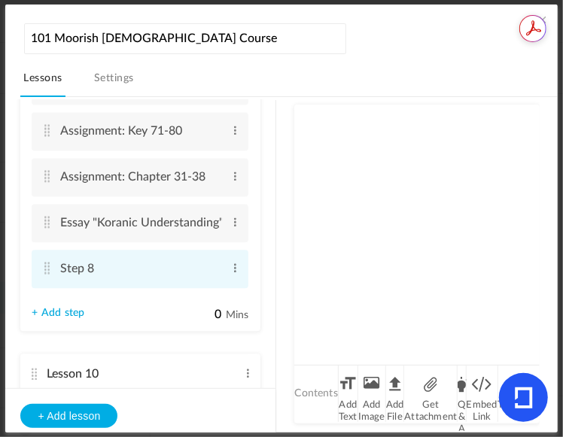
click at [48, 274] on cite at bounding box center [46, 268] width 11 height 12
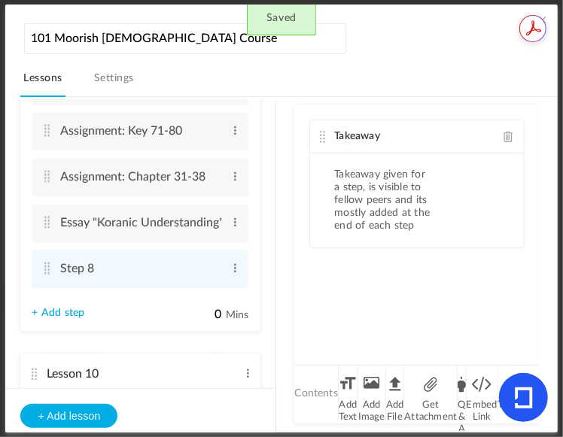
click at [504, 136] on span at bounding box center [509, 136] width 11 height 11
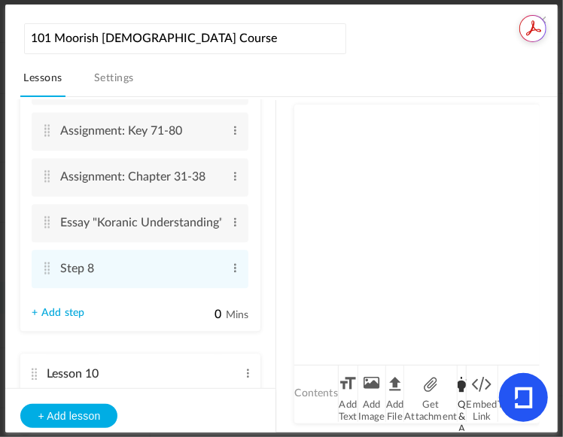
click at [459, 380] on li "Q & A" at bounding box center [462, 394] width 8 height 56
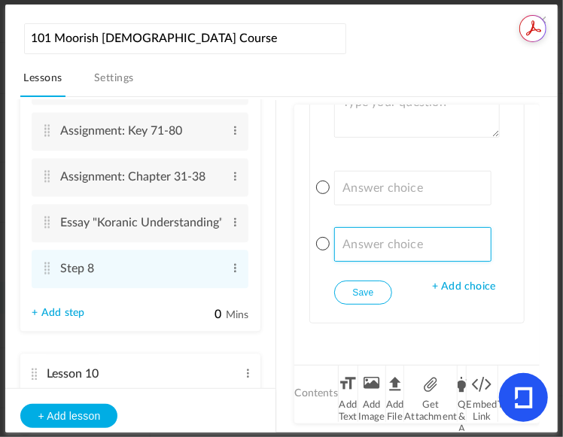
drag, startPoint x: 536, startPoint y: 239, endPoint x: 543, endPoint y: 177, distance: 62.1
click at [543, 177] on div "Lesson 1 8 steps Edit Delete Introduction to Lesson 1 Edit Delete" at bounding box center [288, 264] width 537 height 334
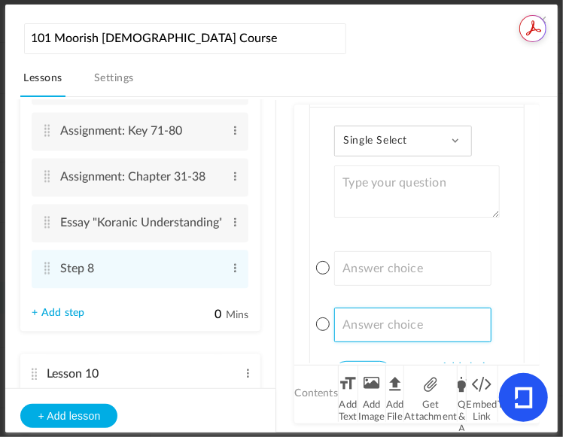
scroll to position [0, 0]
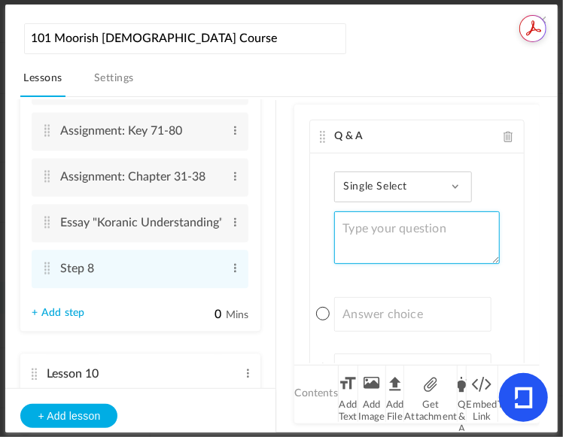
click at [404, 233] on textarea at bounding box center [416, 238] width 165 height 53
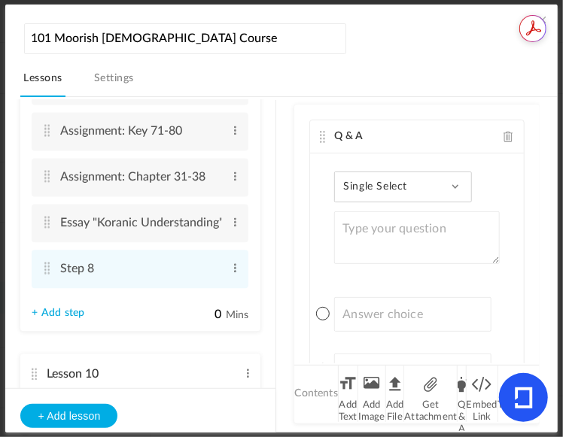
click at [460, 184] on div "Single Select Single Select Multi Select True or False Paragraph Answer" at bounding box center [403, 187] width 138 height 31
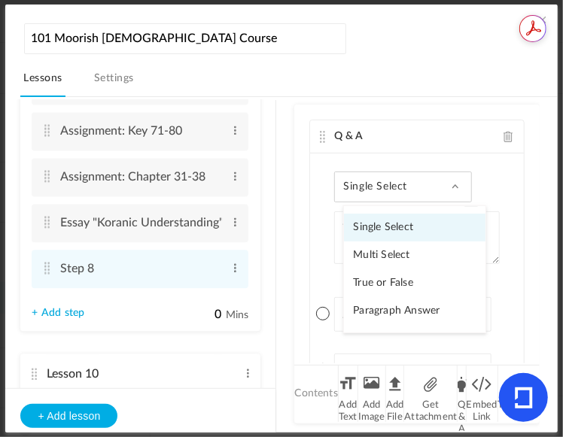
click at [398, 221] on link "Single Select" at bounding box center [415, 228] width 142 height 28
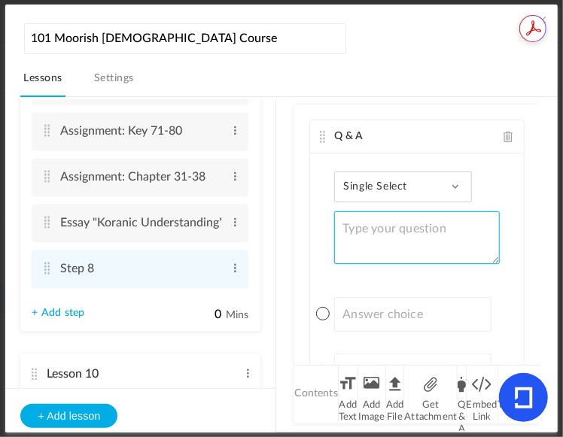
paste textarea "Who is guarding the Holy City of [GEOGRAPHIC_DATA] to keep the unbelievers away?"
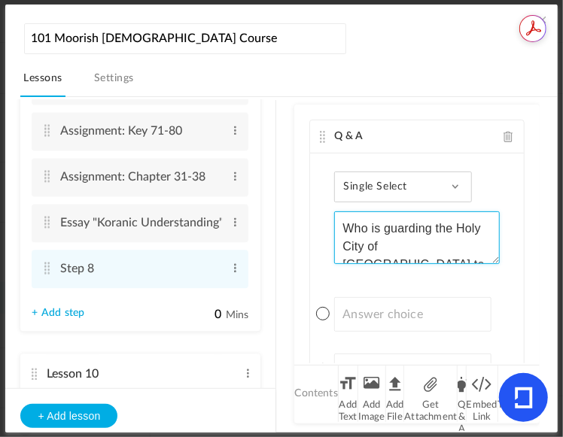
scroll to position [26, 0]
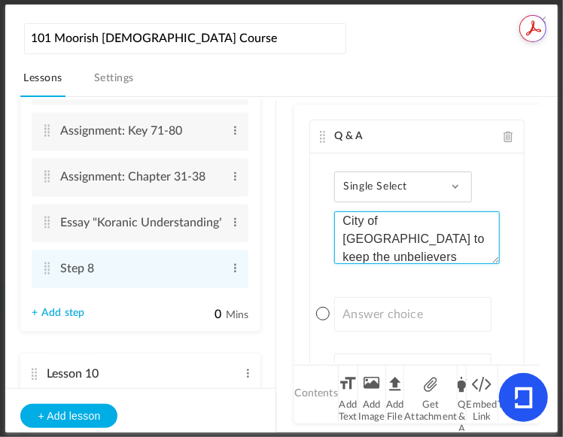
type textarea "Who is guarding the Holy City of [GEOGRAPHIC_DATA] to keep the unbelievers away?"
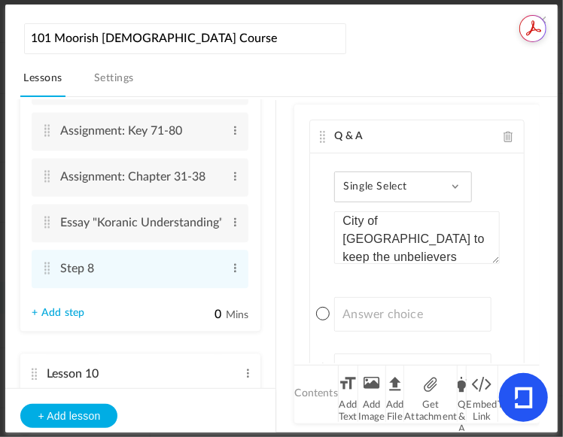
drag, startPoint x: 530, startPoint y: 191, endPoint x: 531, endPoint y: 243, distance: 51.9
click at [531, 243] on div "Q & A Single Select Single Select Multi Select True or False Paragraph Answer W…" at bounding box center [416, 234] width 245 height 259
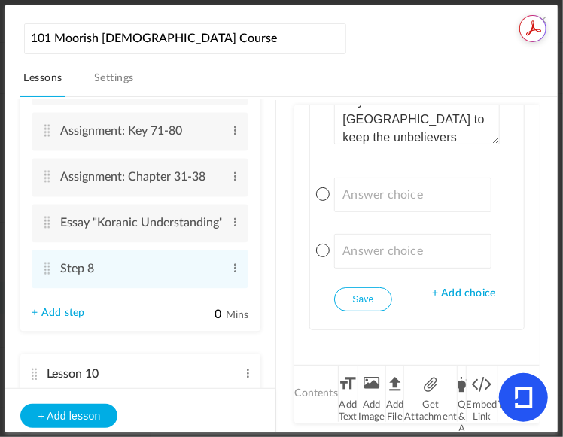
scroll to position [126, 0]
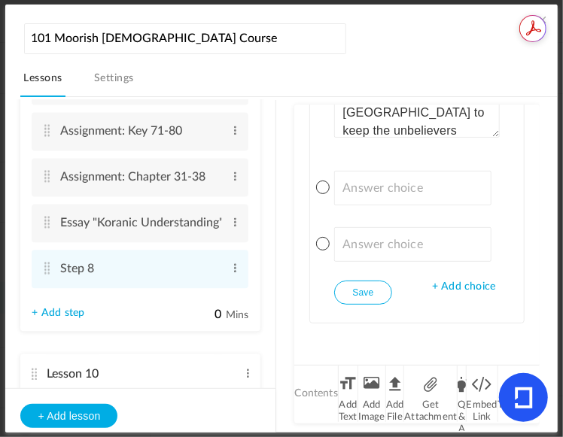
click at [432, 282] on span "+ Add choice" at bounding box center [463, 287] width 63 height 13
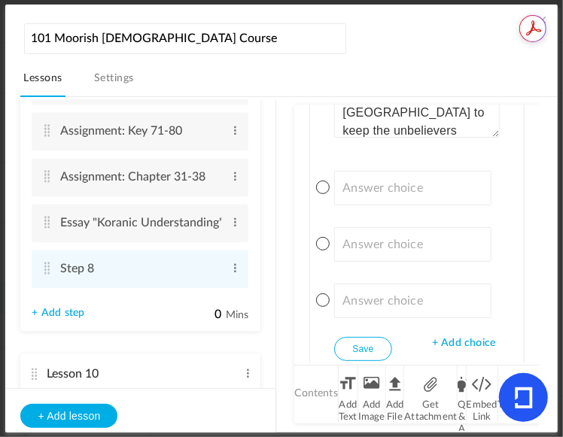
click at [465, 337] on span "+ Add choice" at bounding box center [463, 343] width 63 height 13
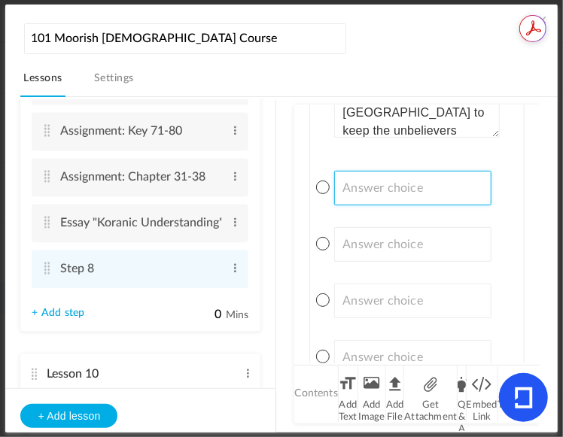
click at [427, 186] on input at bounding box center [412, 188] width 157 height 35
paste input "Who is guarding the Holy City of [GEOGRAPHIC_DATA] to keep the unbelievers away?"
type input "Who is guarding the Holy City of [GEOGRAPHIC_DATA] to keep the unbelievers away?"
drag, startPoint x: 476, startPoint y: 184, endPoint x: 260, endPoint y: 173, distance: 216.3
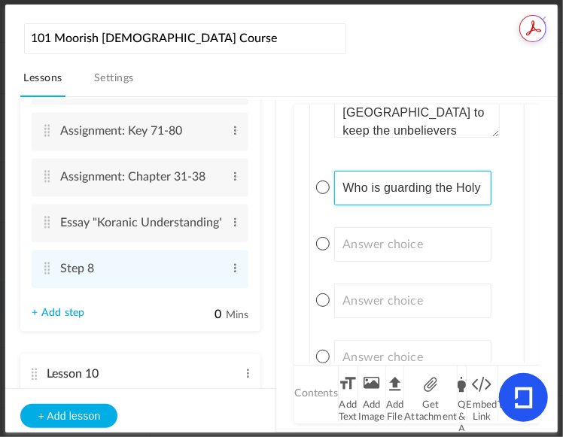
click at [260, 174] on section "Lesson 1 8 steps Edit Delete Introduction to Lesson 1 Edit Delete 0" at bounding box center [288, 264] width 501 height 334
click at [408, 185] on input at bounding box center [412, 188] width 157 height 35
paste input "A) [DEMOGRAPHIC_DATA]"
type input "A) [DEMOGRAPHIC_DATA]"
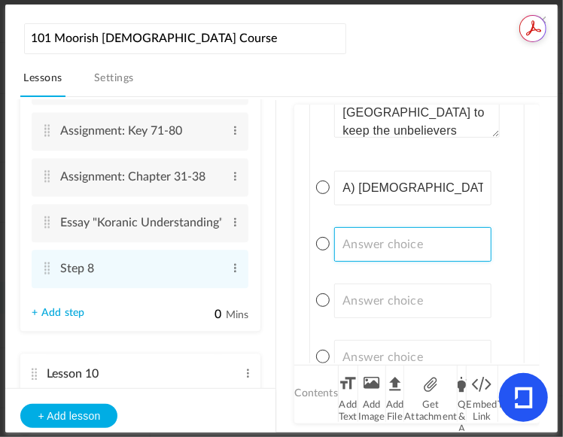
click at [454, 248] on input at bounding box center [412, 244] width 157 height 35
paste input "D) Saints"
type input "D) Saints"
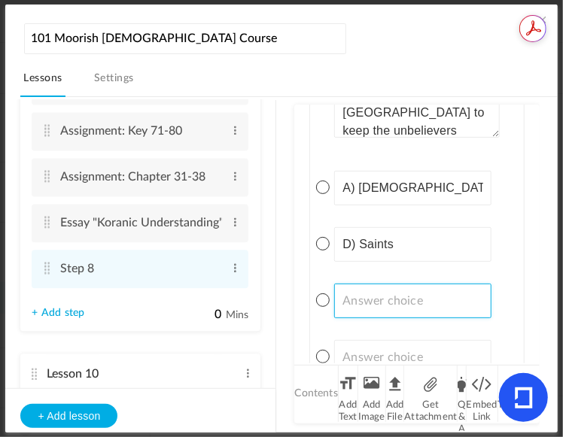
click at [459, 303] on input at bounding box center [412, 301] width 157 height 35
paste input "C) Guardians"
type input "C) Guardians"
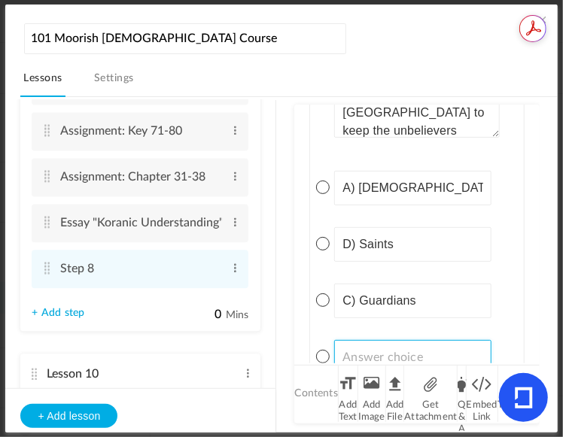
click at [392, 358] on input at bounding box center [412, 357] width 157 height 35
paste input "B) Angels"
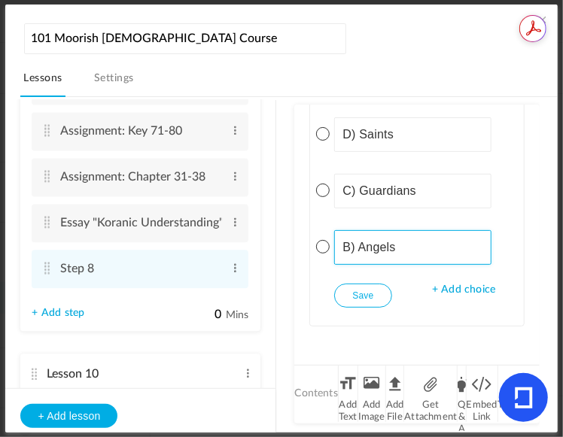
scroll to position [239, 0]
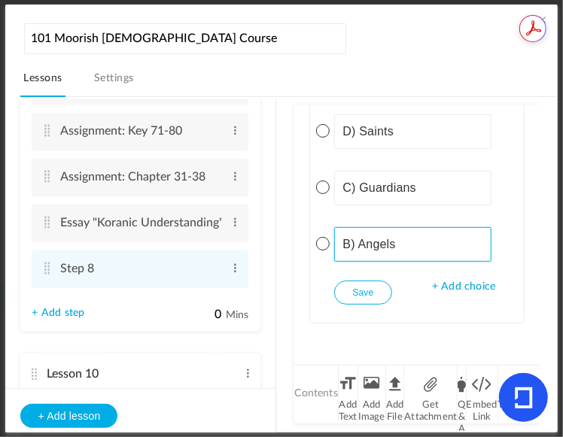
type input "B) Angels"
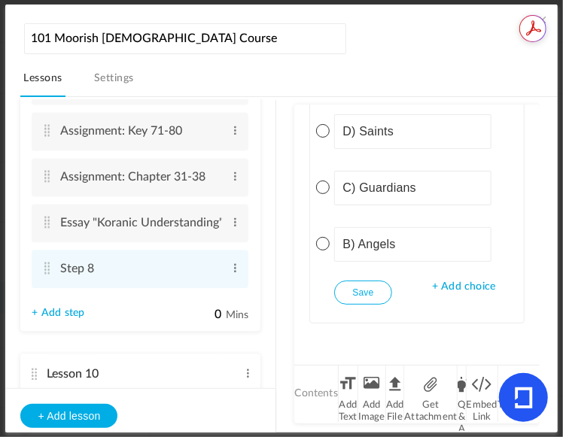
click at [324, 243] on span at bounding box center [323, 244] width 14 height 14
click at [459, 388] on li "Q & A" at bounding box center [462, 394] width 8 height 56
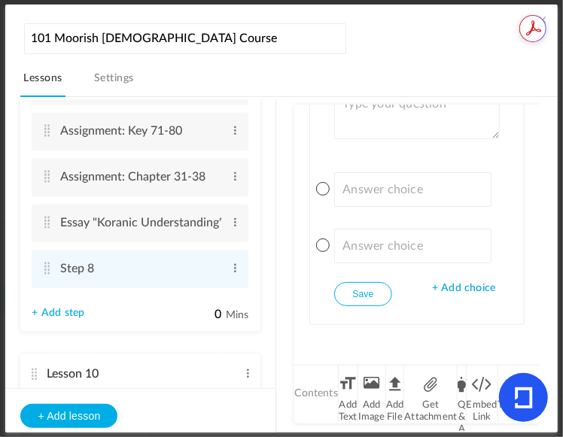
click at [473, 284] on span "+ Add choice" at bounding box center [463, 288] width 63 height 13
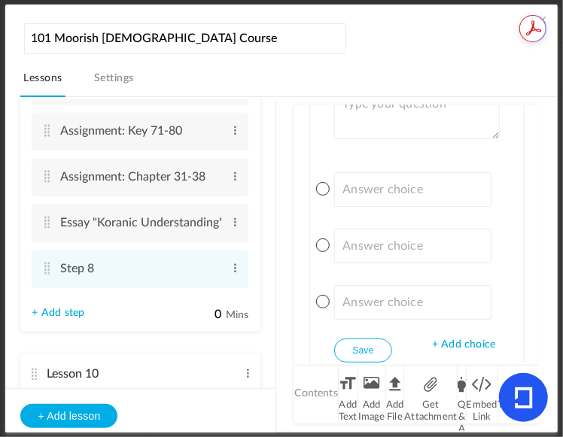
click at [472, 340] on span "+ Add choice" at bounding box center [463, 345] width 63 height 13
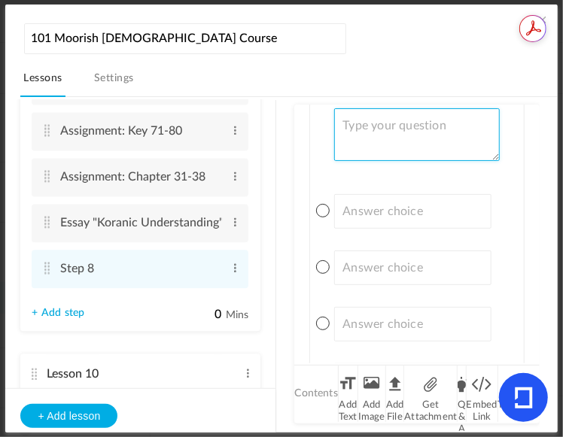
click at [451, 135] on textarea at bounding box center [416, 134] width 165 height 53
paste textarea "What is the modern name of these Angels?"
type textarea "What is the modern name of these Angels?"
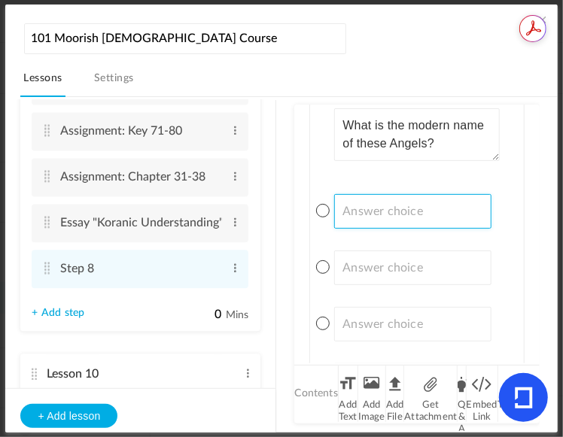
click at [426, 209] on input at bounding box center [412, 211] width 157 height 35
paste input "B) Seraphim"
type input "B) Seraphim"
click at [423, 214] on input "B) Seraphim" at bounding box center [412, 211] width 157 height 35
drag, startPoint x: 424, startPoint y: 209, endPoint x: 331, endPoint y: 202, distance: 92.8
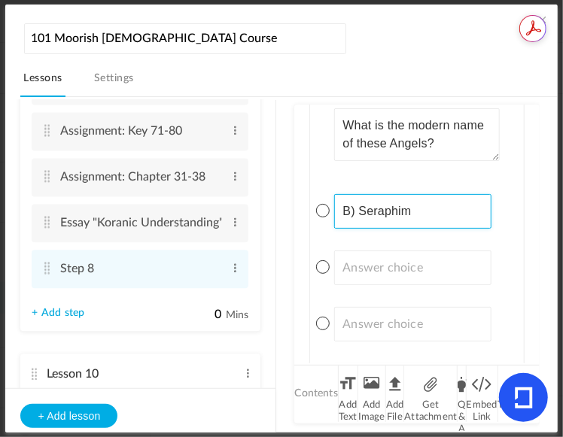
click at [331, 202] on div "Single Select Single Select Multi Select True or False Paragraph Answer What is…" at bounding box center [416, 254] width 213 height 409
click at [463, 221] on input at bounding box center [412, 211] width 157 height 35
paste input "A) Celestials"
type input "A) Celestials"
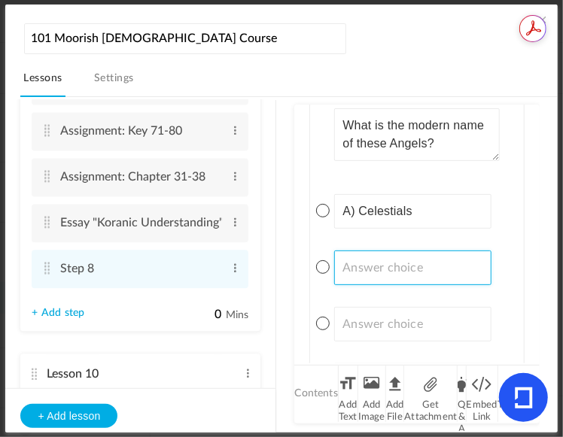
click at [413, 264] on input at bounding box center [412, 268] width 157 height 35
paste input "B) Seraphim"
type input "B) Seraphim"
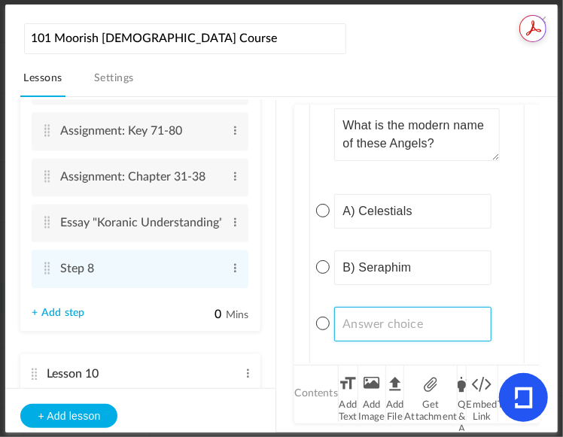
click at [413, 324] on input at bounding box center [412, 324] width 157 height 35
paste input "C) Asiaitics"
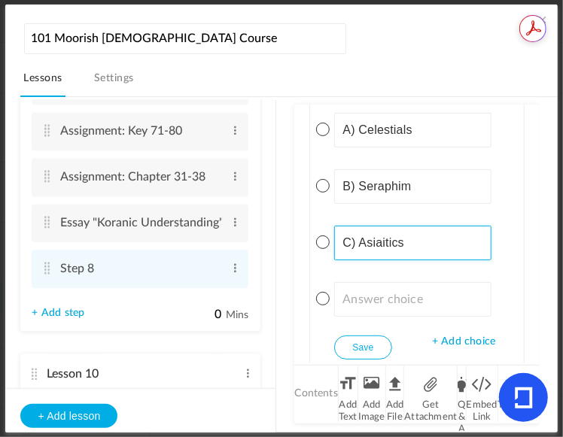
scroll to position [662, 0]
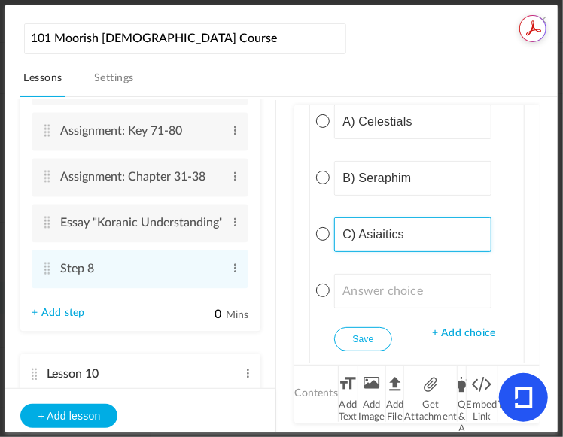
type input "C) Asiaitics"
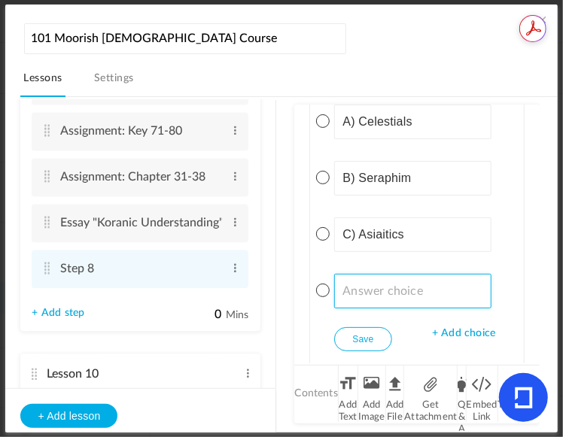
click at [441, 300] on input at bounding box center [412, 291] width 157 height 35
paste input "D) Archangels"
type input "D) Archangels"
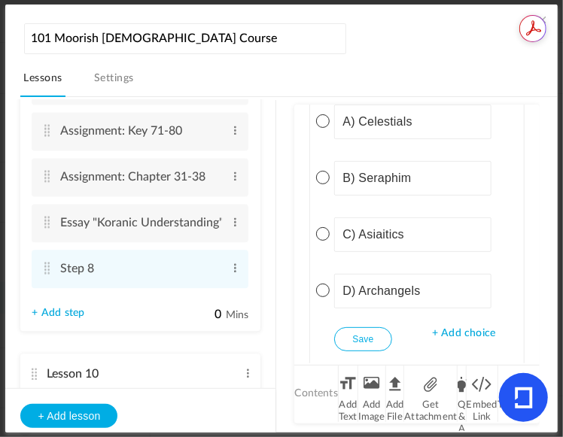
click at [328, 235] on span at bounding box center [323, 234] width 14 height 14
click at [461, 389] on li "Q & A" at bounding box center [462, 394] width 8 height 56
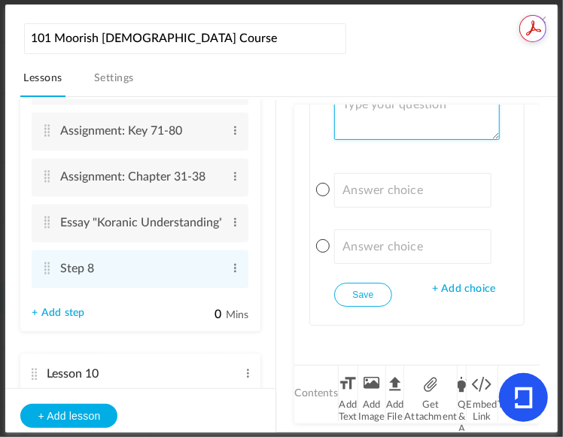
click at [442, 122] on textarea at bounding box center [416, 113] width 165 height 53
paste textarea "What is the shade of their skin?"
type textarea "What is the shade of their skin?"
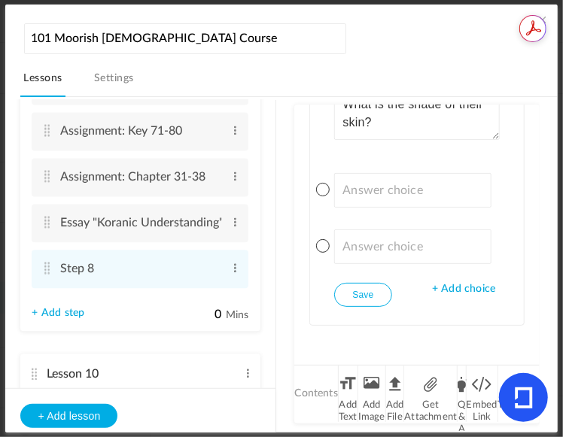
click at [466, 289] on span "+ Add choice" at bounding box center [463, 289] width 63 height 13
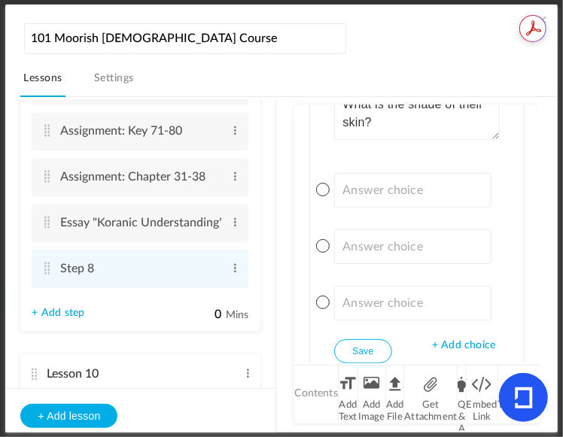
click at [470, 347] on span "+ Add choice" at bounding box center [463, 345] width 63 height 13
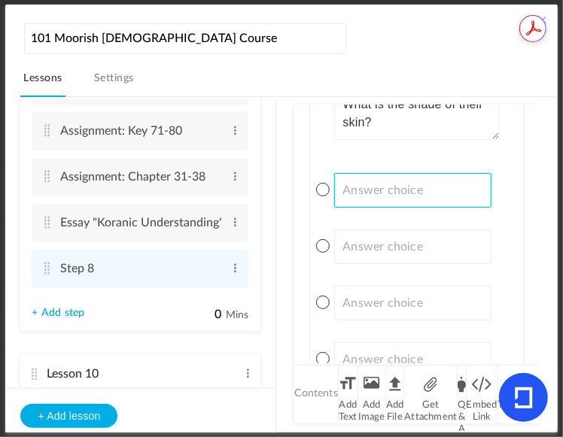
click at [421, 196] on input at bounding box center [412, 190] width 157 height 35
paste input "A) Fair"
type input "A) Fair"
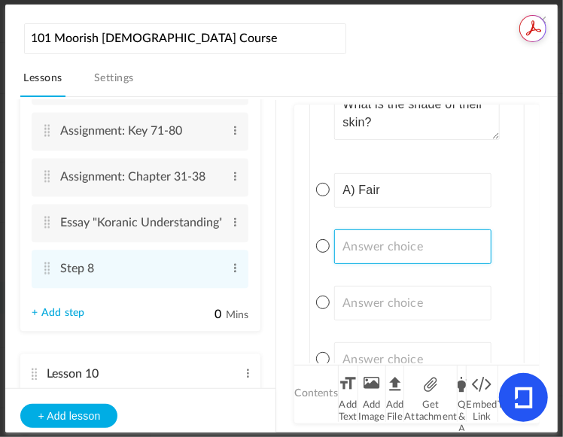
click at [399, 254] on input at bounding box center [412, 247] width 157 height 35
paste input "B) Dark"
type input "B) Dark"
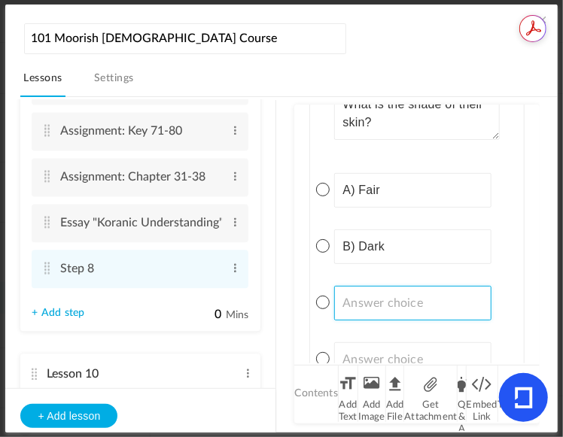
click at [427, 288] on input at bounding box center [412, 303] width 157 height 35
paste input "C) Olive"
type input "C) Olive"
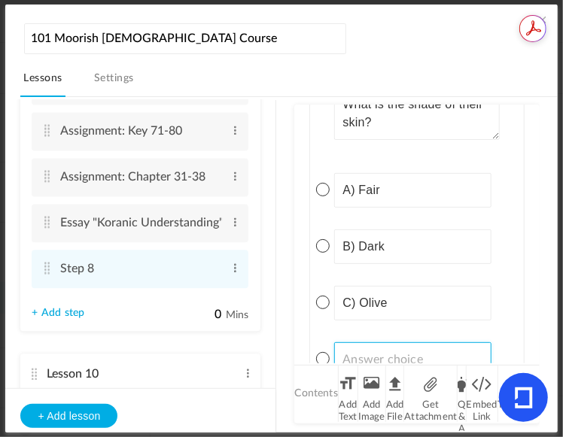
click at [441, 349] on input at bounding box center [412, 360] width 157 height 35
paste input "D) Golden"
type input "D) Golden"
click at [329, 306] on div "Single Select Single Select Multi Select True or False Paragraph Answer What is…" at bounding box center [416, 233] width 213 height 409
click at [321, 302] on span at bounding box center [323, 303] width 14 height 14
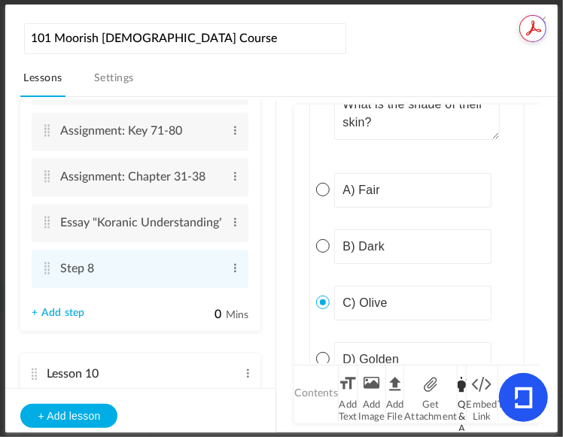
click at [461, 387] on li "Q & A" at bounding box center [462, 394] width 8 height 56
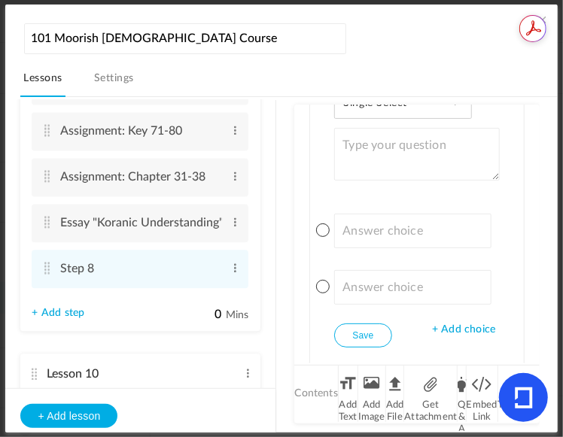
scroll to position [1533, 0]
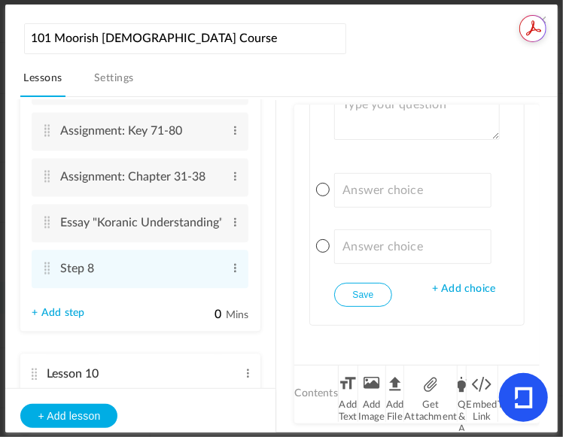
click at [465, 285] on span "+ Add choice" at bounding box center [463, 289] width 63 height 13
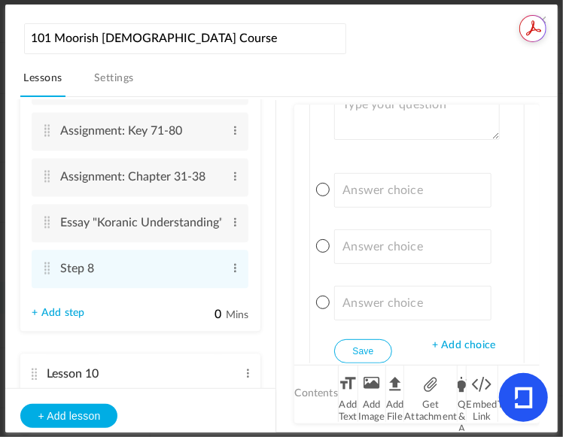
click at [454, 341] on span "+ Add choice" at bounding box center [463, 345] width 63 height 13
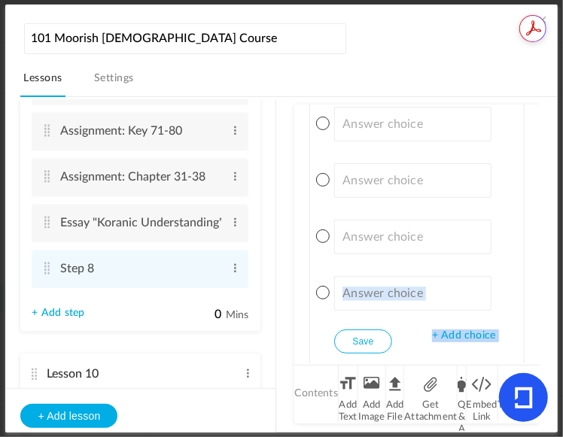
drag, startPoint x: 530, startPoint y: 336, endPoint x: 534, endPoint y: 309, distance: 26.7
click at [534, 309] on div "Q & A Single Select Single Select Multi Select True or False Paragraph Answer W…" at bounding box center [416, 234] width 245 height 259
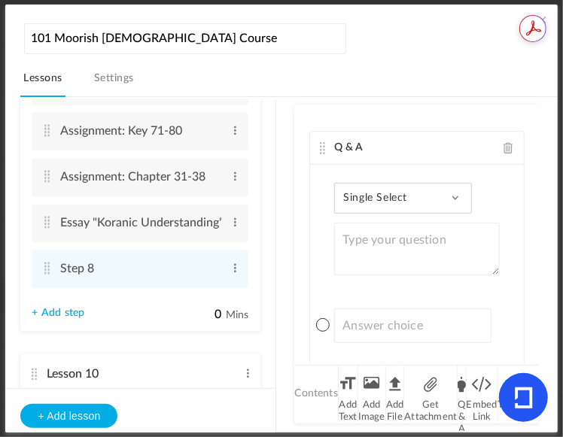
scroll to position [1421, 0]
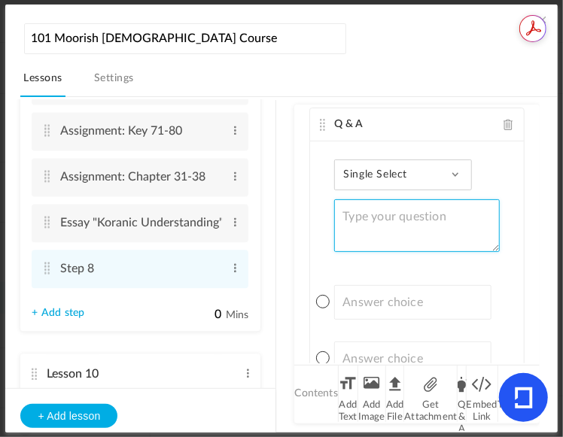
click at [391, 225] on textarea at bounding box center [416, 225] width 165 height 53
paste textarea "Are the [DEMOGRAPHIC_DATA] related to these Angels?"
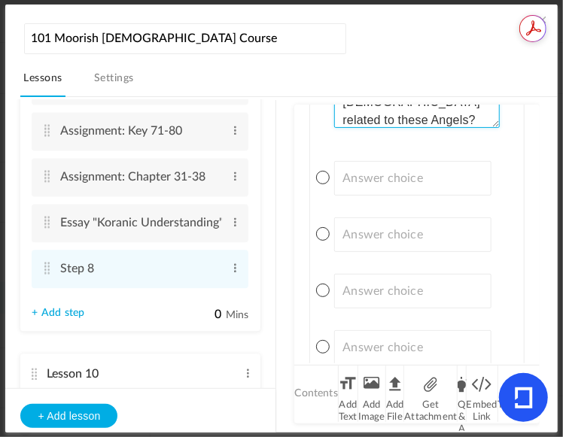
scroll to position [1566, 0]
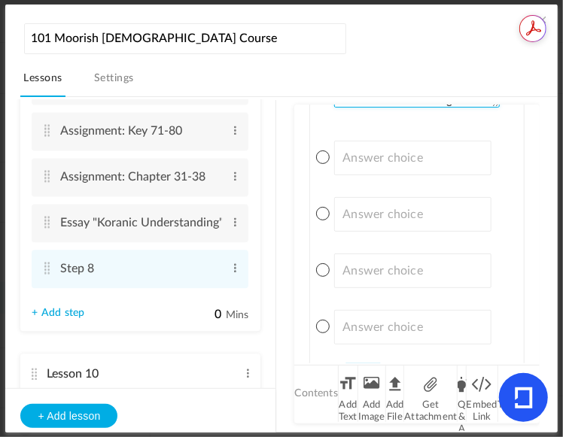
type textarea "Are the [DEMOGRAPHIC_DATA] related to these Angels?"
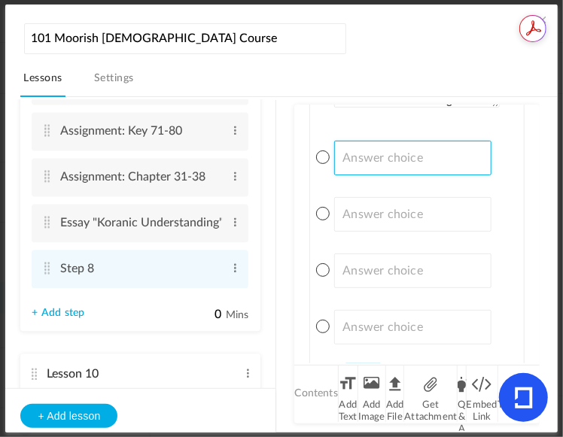
click at [385, 158] on input at bounding box center [412, 158] width 157 height 35
paste input "A) No, they are separate beings"
type input "A) No, they are separate beings"
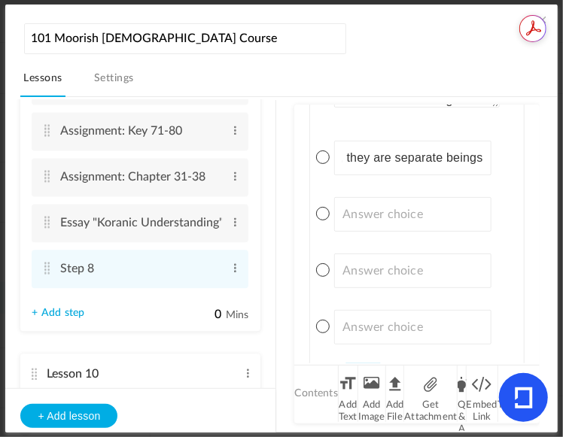
scroll to position [0, 0]
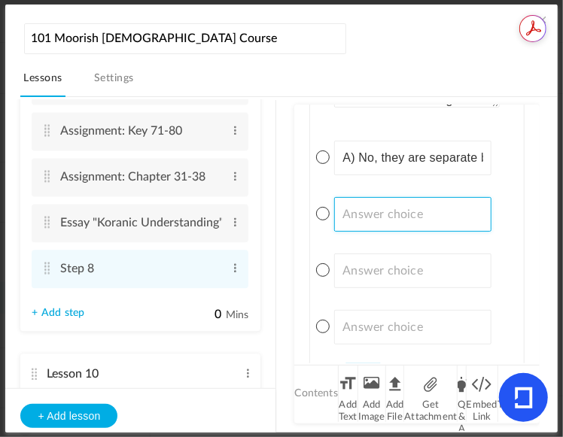
paste input "B) Yes, they share the same Father and Mother"
type input "B) Yes, they share the same Father and Mother"
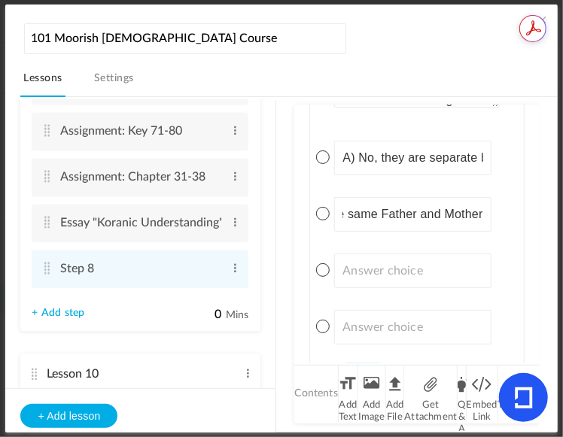
scroll to position [0, 0]
click at [434, 273] on input at bounding box center [412, 271] width 157 height 35
paste input "C) They are distant relatives"
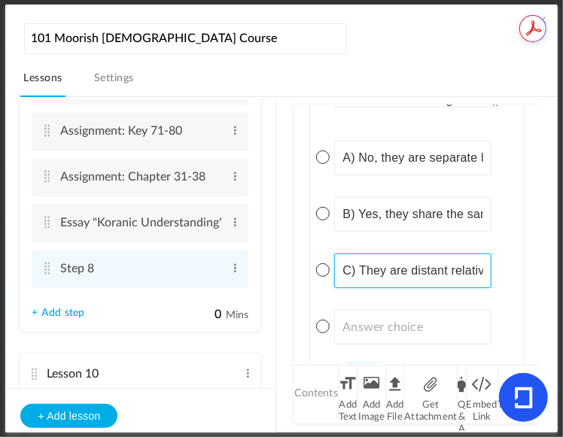
scroll to position [0, 22]
type input "C) They are distant relatives"
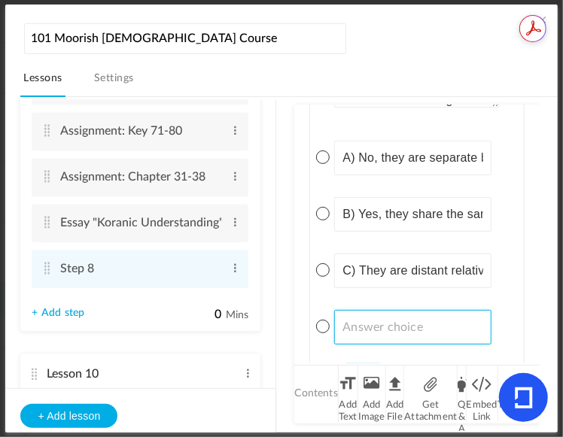
click at [428, 333] on input at bounding box center [412, 327] width 157 height 35
paste input "D) They are adversaries"
type input "D) They are adversaries"
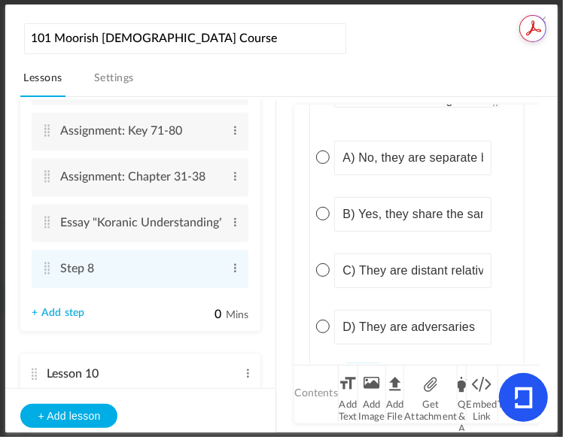
click at [321, 210] on span at bounding box center [323, 214] width 14 height 14
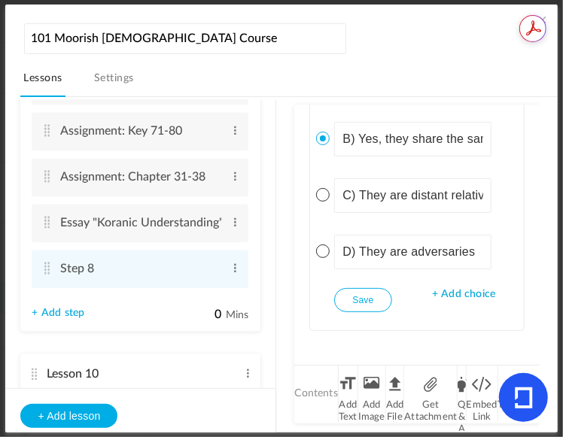
scroll to position [1646, 0]
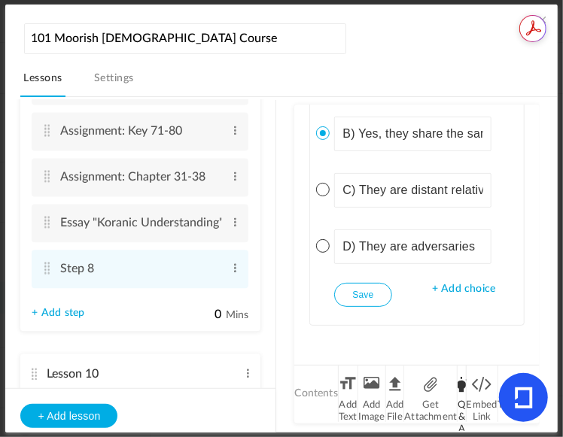
click at [461, 393] on li "Q & A" at bounding box center [462, 394] width 8 height 56
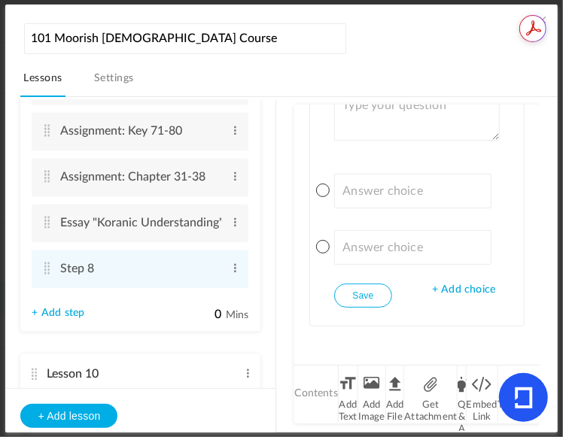
click at [469, 286] on span "+ Add choice" at bounding box center [463, 290] width 63 height 13
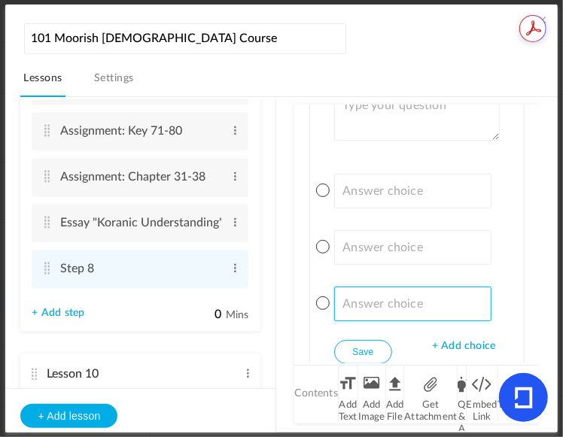
click at [469, 287] on input at bounding box center [412, 304] width 157 height 35
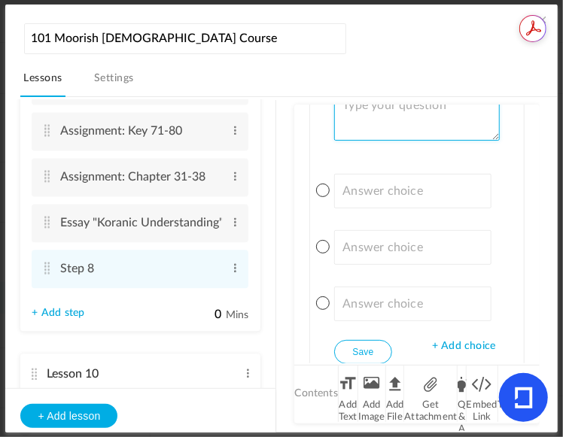
click at [376, 121] on textarea at bounding box center [416, 114] width 165 height 53
paste textarea "Name five names given to the descendants of [PERSON_NAME] and [PERSON_NAME]."
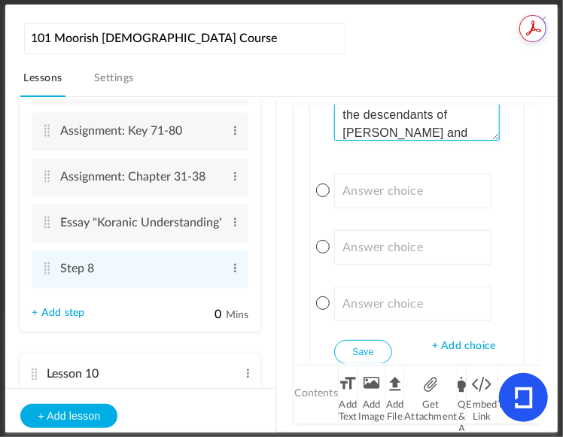
type textarea "Name five names given to the descendants of [PERSON_NAME] and [PERSON_NAME]."
click at [477, 346] on span "+ Add choice" at bounding box center [463, 346] width 63 height 13
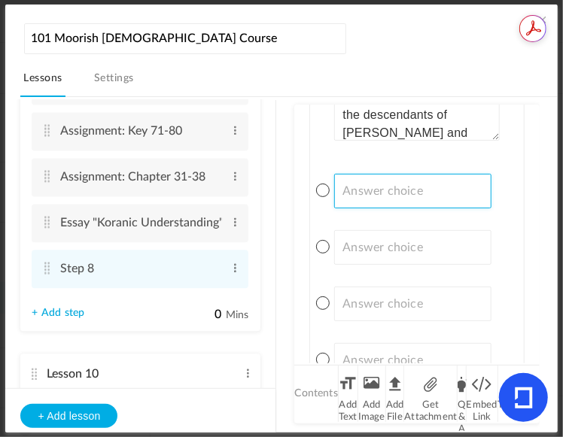
click at [361, 191] on input at bounding box center [412, 191] width 157 height 35
paste input "A) [PERSON_NAME], [PERSON_NAME], [PERSON_NAME], [PERSON_NAME], [PERSON_NAME]"
type input "A) [PERSON_NAME], [PERSON_NAME], [PERSON_NAME], [PERSON_NAME], [PERSON_NAME]"
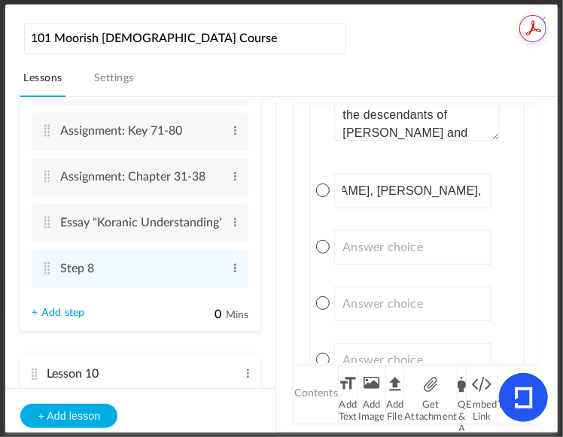
scroll to position [0, 0]
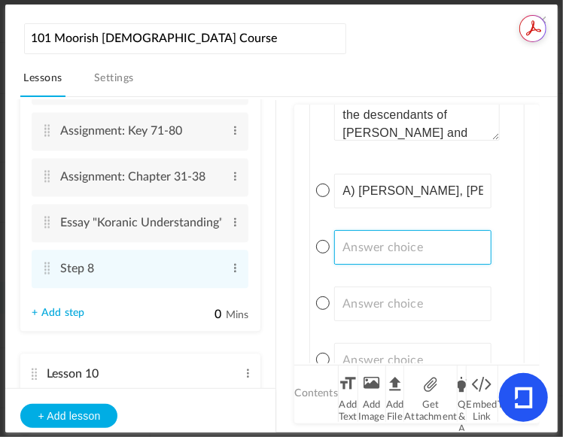
paste input "B) [PERSON_NAME], [PERSON_NAME], Devil, Dragon, Beast"
type input "B) [PERSON_NAME], [PERSON_NAME], Devil, Dragon, Beast"
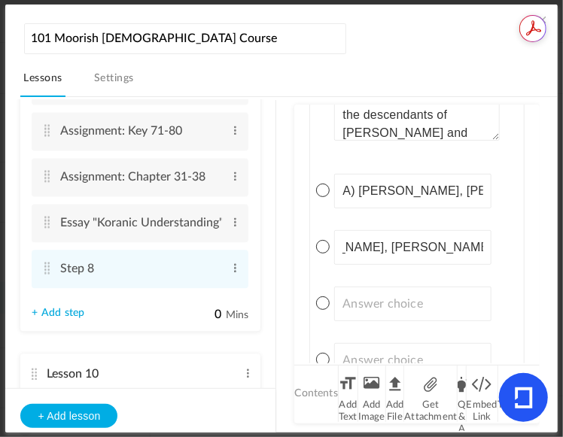
scroll to position [0, 0]
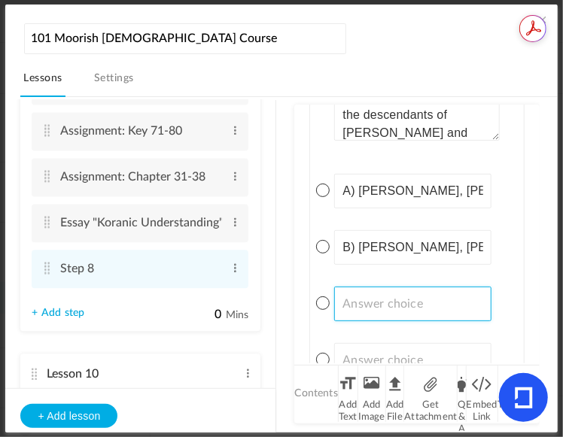
click at [442, 310] on input at bounding box center [412, 304] width 157 height 35
paste input "C) [PERSON_NAME], [PERSON_NAME], [PERSON_NAME], [PERSON_NAME], [PERSON_NAME]"
type input "C) [PERSON_NAME], [PERSON_NAME], [PERSON_NAME], [PERSON_NAME], [PERSON_NAME]"
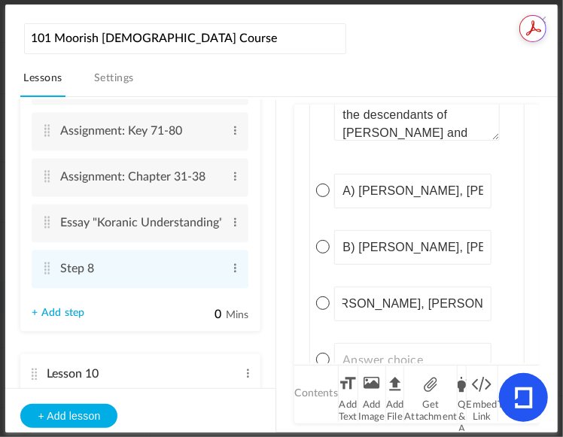
scroll to position [0, 0]
click at [426, 350] on input at bounding box center [412, 360] width 157 height 35
paste input "D) [PERSON_NAME], [PERSON_NAME], [PERSON_NAME], [PERSON_NAME]"
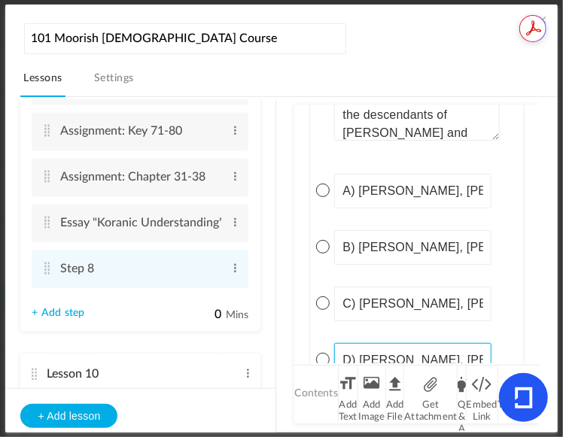
scroll to position [0, 100]
type input "D) [PERSON_NAME], [PERSON_NAME], [PERSON_NAME], [PERSON_NAME]"
click at [324, 248] on span at bounding box center [323, 247] width 14 height 14
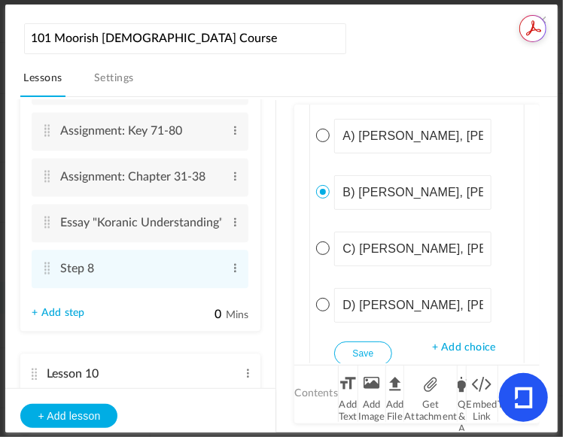
scroll to position [2115, 0]
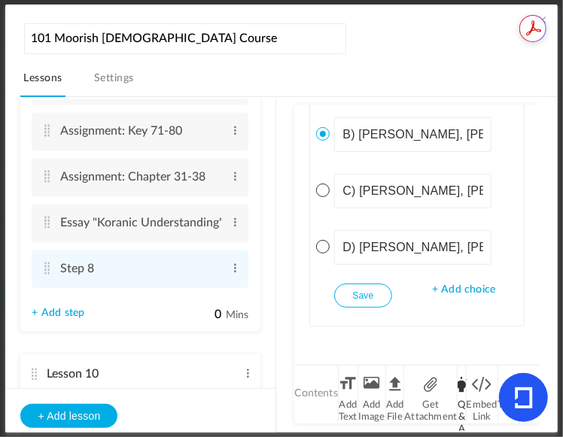
click at [461, 389] on li "Q & A" at bounding box center [462, 394] width 8 height 56
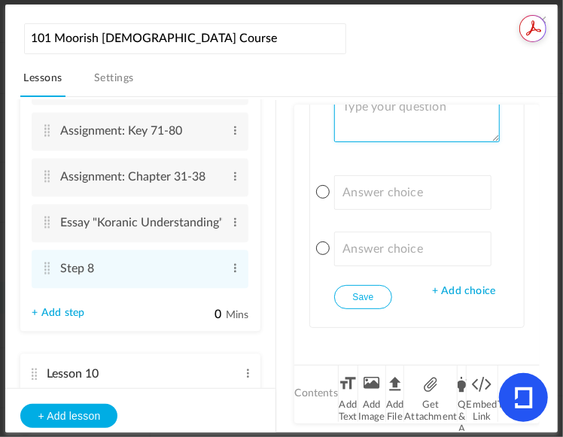
click at [376, 114] on textarea at bounding box center [416, 116] width 165 height 53
paste textarea "What is the Devil sometimes called?"
type textarea "What is the Devil sometimes called?"
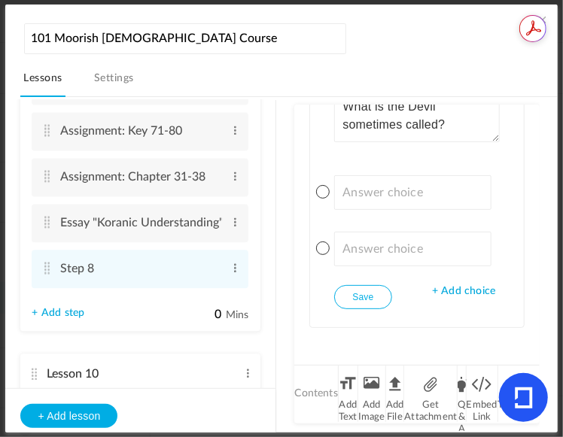
click at [464, 288] on span "+ Add choice" at bounding box center [463, 291] width 63 height 13
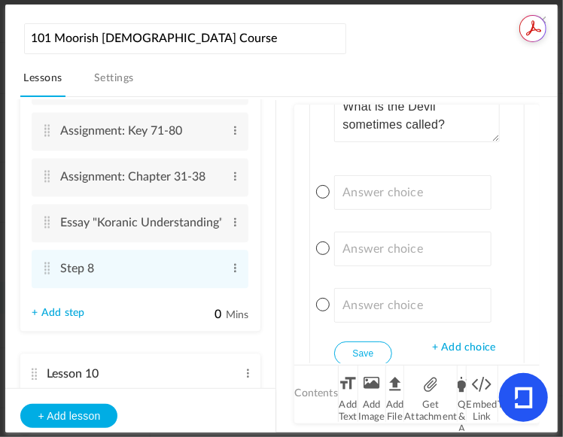
click at [462, 342] on span "+ Add choice" at bounding box center [463, 348] width 63 height 13
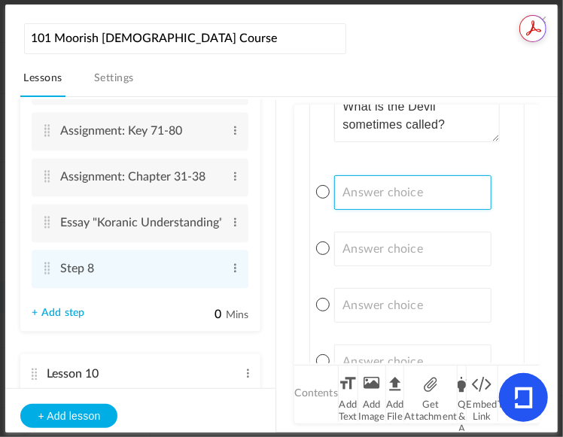
click at [391, 199] on input at bounding box center [412, 192] width 157 height 35
paste input "A) The shadow self"
type input "A) The shadow self"
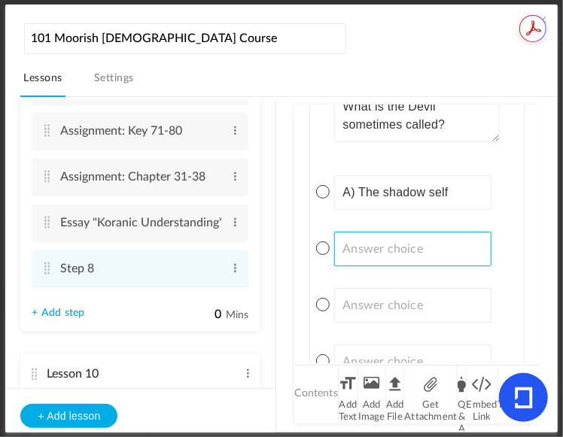
click at [440, 242] on input at bounding box center [412, 249] width 157 height 35
paste input "B) The lower self"
type input "B) The lower self"
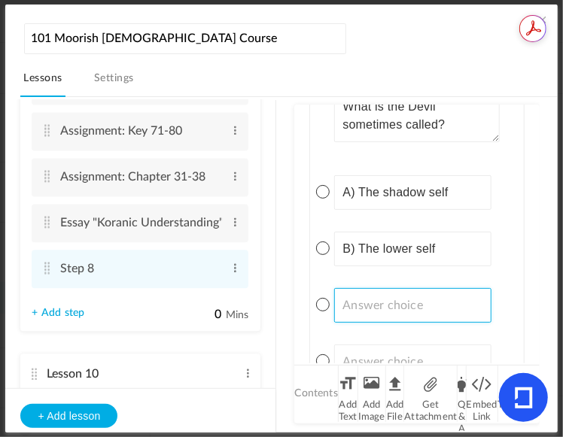
click at [445, 310] on input at bounding box center [412, 305] width 157 height 35
paste input "C) The inner demon"
type input "C) The inner demon"
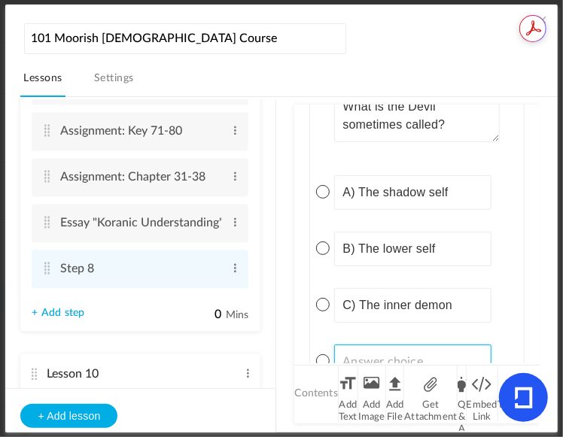
click at [450, 349] on input at bounding box center [412, 362] width 157 height 35
paste input "D) The dark spirit"
type input "D) The dark spirit"
click at [322, 246] on span at bounding box center [323, 249] width 14 height 14
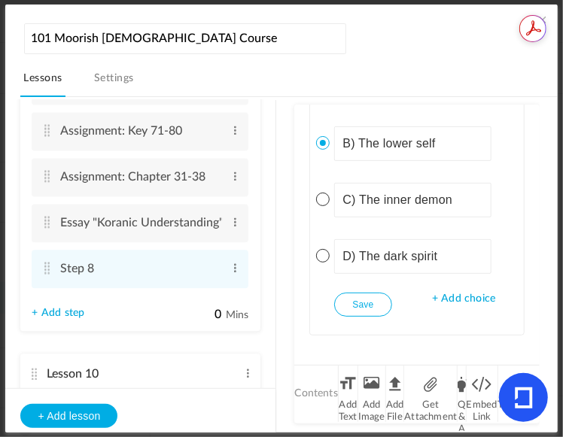
scroll to position [2584, 0]
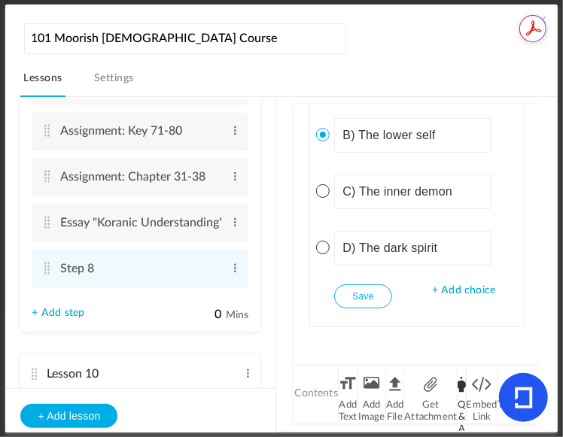
click at [462, 391] on li "Q & A" at bounding box center [462, 394] width 8 height 56
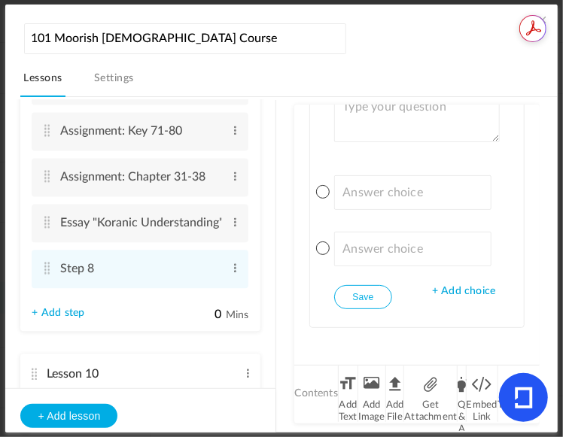
click at [444, 288] on span "+ Add choice" at bounding box center [463, 291] width 63 height 13
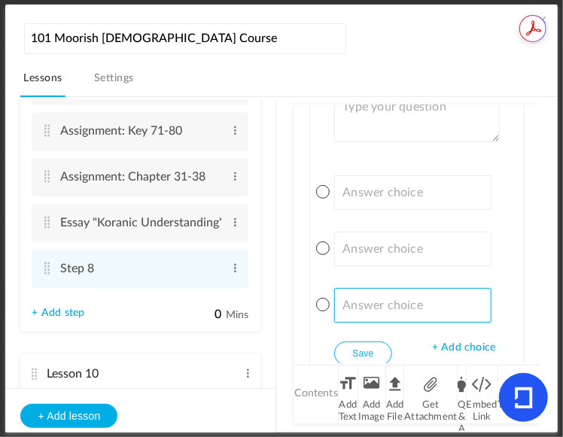
click at [444, 288] on input at bounding box center [412, 305] width 157 height 35
click at [478, 343] on span "+ Add choice" at bounding box center [463, 348] width 63 height 13
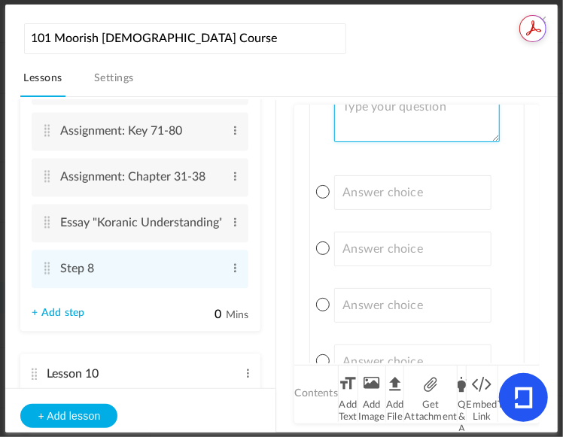
click at [431, 118] on textarea at bounding box center [416, 116] width 165 height 53
paste textarea "How many selves are there?"
type textarea "How many selves are there?"
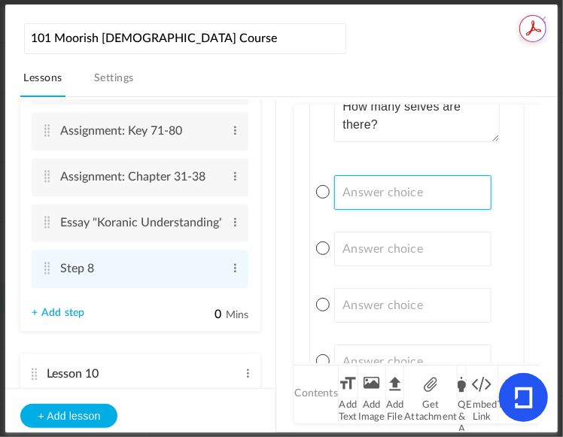
click at [407, 192] on input at bounding box center [412, 192] width 157 height 35
paste input "A) One"
type input "A) One"
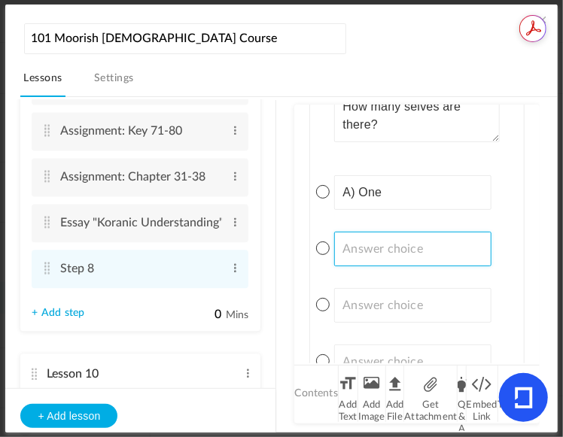
click at [373, 238] on input at bounding box center [412, 249] width 157 height 35
paste input "D) Four C) Three A) One B) Two"
click at [391, 239] on input "D) Four C) Three A) One B) Two" at bounding box center [412, 249] width 157 height 35
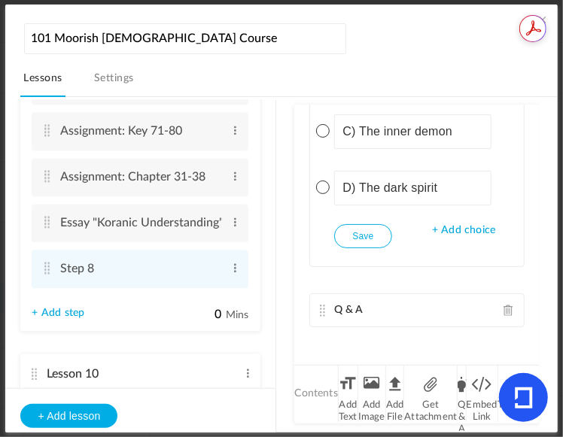
drag, startPoint x: 421, startPoint y: 241, endPoint x: 418, endPoint y: 275, distance: 34.0
click at [405, 294] on div "Q & A Single Select Single Select Multi Select True or False Paragraph Answer H…" at bounding box center [416, 311] width 215 height 34
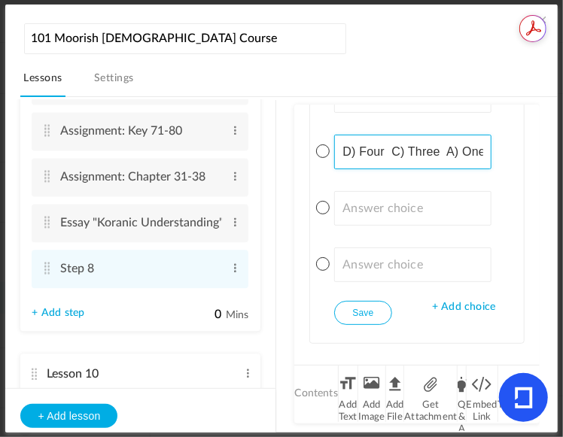
scroll to position [3053, 0]
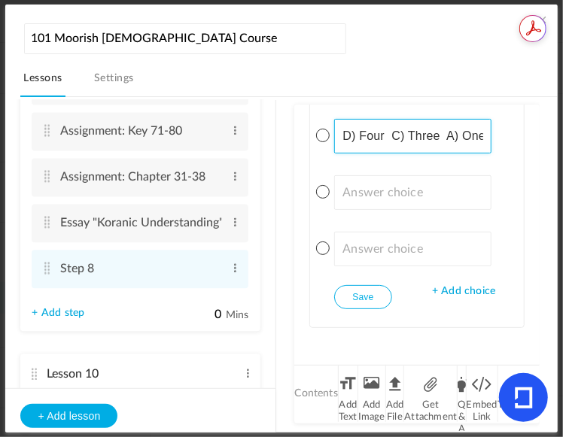
click at [410, 136] on input "D) Four C) Three A) One B) Two" at bounding box center [412, 136] width 157 height 35
drag, startPoint x: 394, startPoint y: 133, endPoint x: 445, endPoint y: 135, distance: 51.2
click at [445, 135] on input "D) Four C) Three A) One B) Two" at bounding box center [412, 136] width 157 height 35
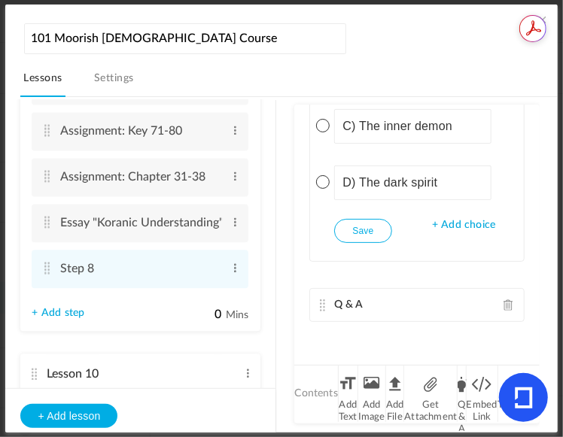
scroll to position [2644, 0]
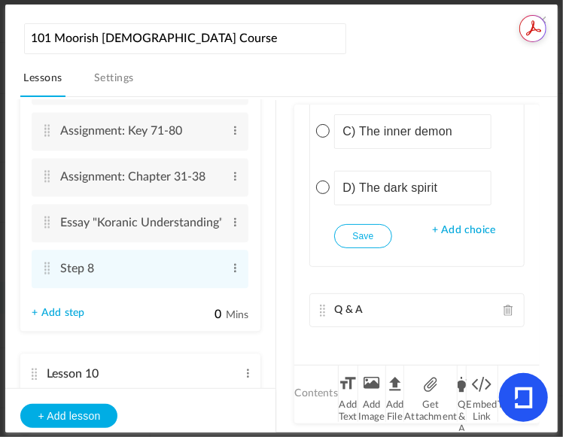
drag, startPoint x: 437, startPoint y: 133, endPoint x: 458, endPoint y: 257, distance: 125.1
click at [458, 257] on div "Q & A Single Select Single Select Multi Select True or False Paragraph Answer W…" at bounding box center [416, 234] width 245 height 259
drag, startPoint x: 530, startPoint y: 346, endPoint x: 544, endPoint y: 306, distance: 42.4
click at [544, 306] on div "Lesson 1 8 steps Edit Delete Introduction to Lesson 1 Edit Delete" at bounding box center [288, 264] width 537 height 334
click at [318, 306] on cite at bounding box center [322, 311] width 11 height 12
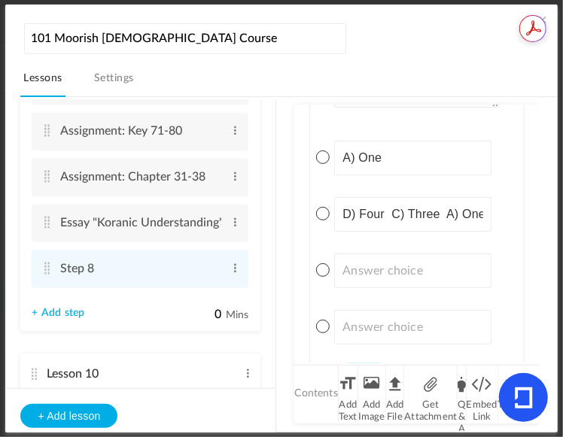
scroll to position [2994, 0]
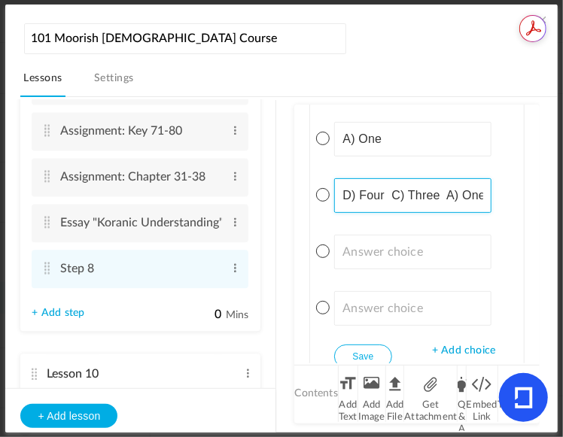
drag, startPoint x: 388, startPoint y: 190, endPoint x: 450, endPoint y: 192, distance: 61.7
click at [450, 192] on input "D) Four C) Three A) One B) Two" at bounding box center [412, 195] width 157 height 35
type input "D) Four A) One B) Two"
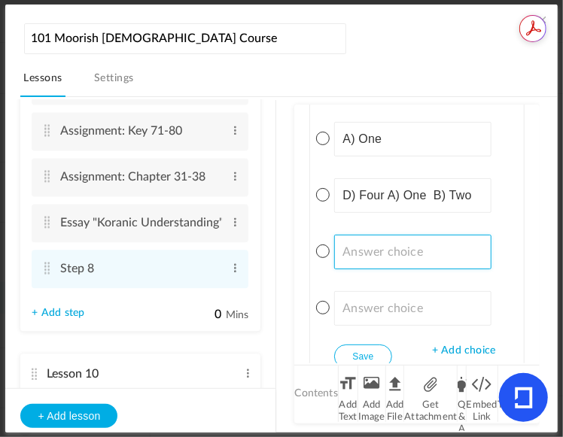
click at [409, 244] on input at bounding box center [412, 252] width 157 height 35
paste input "C) Three"
type input "C) Three"
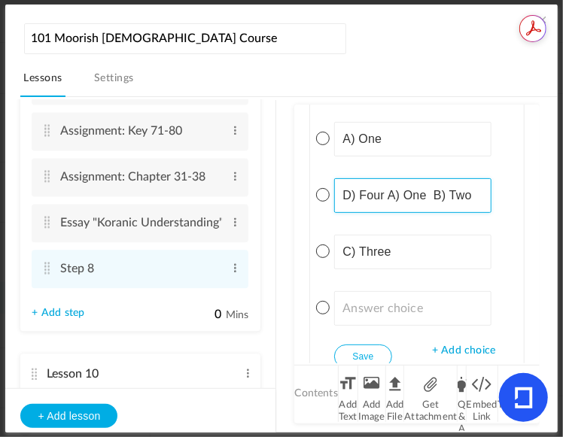
drag, startPoint x: 385, startPoint y: 191, endPoint x: 337, endPoint y: 189, distance: 48.2
click at [337, 189] on input "D) Four A) One B) Two" at bounding box center [412, 195] width 157 height 35
type input "A) One B) Two"
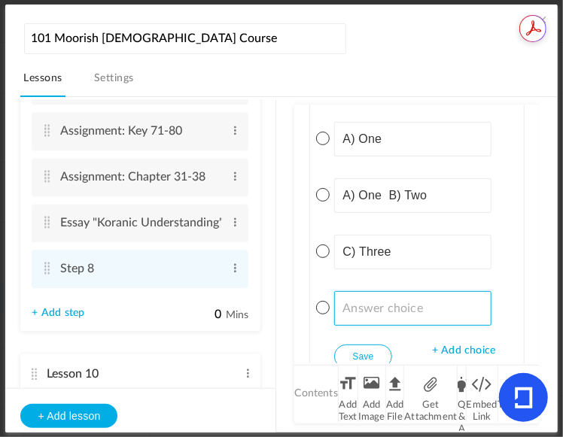
click at [420, 301] on input at bounding box center [412, 308] width 157 height 35
paste input "D) Four"
type input "D) Four"
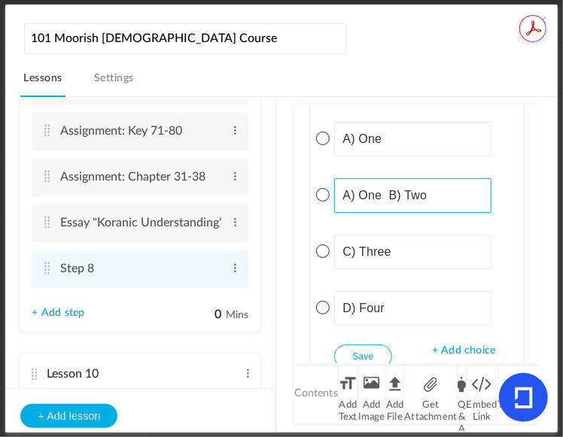
drag, startPoint x: 391, startPoint y: 193, endPoint x: 345, endPoint y: 189, distance: 46.1
click at [345, 189] on input "A) One B) Two" at bounding box center [412, 195] width 157 height 35
type input "B) Two"
click at [321, 188] on span at bounding box center [323, 195] width 14 height 14
click at [367, 352] on button "Save" at bounding box center [362, 357] width 57 height 24
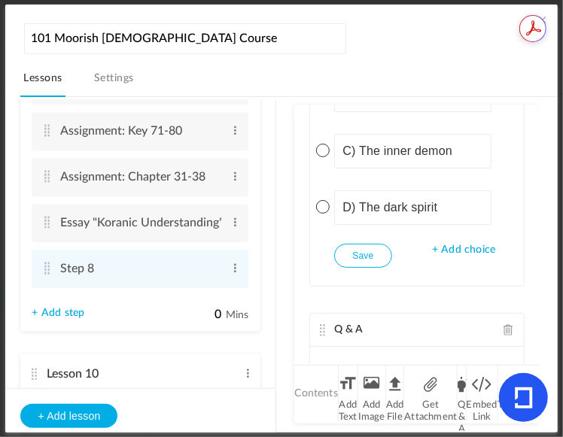
scroll to position [2584, 0]
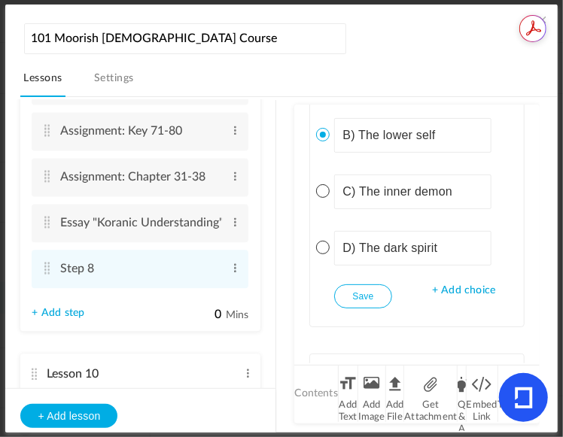
click at [357, 294] on button "Save" at bounding box center [362, 297] width 57 height 24
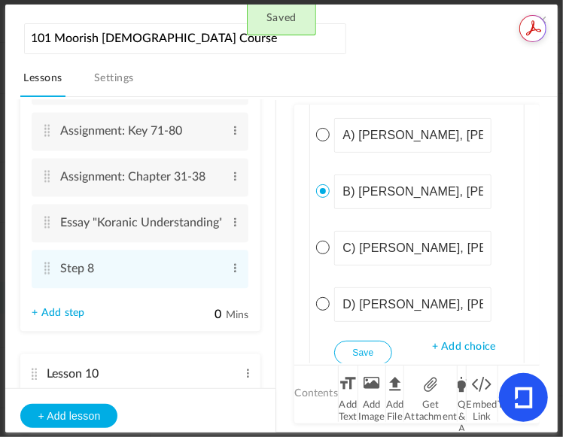
scroll to position [3053, 0]
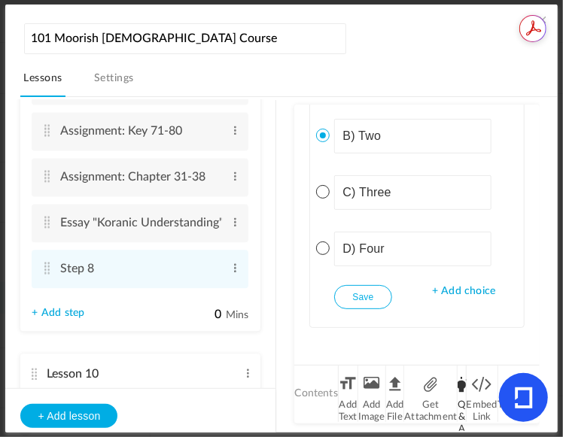
click at [461, 382] on li "Q & A" at bounding box center [462, 394] width 8 height 56
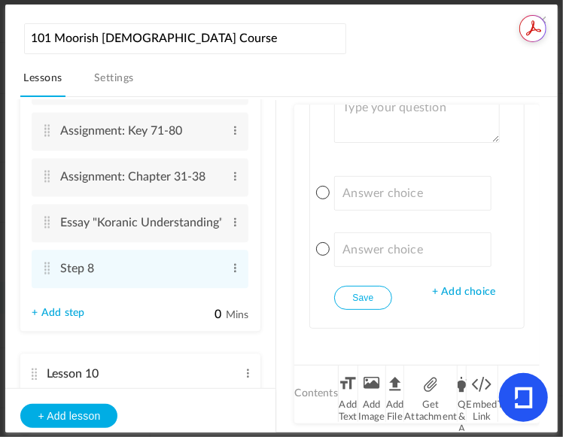
click at [442, 290] on span "+ Add choice" at bounding box center [463, 292] width 63 height 13
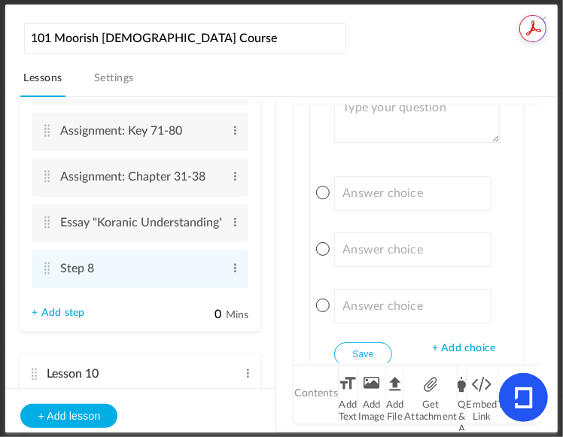
click at [449, 343] on span "+ Add choice" at bounding box center [463, 349] width 63 height 13
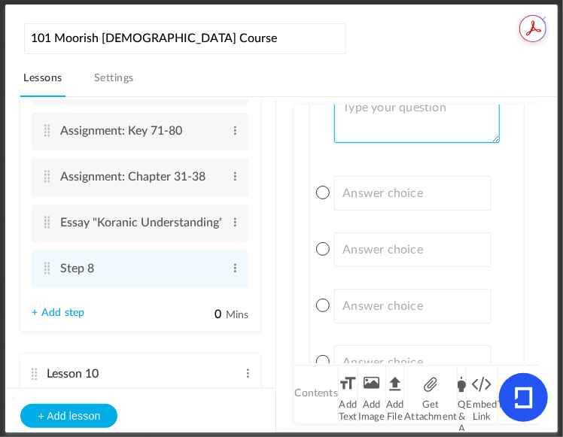
click at [411, 124] on textarea at bounding box center [416, 116] width 165 height 53
paste textarea "Name the two selves."
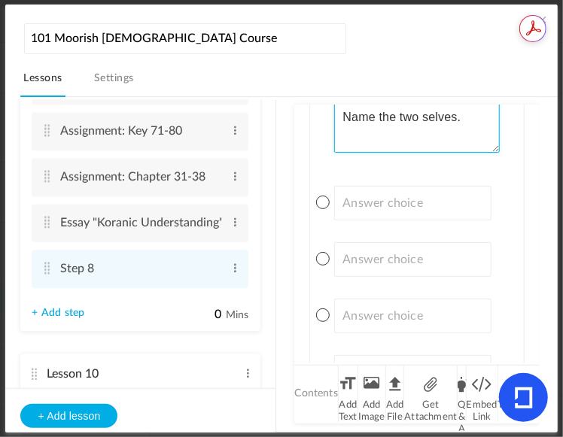
type textarea "Name the two selves."
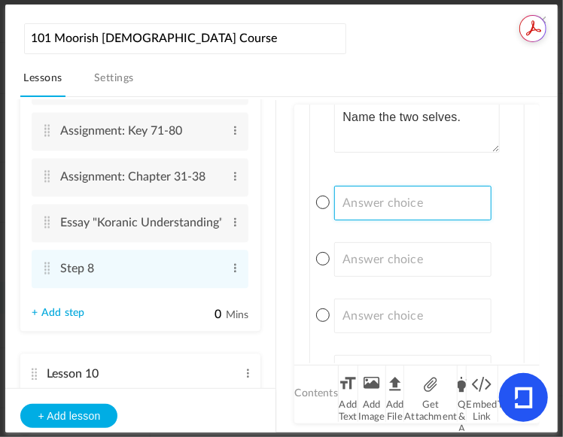
click at [415, 199] on input at bounding box center [412, 203] width 157 height 35
paste input "A) [PERSON_NAME] and subconscious"
click at [415, 199] on input "A) [PERSON_NAME] and subconscious" at bounding box center [412, 203] width 157 height 35
type input "A) [PERSON_NAME] and subconscious"
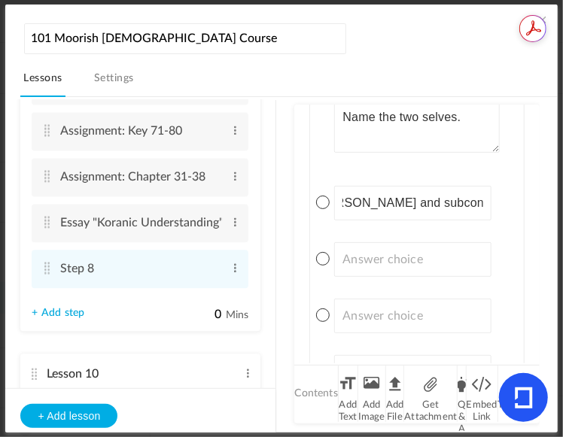
scroll to position [0, 0]
click at [375, 266] on input at bounding box center [412, 259] width 157 height 35
paste input "B) Spirit and body"
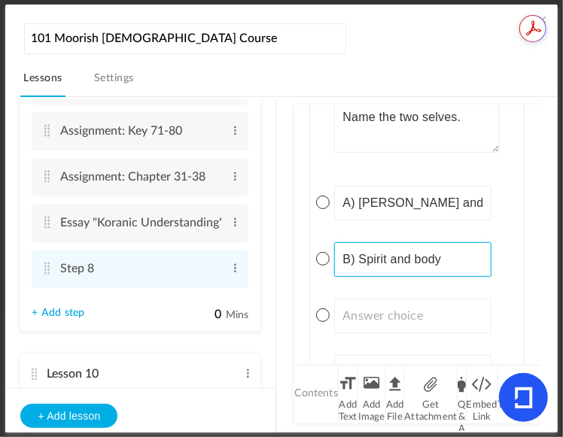
type input "B) Spirit and body"
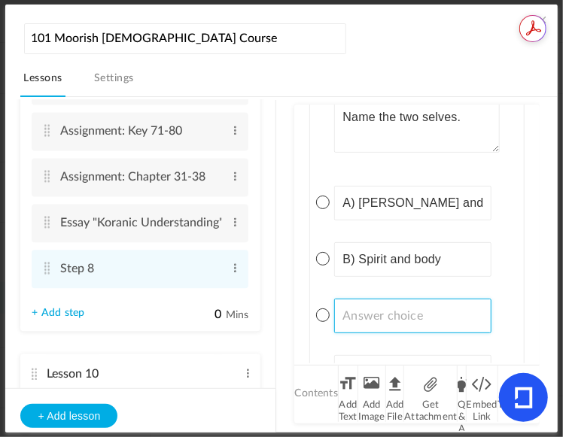
click at [402, 310] on input at bounding box center [412, 316] width 157 height 35
paste input "C) Higher self and lower se"
type input "C) Higher self and lower self"
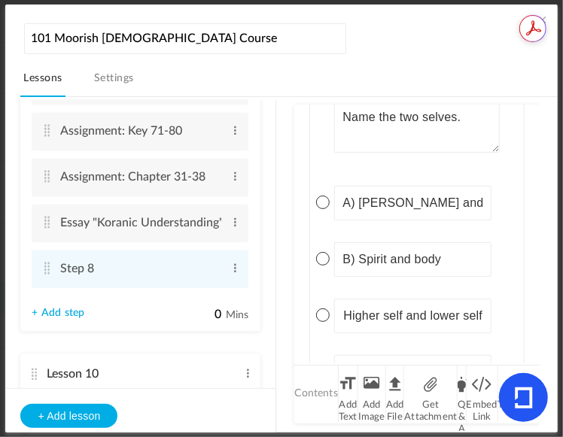
scroll to position [0, 0]
drag, startPoint x: 323, startPoint y: 309, endPoint x: 352, endPoint y: 300, distance: 30.9
click at [325, 309] on span at bounding box center [323, 316] width 14 height 14
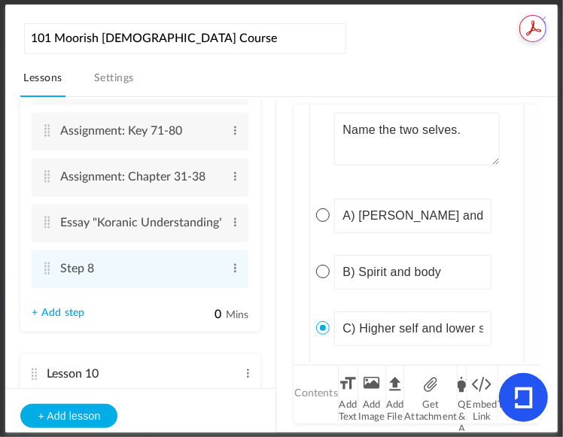
scroll to position [3430, 0]
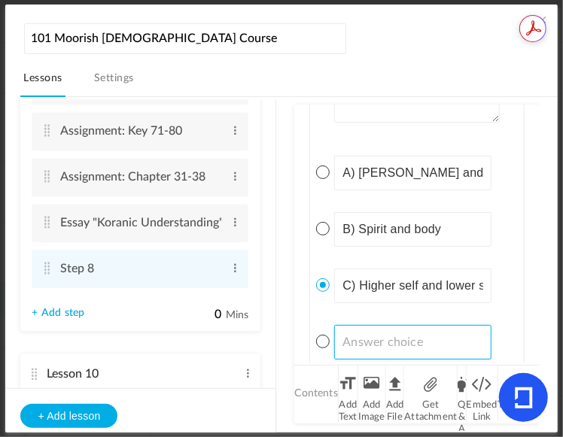
click at [430, 330] on input at bounding box center [412, 342] width 157 height 35
paste input "D) Mind and soul"
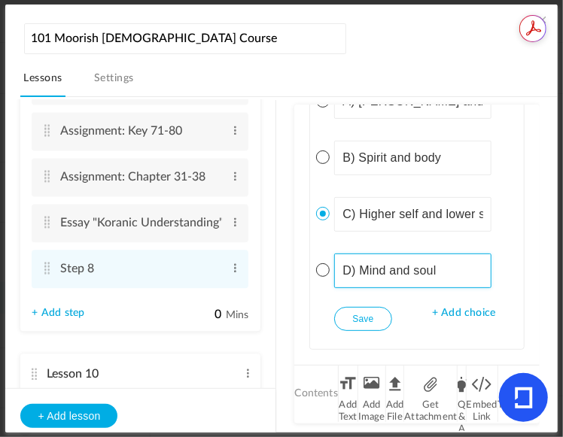
scroll to position [3522, 0]
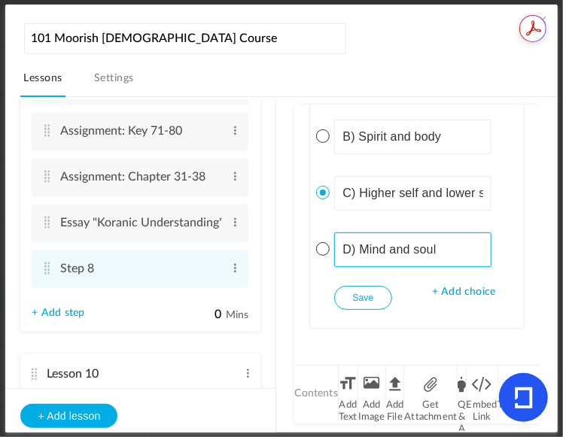
type input "D) Mind and soul"
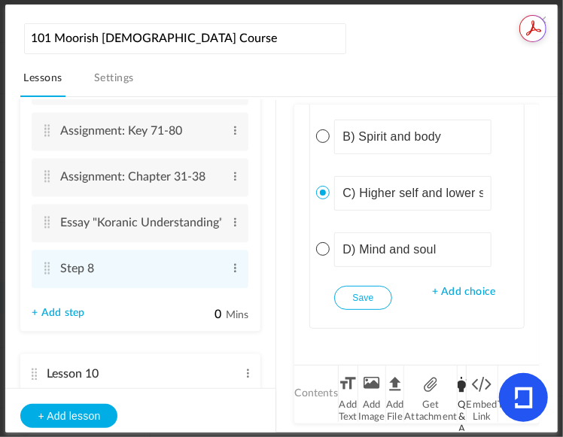
click at [461, 390] on li "Q & A" at bounding box center [462, 394] width 8 height 56
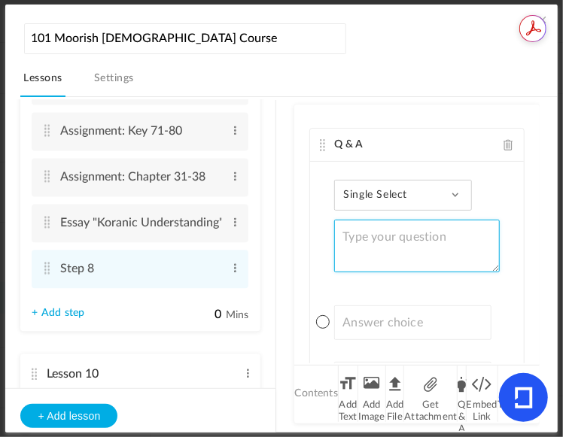
scroll to position [3785, 0]
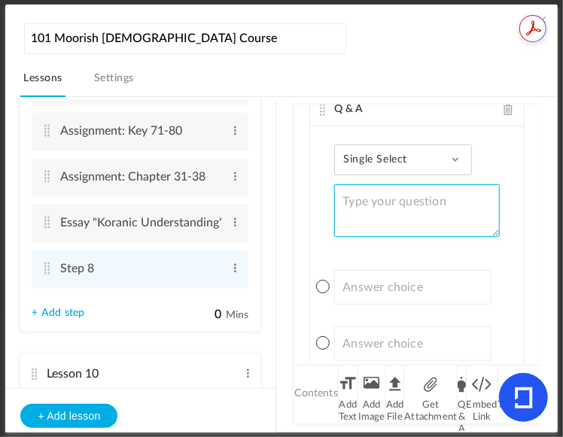
click at [378, 218] on textarea at bounding box center [416, 210] width 165 height 53
paste textarea "What people represent the Higher self?"
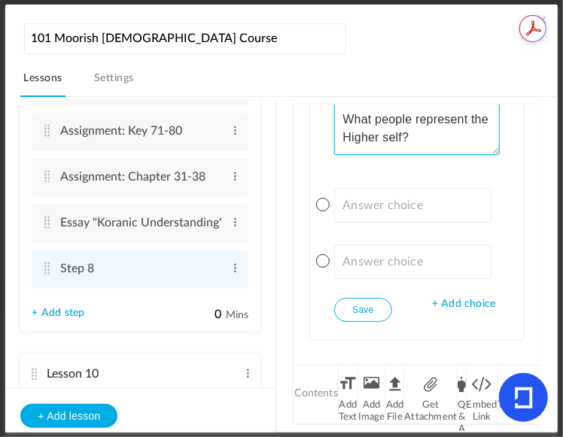
scroll to position [3874, 0]
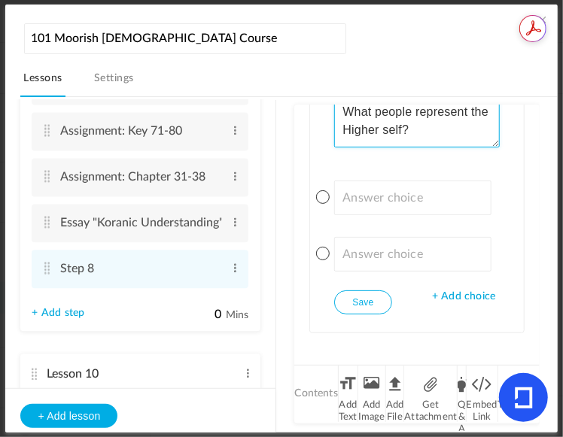
type textarea "What people represent the Higher self?"
click at [459, 291] on span "+ Add choice" at bounding box center [463, 297] width 63 height 13
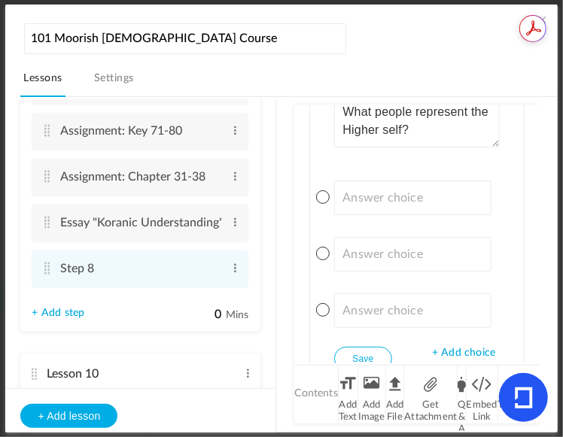
click at [449, 347] on span "+ Add choice" at bounding box center [463, 353] width 63 height 13
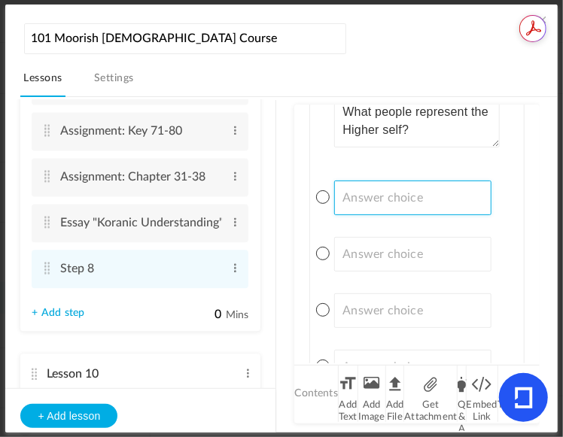
paste input "A) [DEMOGRAPHIC_DATA] who spread the faith"
type input "A) [DEMOGRAPHIC_DATA] who spread the faith"
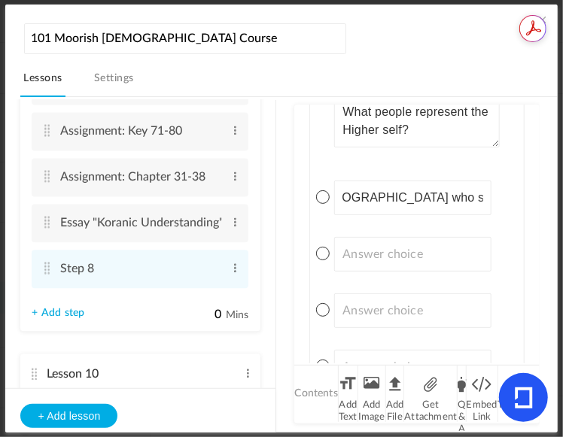
scroll to position [0, 0]
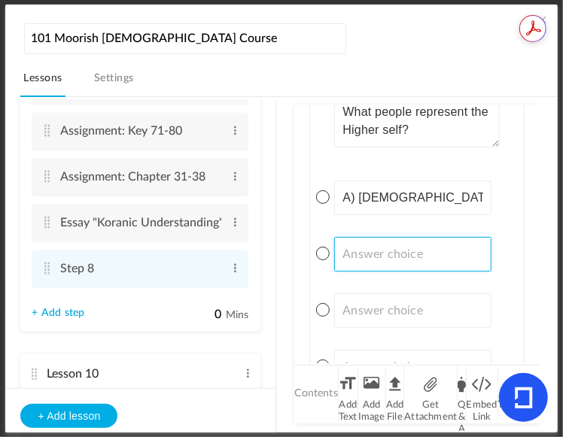
paste input "B) Scholars and teachers"
type input "B) Scholars and teachers"
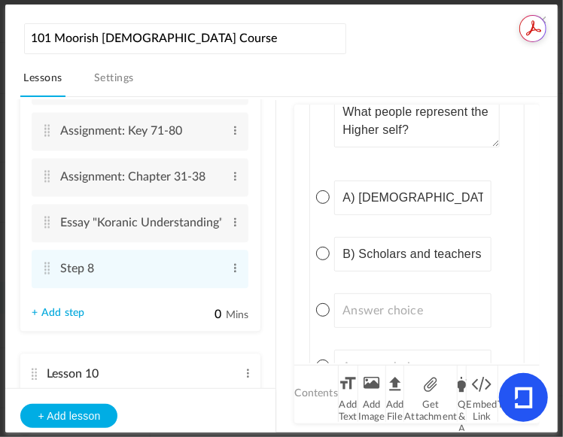
scroll to position [0, 0]
click at [389, 305] on input at bounding box center [412, 311] width 157 height 35
paste input "C) Angels who protect the Holy City of [GEOGRAPHIC_DATA]"
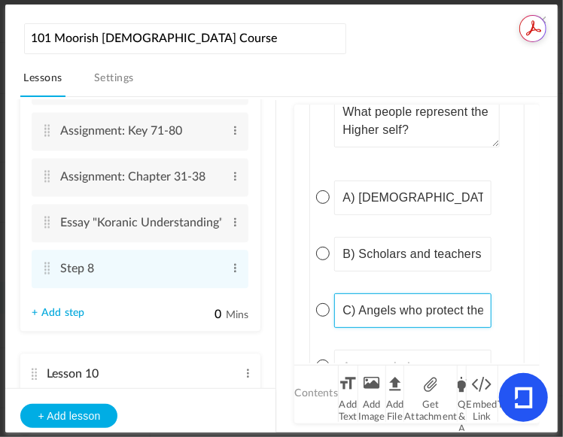
scroll to position [0, 123]
type input "C) Angels who protect the Holy City of [GEOGRAPHIC_DATA]"
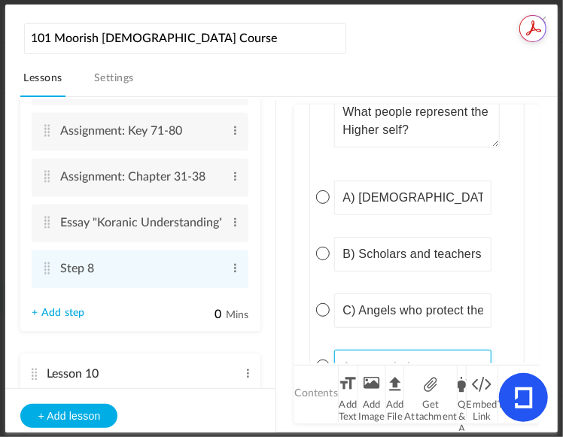
click at [428, 353] on input at bounding box center [412, 367] width 157 height 35
paste input "D) Righteous leaders"
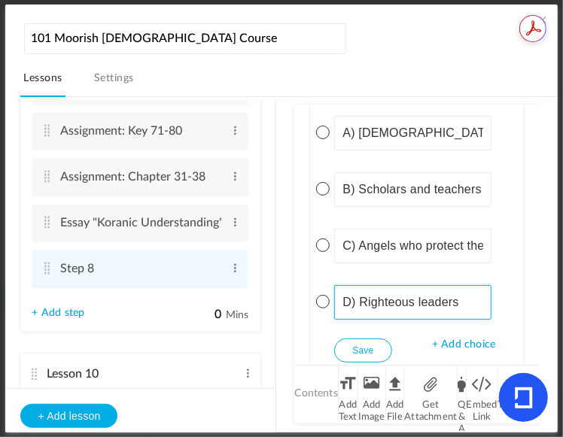
scroll to position [3987, 0]
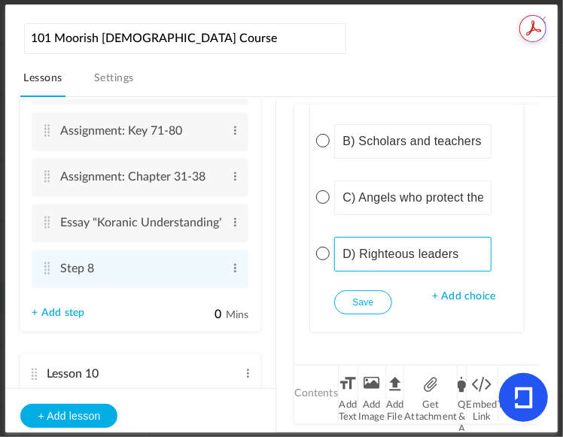
type input "D) Righteous leaders"
click at [354, 296] on button "Save" at bounding box center [362, 303] width 57 height 24
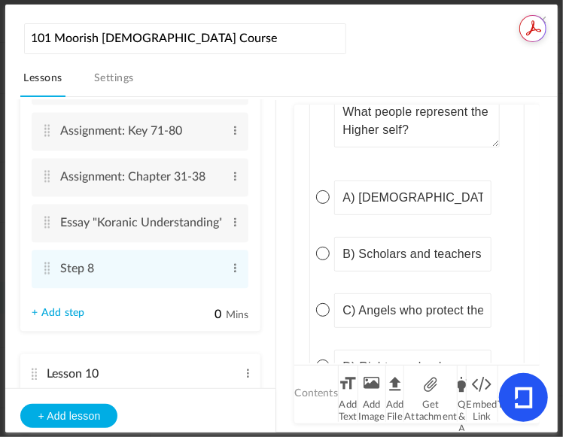
scroll to position [3991, 0]
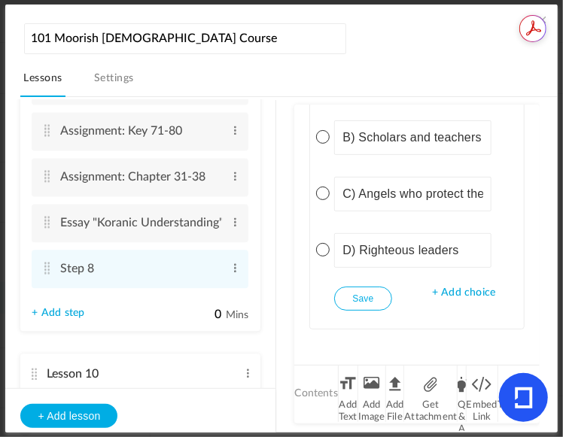
click at [372, 288] on button "Save" at bounding box center [362, 299] width 57 height 24
click at [324, 187] on span at bounding box center [323, 194] width 14 height 14
click at [367, 296] on button "Save" at bounding box center [362, 299] width 57 height 24
click at [462, 380] on li "Q & A" at bounding box center [462, 394] width 8 height 56
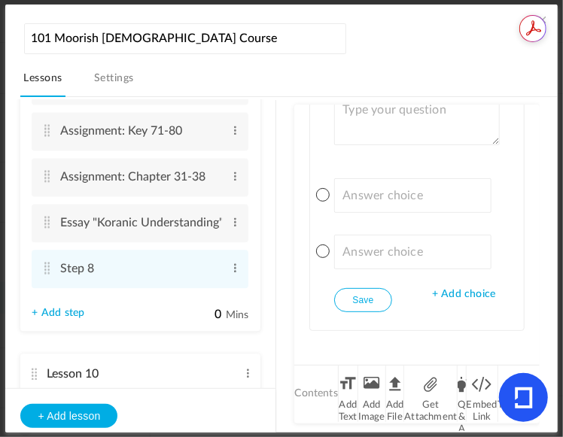
click at [457, 288] on span "+ Add choice" at bounding box center [463, 294] width 63 height 13
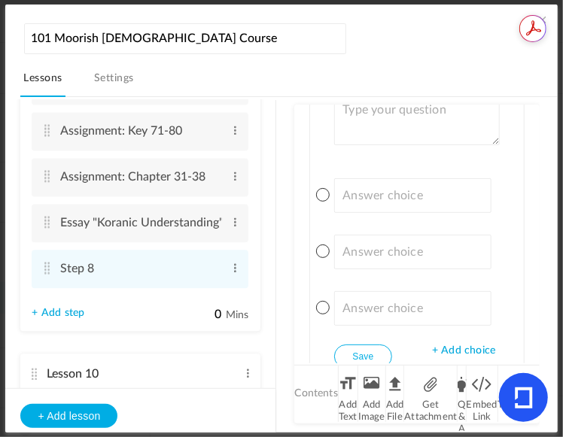
click at [458, 345] on span "+ Add choice" at bounding box center [463, 351] width 63 height 13
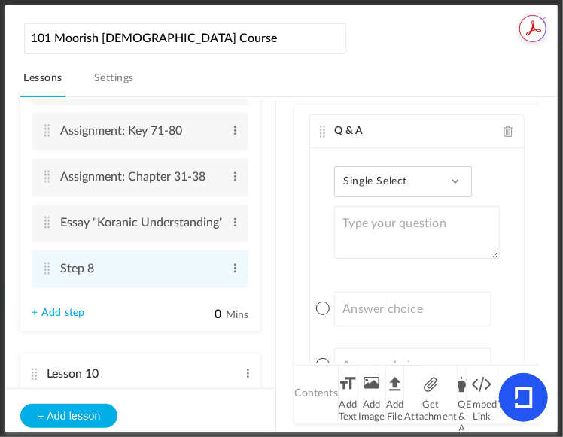
scroll to position [4153, 0]
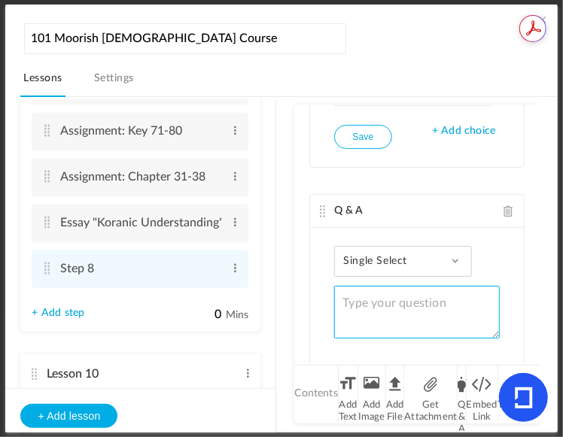
click at [396, 288] on textarea at bounding box center [416, 312] width 165 height 53
paste textarea "What people represent the Lower self?"
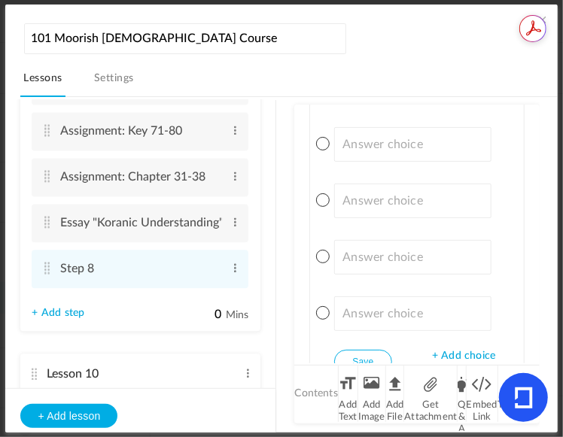
scroll to position [4407, 0]
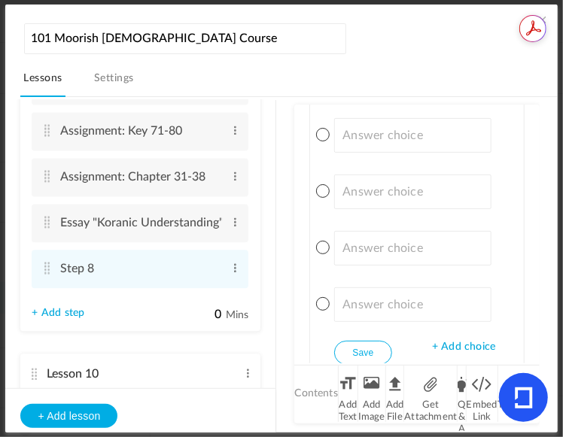
type textarea "What people represent the Lower self?"
